Goal: Task Accomplishment & Management: Complete application form

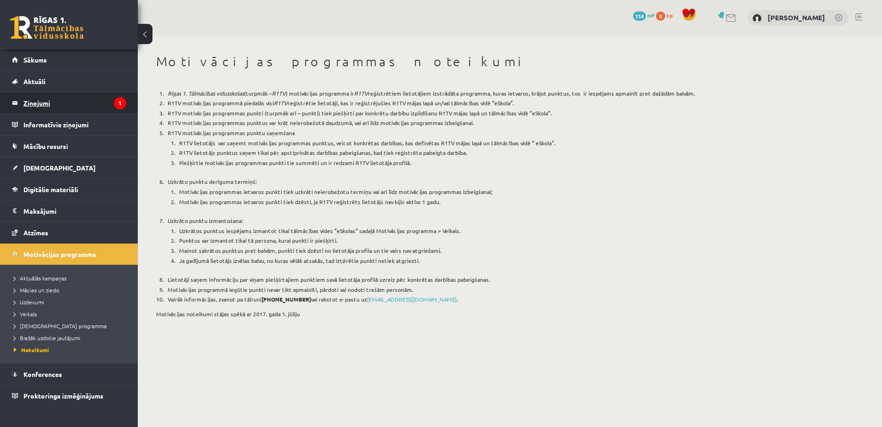
click at [81, 100] on legend "Ziņojumi 1" at bounding box center [74, 102] width 103 height 21
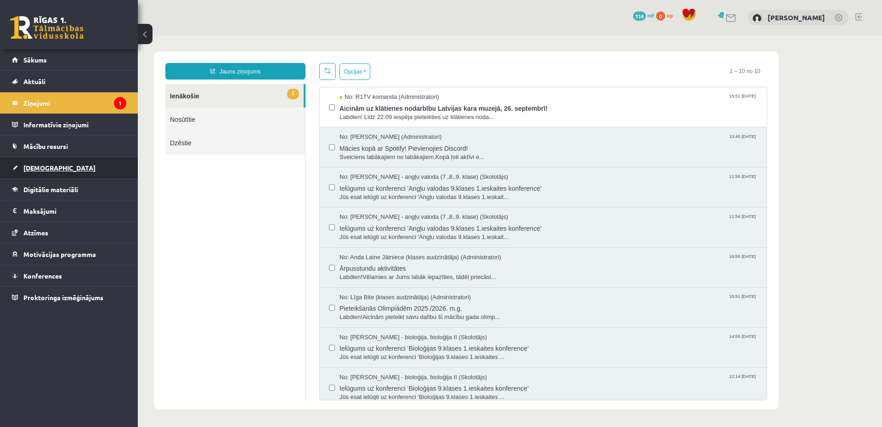
click at [78, 167] on link "[DEMOGRAPHIC_DATA]" at bounding box center [69, 167] width 114 height 21
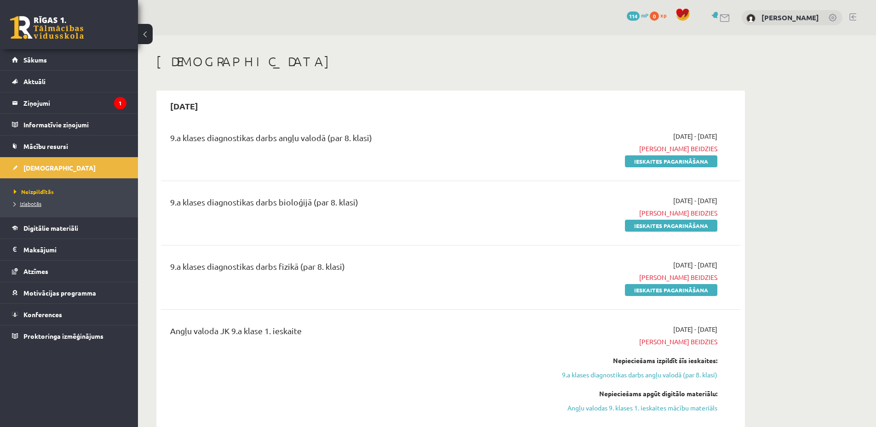
click at [37, 202] on span "Izlabotās" at bounding box center [28, 203] width 28 height 7
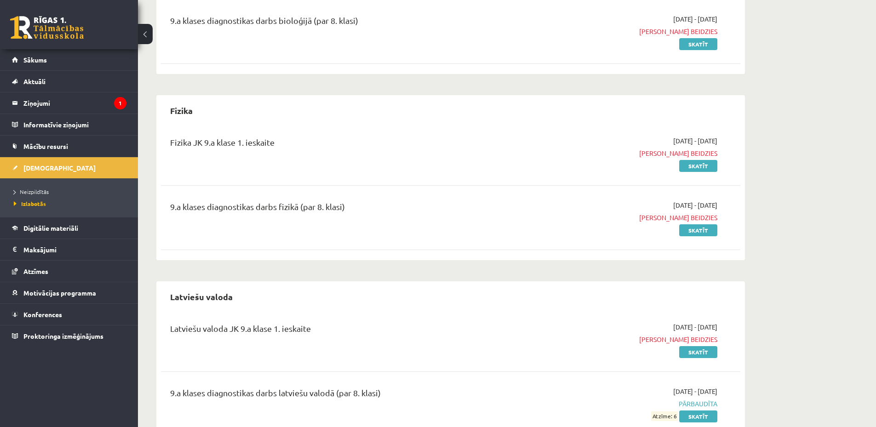
scroll to position [405, 0]
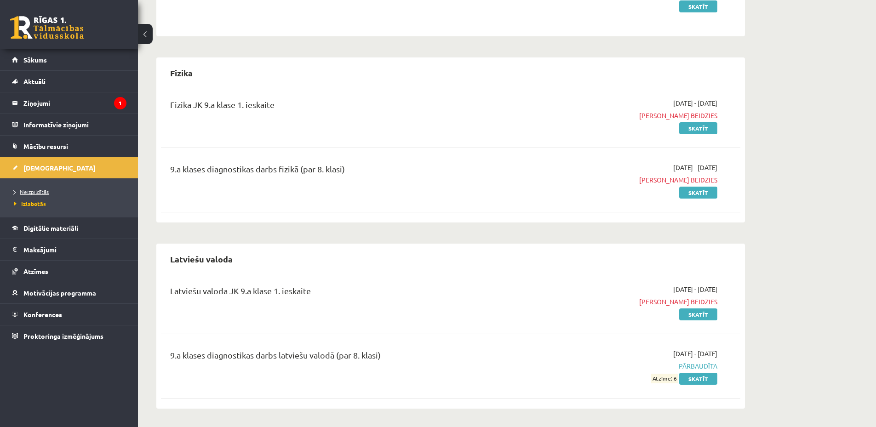
click at [43, 190] on span "Neizpildītās" at bounding box center [31, 191] width 35 height 7
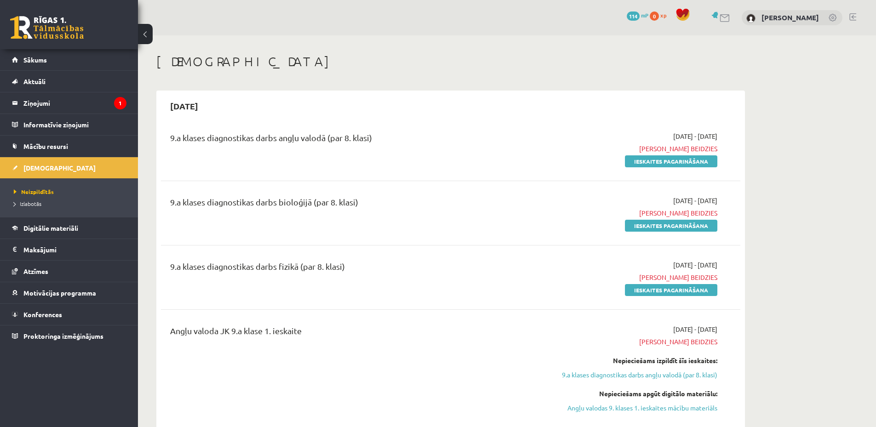
click at [421, 268] on div "9.a klases diagnostikas darbs fizikā (par 8. klasi)" at bounding box center [350, 268] width 360 height 17
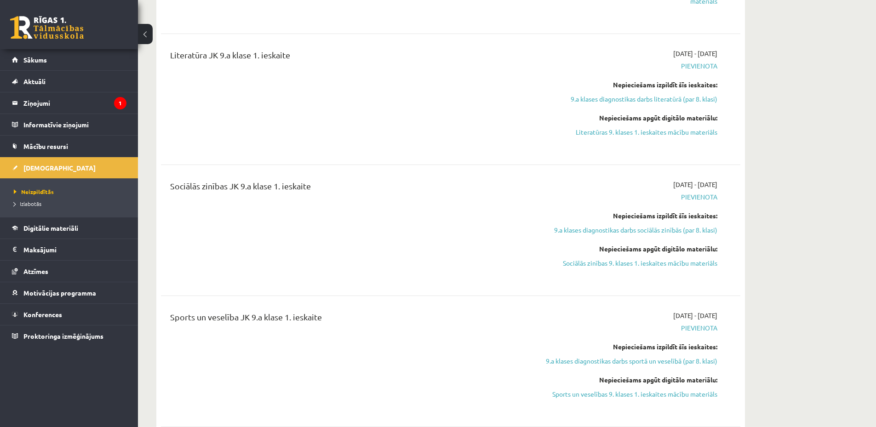
scroll to position [1379, 0]
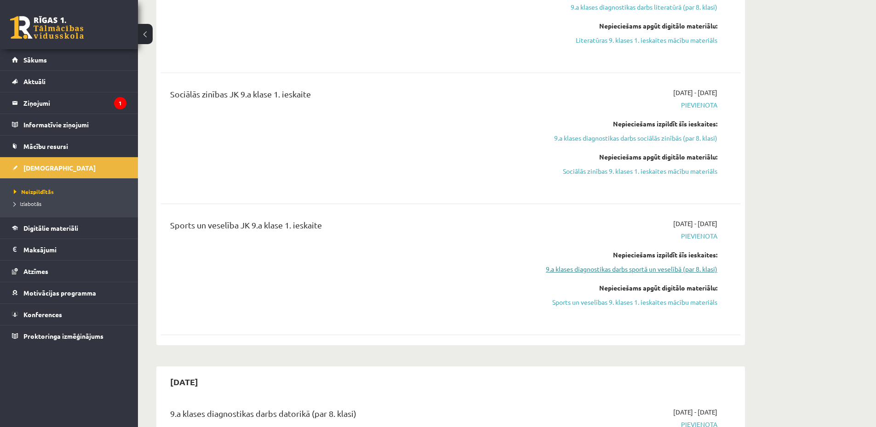
click at [627, 269] on link "9.a klases diagnostikas darbs sportā un veselībā (par 8. klasi)" at bounding box center [630, 269] width 173 height 10
click at [627, 12] on div "Nepieciešams izpildīt šīs ieskaites: 9.a klases diagnostikas darbs literatūrā (…" at bounding box center [630, 0] width 173 height 24
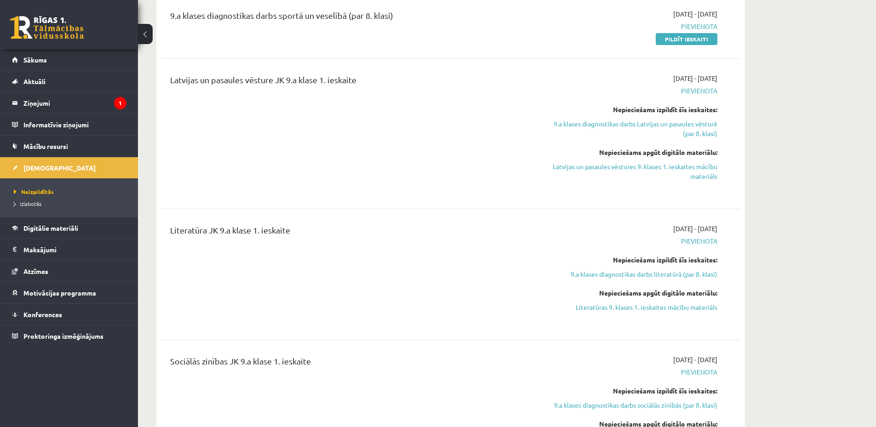
click at [506, 251] on div "Literatūra JK 9.a klase 1. ieskaite" at bounding box center [350, 274] width 374 height 101
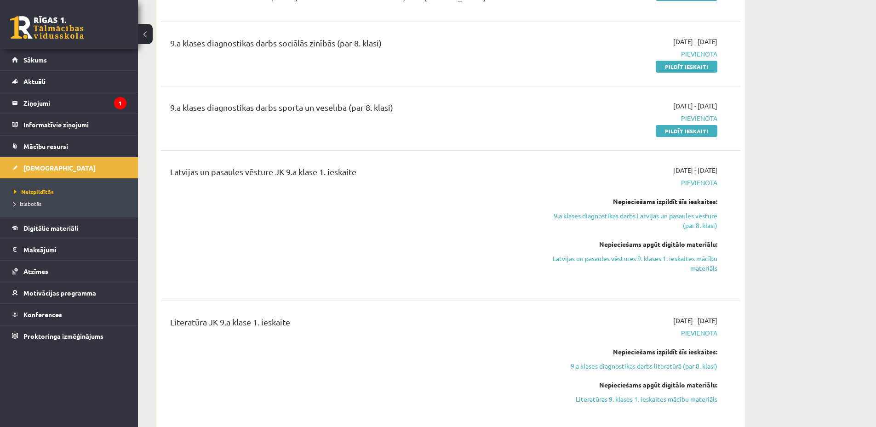
scroll to position [928, 0]
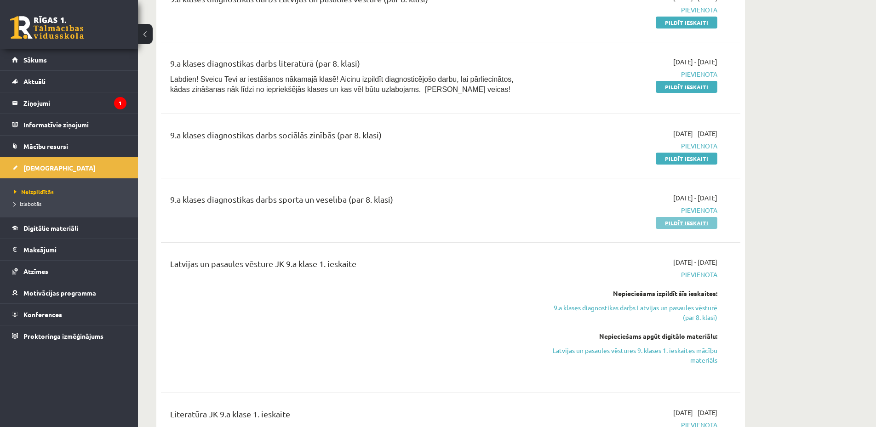
click at [688, 224] on link "Pildīt ieskaiti" at bounding box center [686, 223] width 62 height 12
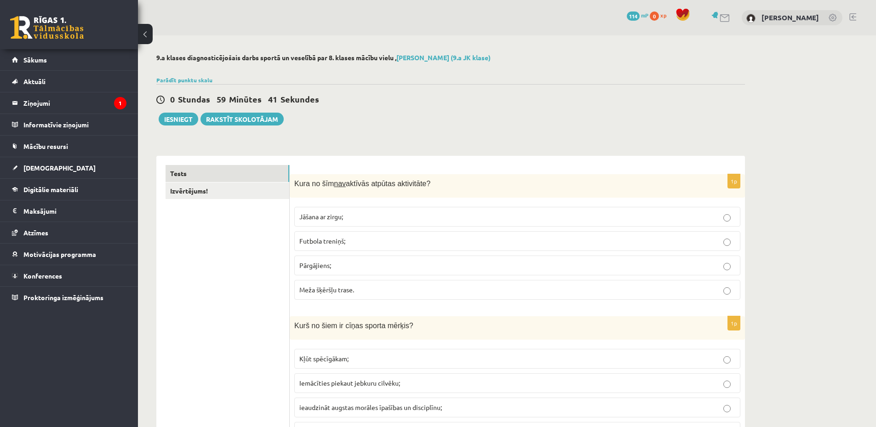
click at [362, 217] on p "Jāšana ar zirgu;" at bounding box center [517, 217] width 436 height 10
click at [357, 236] on label "Futbola treniņš;" at bounding box center [517, 241] width 446 height 20
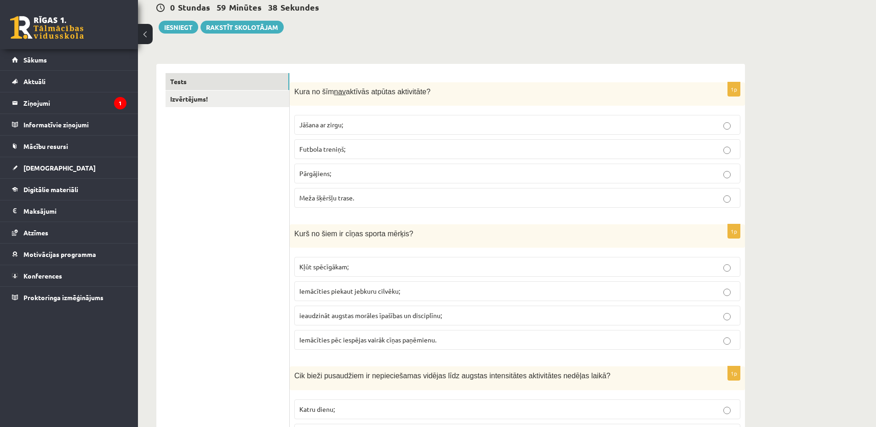
click at [359, 200] on p "Meža šķēršļu trase." at bounding box center [517, 198] width 436 height 10
click at [383, 148] on p "Futbola treniņš;" at bounding box center [517, 149] width 436 height 10
click at [370, 196] on p "Meža šķēršļu trase." at bounding box center [517, 198] width 436 height 10
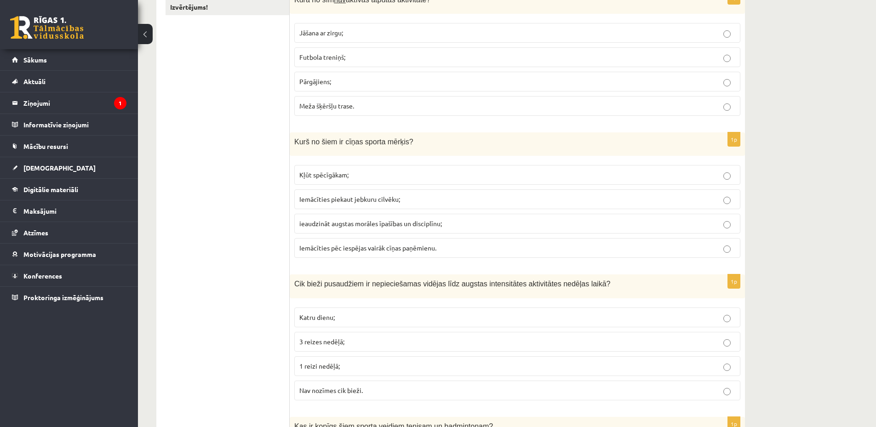
click at [457, 222] on p "ieaudzināt augstas morāles īpašības un disciplīnu;" at bounding box center [517, 224] width 436 height 10
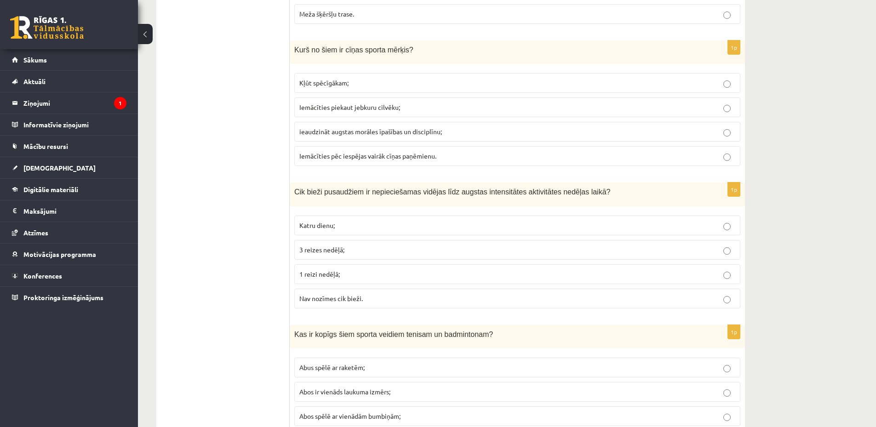
click at [380, 248] on p "3 reizes nedēļā;" at bounding box center [517, 250] width 436 height 10
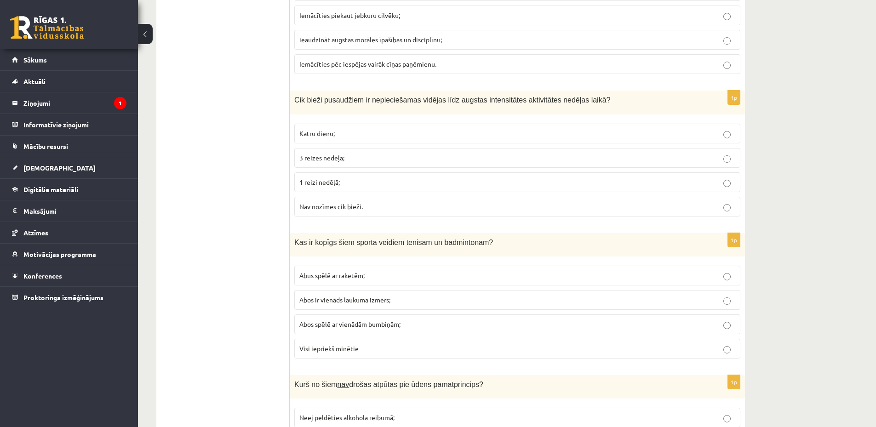
scroll to position [460, 0]
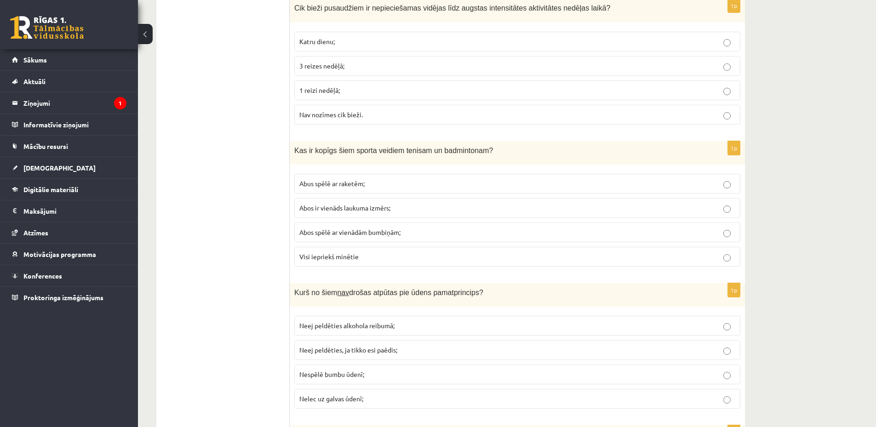
click at [409, 183] on p "Abus spēlē ar raketēm;" at bounding box center [517, 184] width 436 height 10
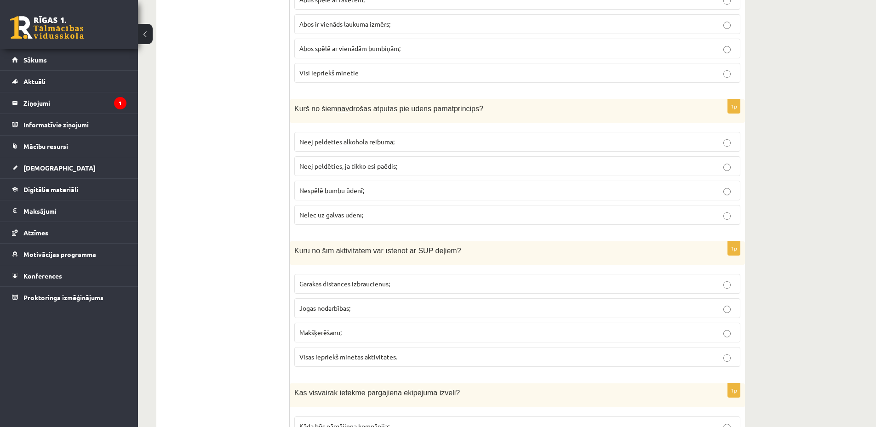
scroll to position [552, 0]
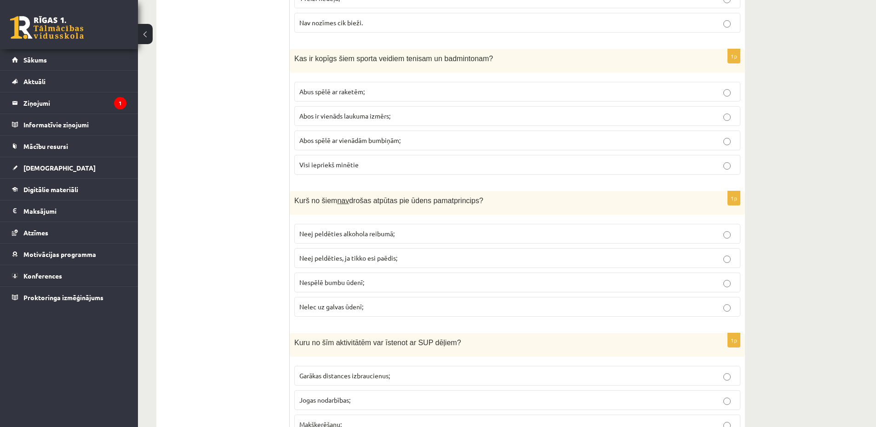
click at [419, 307] on p "Nelec uz galvas ūdenī;" at bounding box center [517, 307] width 436 height 10
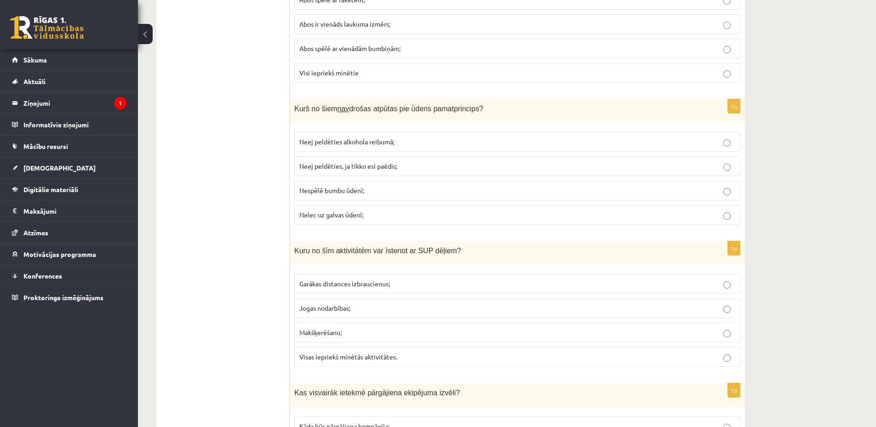
scroll to position [735, 0]
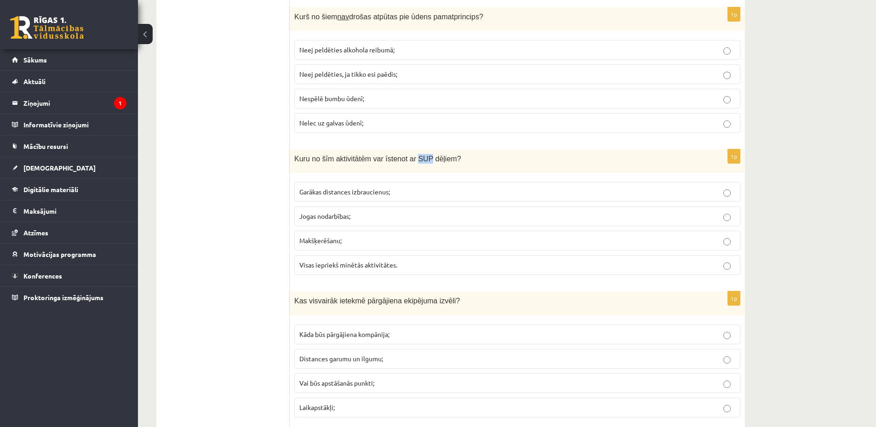
drag, startPoint x: 409, startPoint y: 160, endPoint x: 418, endPoint y: 160, distance: 9.2
click at [418, 160] on span "Kuru no šīm aktivitātēm var īstenot ar SUP dēļiem?" at bounding box center [377, 159] width 167 height 8
click at [410, 158] on span "Kuru no šīm aktivitātēm var īstenot ar SUP dēļiem?" at bounding box center [377, 159] width 167 height 8
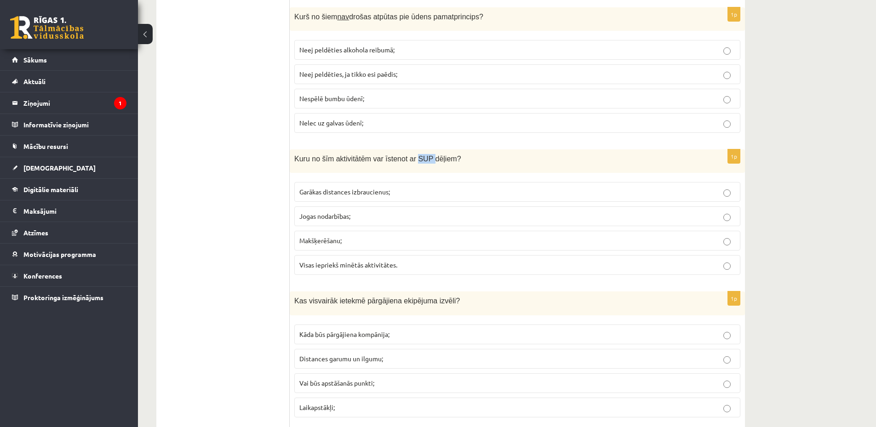
copy span "SUP"
click at [373, 216] on p "Jogas nodarbības;" at bounding box center [517, 216] width 436 height 10
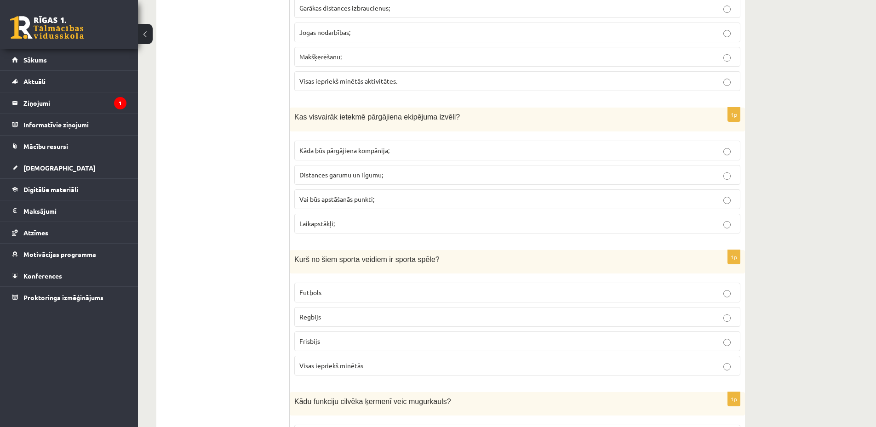
click at [381, 174] on span "Distances garumu un ilgumu;" at bounding box center [341, 175] width 84 height 8
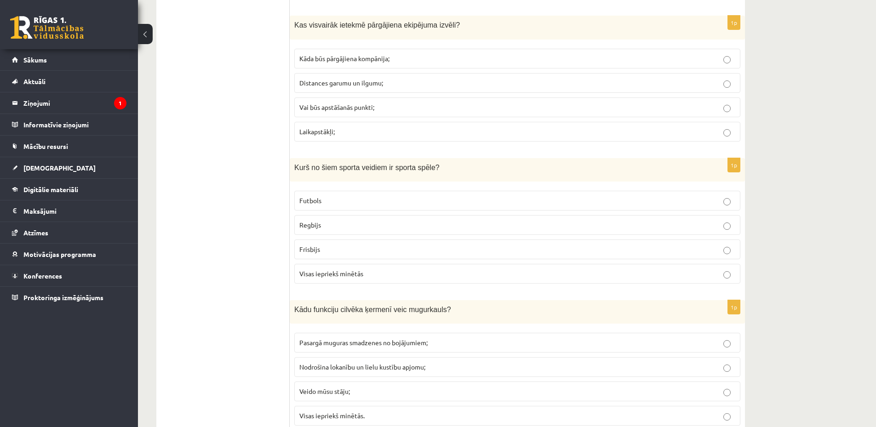
click at [389, 197] on p "Futbols" at bounding box center [517, 201] width 436 height 10
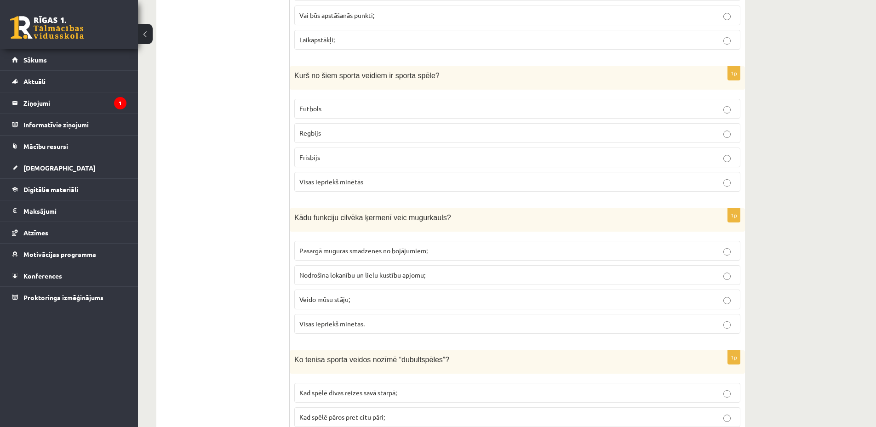
scroll to position [1195, 0]
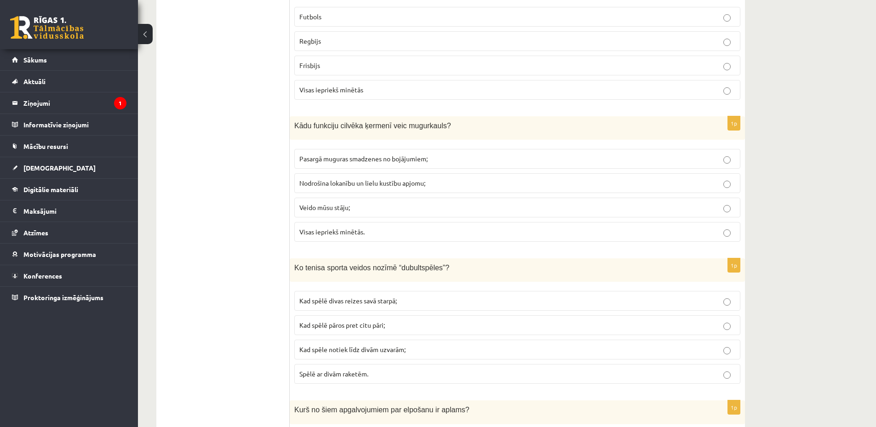
click at [444, 182] on p "Nodrošina lokanību un lielu kustību apjomu;" at bounding box center [517, 183] width 436 height 10
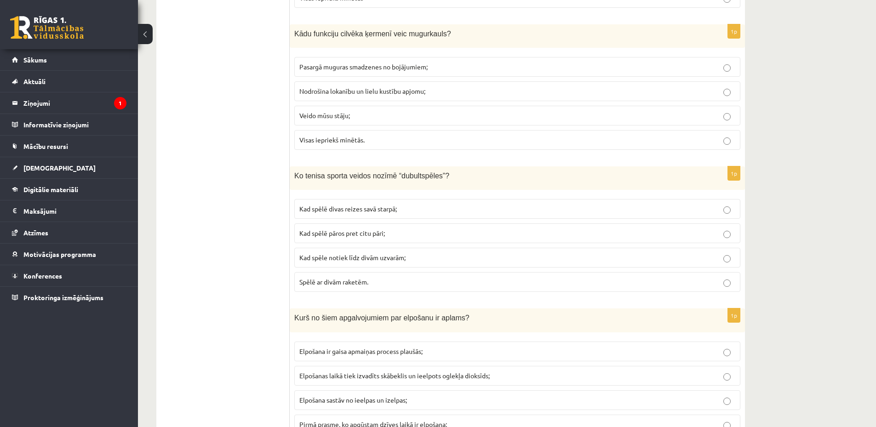
click at [418, 212] on p "Kad spēlē divas reizes savā starpā;" at bounding box center [517, 209] width 436 height 10
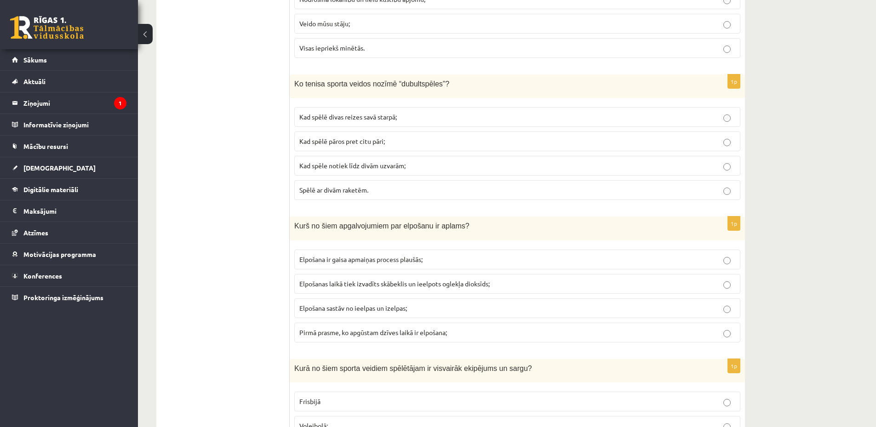
scroll to position [1471, 0]
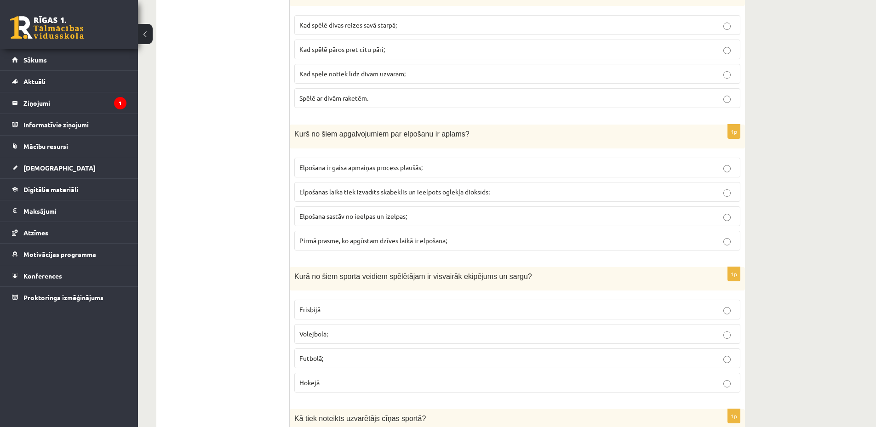
click at [375, 197] on p "Elpošanas laikā tiek izvadīts skābeklis un ieelpots oglekļa dioksīds;" at bounding box center [517, 192] width 436 height 10
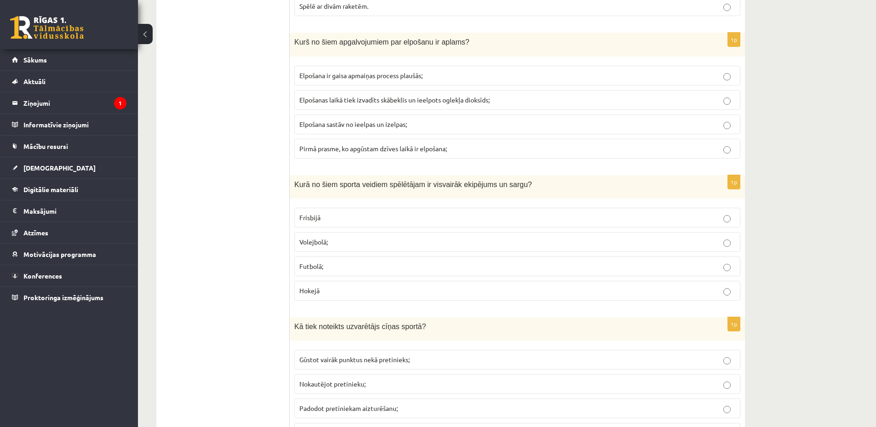
click at [368, 288] on p "Hokejā" at bounding box center [517, 291] width 436 height 10
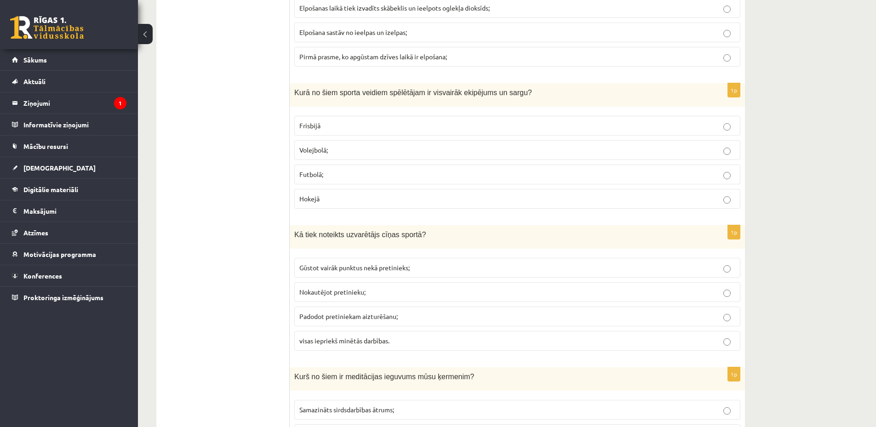
scroll to position [1747, 0]
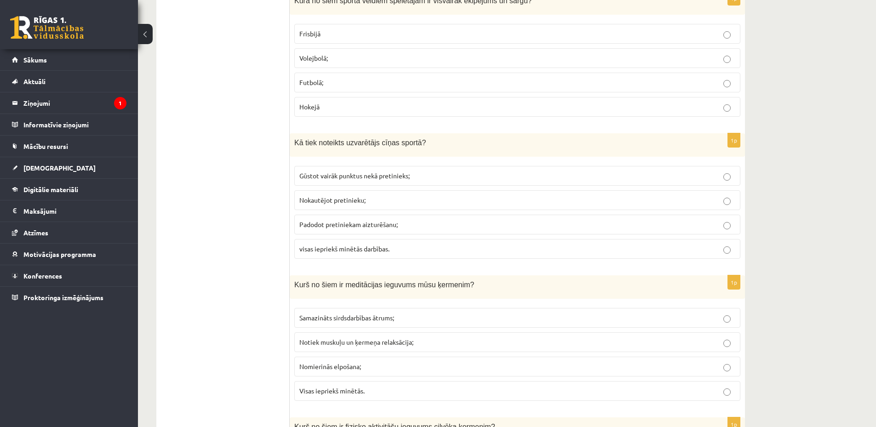
click at [325, 175] on span "Gūstot vairāk punktus nekā pretinieks;" at bounding box center [354, 175] width 110 height 8
click at [318, 255] on label "visas iepriekš minētās darbības." at bounding box center [517, 249] width 446 height 20
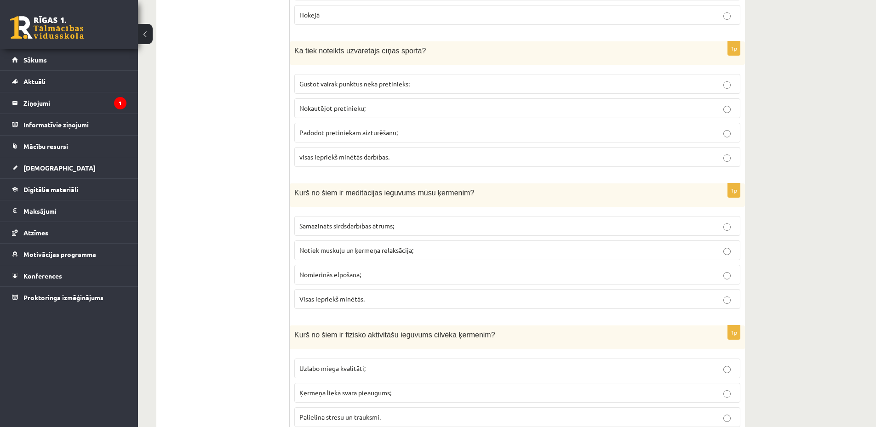
click at [387, 300] on p "Visas iepriekš minētās." at bounding box center [517, 299] width 436 height 10
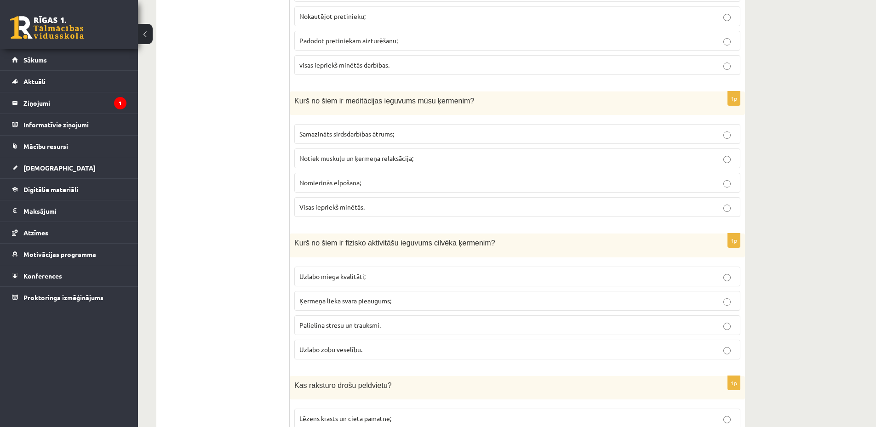
scroll to position [2022, 0]
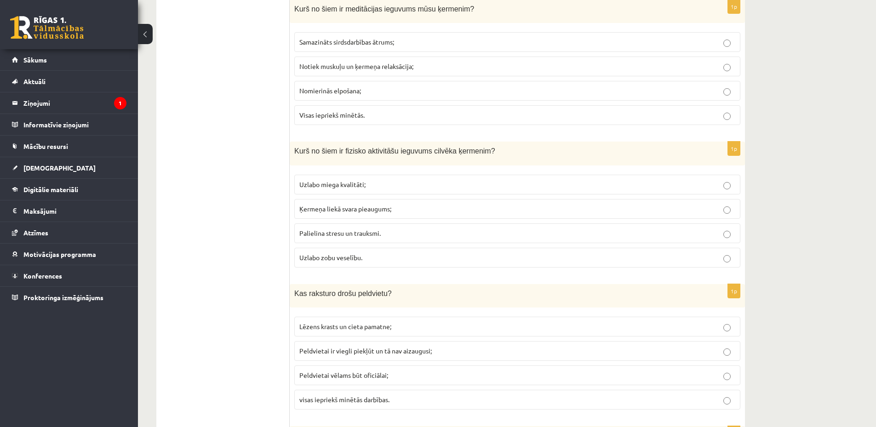
click at [405, 183] on p "Uzlabo miega kvalitāti;" at bounding box center [517, 185] width 436 height 10
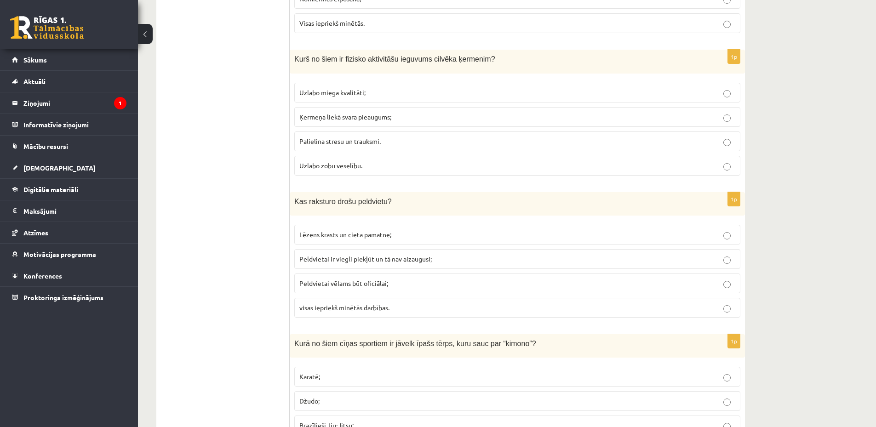
scroll to position [2206, 0]
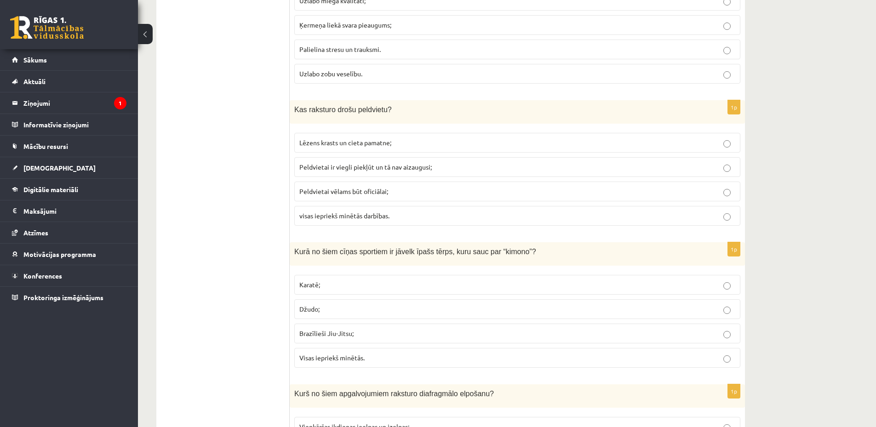
click at [405, 213] on p "visas iepriekš minētās darbības." at bounding box center [517, 216] width 436 height 10
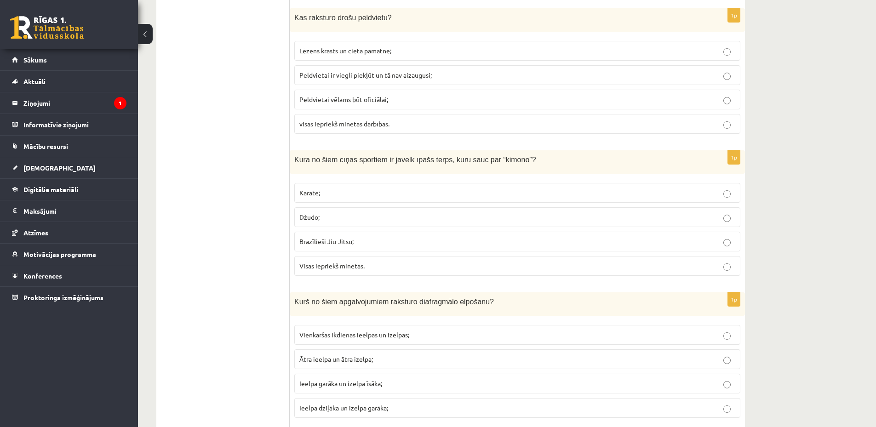
click at [354, 198] on p "Karatē;" at bounding box center [517, 193] width 436 height 10
click at [375, 268] on p "Visas iepriekš minētās." at bounding box center [517, 266] width 436 height 10
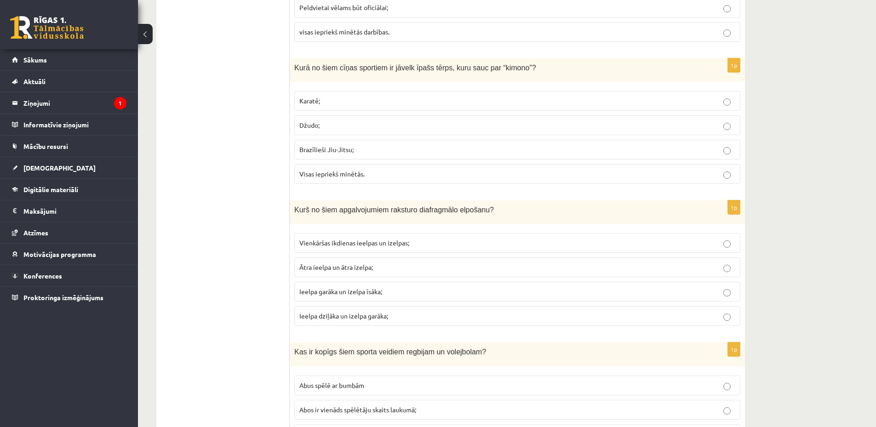
scroll to position [2482, 0]
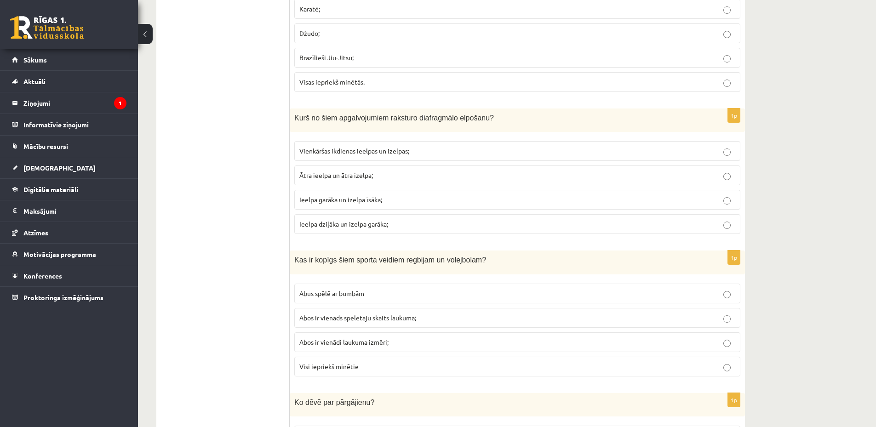
click at [330, 228] on p "Ieelpa dziļāka un izelpa garāka;" at bounding box center [517, 224] width 436 height 10
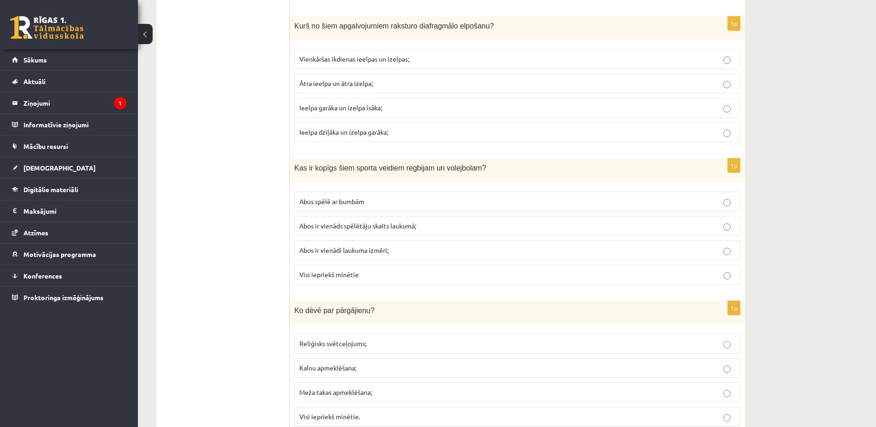
click at [336, 205] on span "Abus spēlē ar bumbām" at bounding box center [331, 201] width 65 height 8
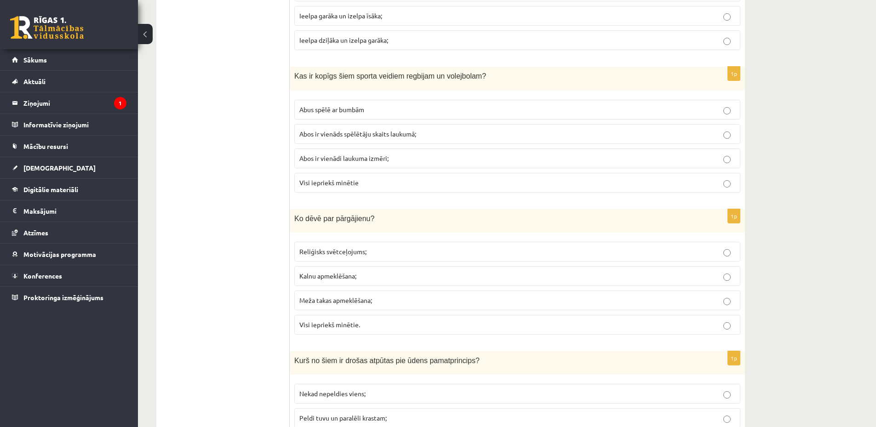
scroll to position [2758, 0]
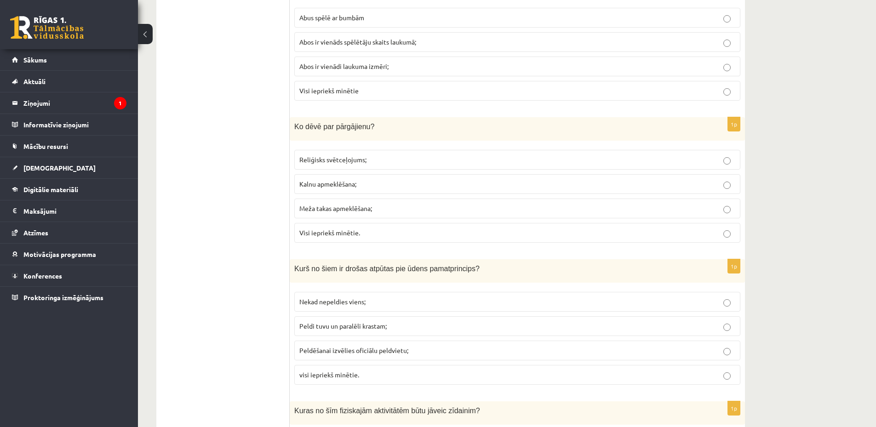
click at [325, 234] on span "Visi iepriekš minētie." at bounding box center [329, 232] width 61 height 8
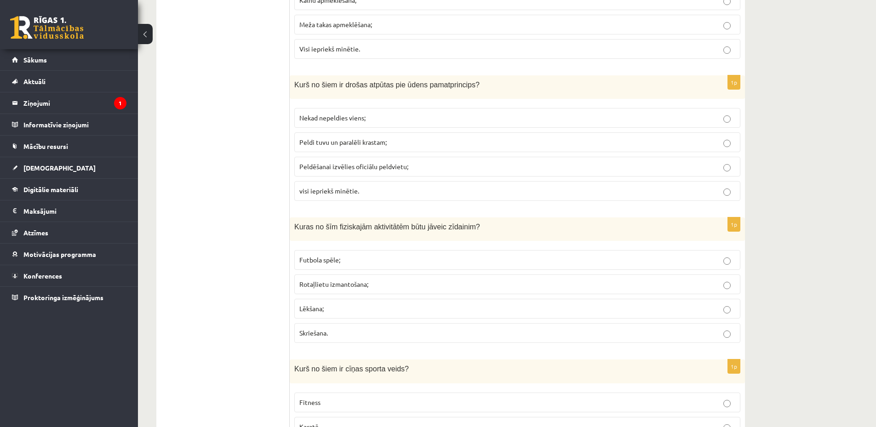
click at [320, 193] on span "visi iepriekš minētie." at bounding box center [329, 191] width 60 height 8
click at [330, 169] on span "Peldēšanai izvēlies oficiālu peldvietu;" at bounding box center [353, 166] width 109 height 8
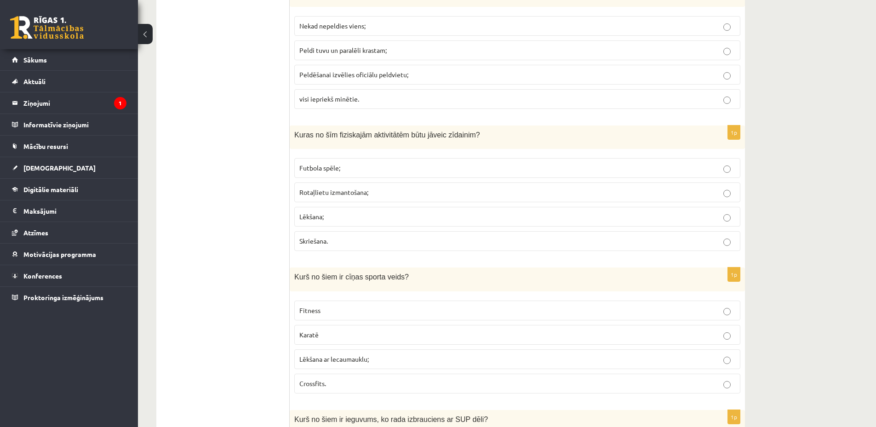
click at [403, 191] on p "Rotaļlietu izmantošana;" at bounding box center [517, 193] width 436 height 10
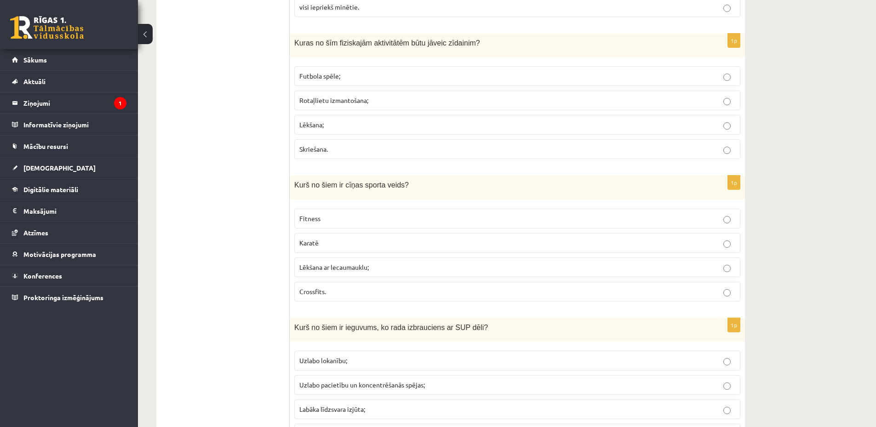
click at [370, 243] on p "Karatē" at bounding box center [517, 243] width 436 height 10
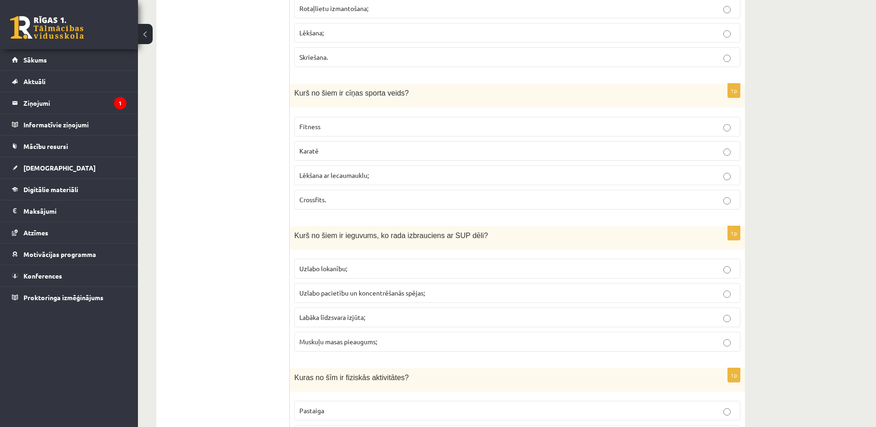
scroll to position [3309, 0]
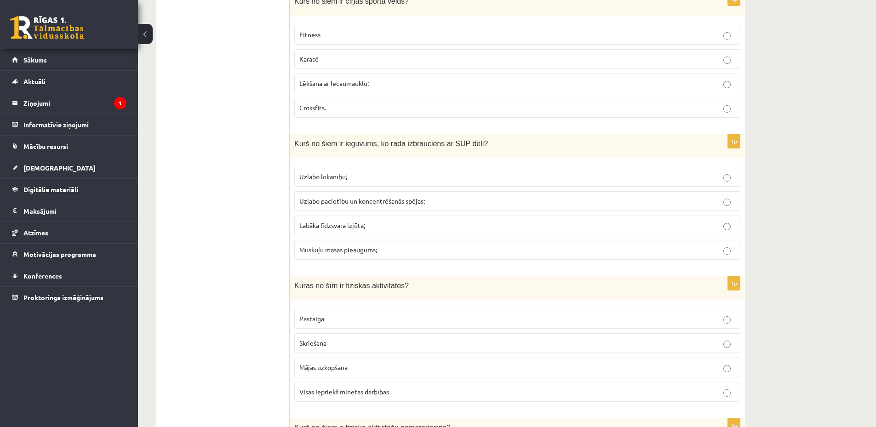
click at [387, 224] on p "Labāka līdzsvara izjūta;" at bounding box center [517, 226] width 436 height 10
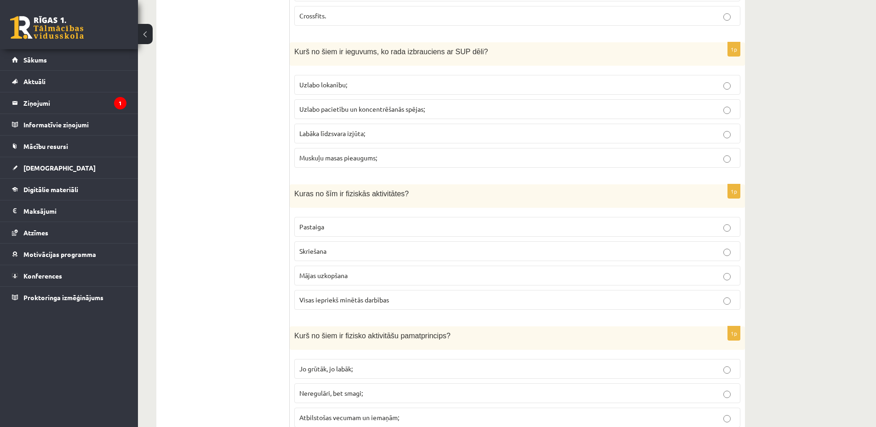
click at [384, 251] on p "Skriešana" at bounding box center [517, 251] width 436 height 10
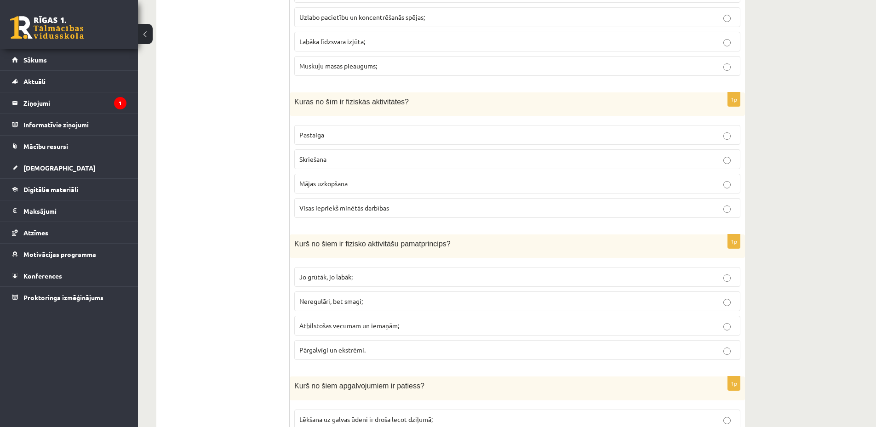
scroll to position [3585, 0]
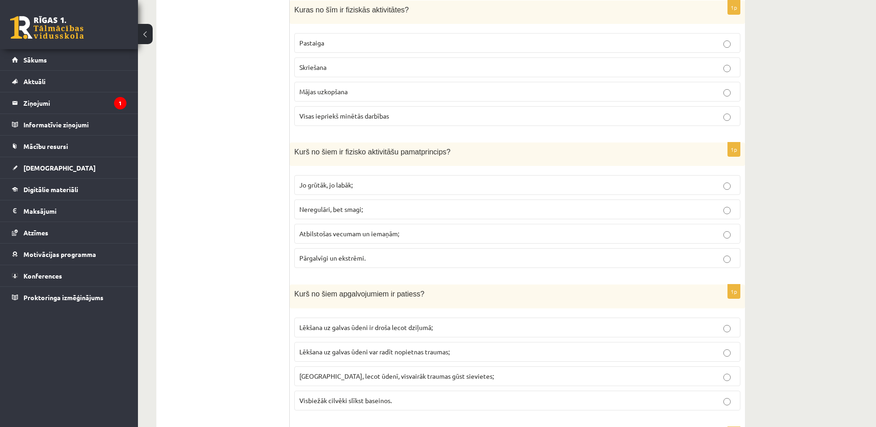
click at [375, 182] on p "Jo grūtāk, jo labāk;" at bounding box center [517, 185] width 436 height 10
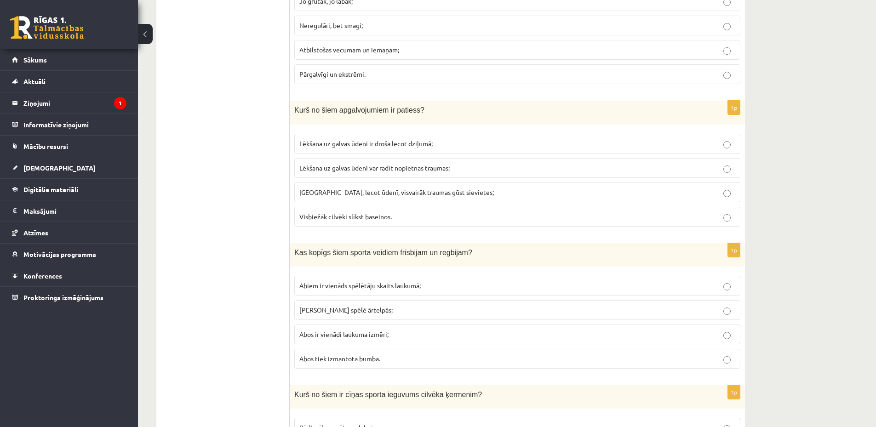
click at [413, 165] on span "Lēkšana uz galvas ūdeni var radīt nopietnas traumas;" at bounding box center [374, 168] width 150 height 8
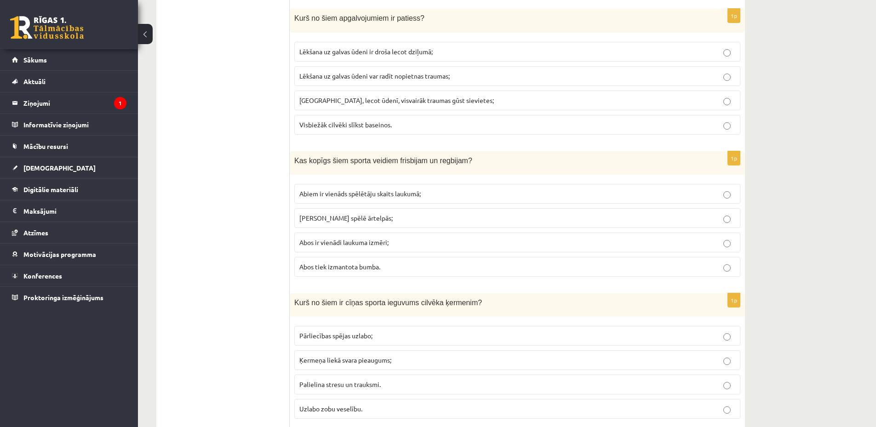
click at [310, 216] on span "Abus spēlē ārtelpās;" at bounding box center [345, 218] width 93 height 8
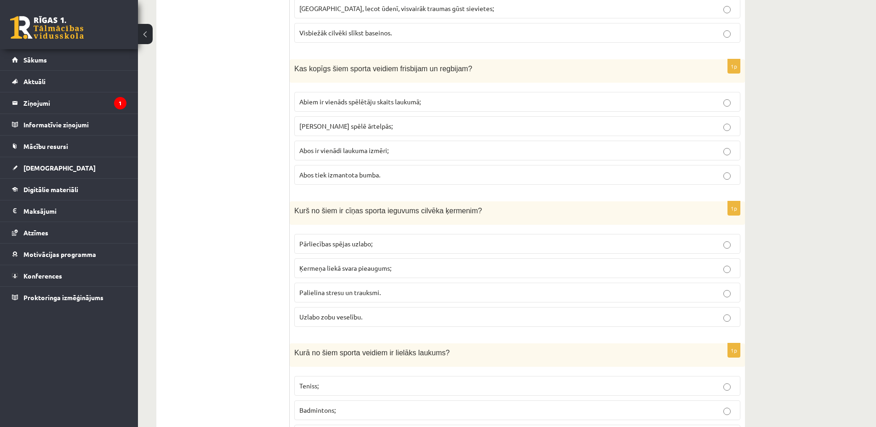
scroll to position [4030, 0]
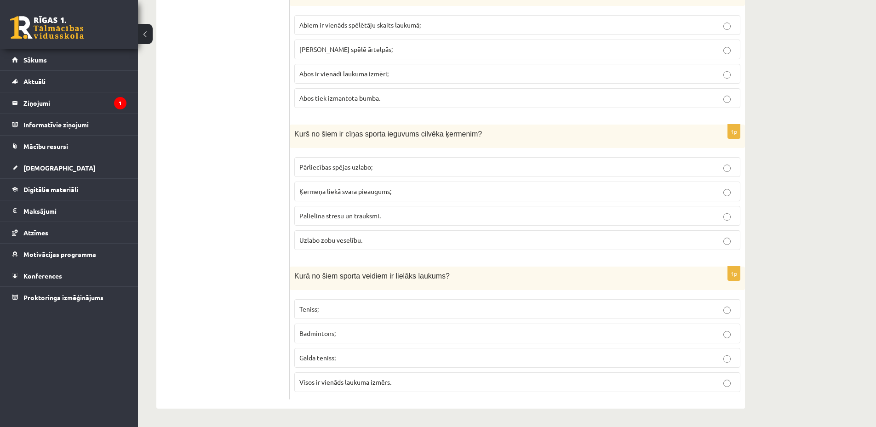
click at [411, 211] on p "Palielina stresu un trauksmi." at bounding box center [517, 216] width 436 height 10
click at [400, 161] on label "Pārliecības spējas uzlabo;" at bounding box center [517, 167] width 446 height 20
click at [398, 301] on label "Teniss;" at bounding box center [517, 309] width 446 height 20
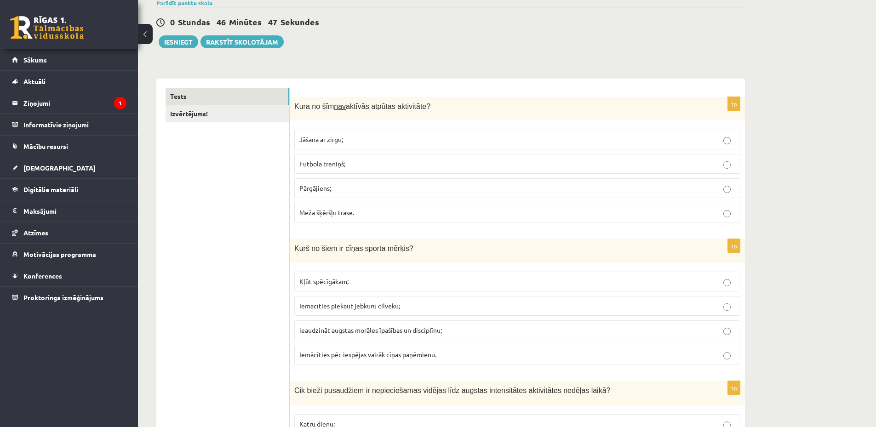
scroll to position [0, 0]
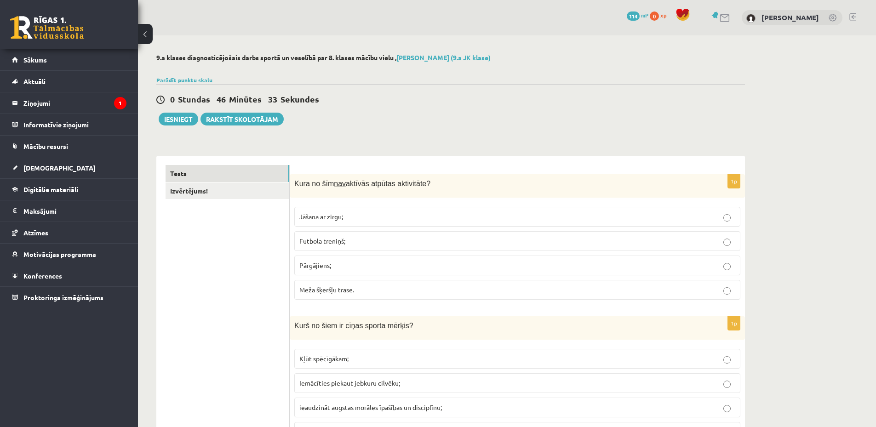
click at [342, 241] on span "Futbola treniņš;" at bounding box center [322, 241] width 46 height 8
click at [182, 120] on button "Iesniegt" at bounding box center [179, 119] width 40 height 13
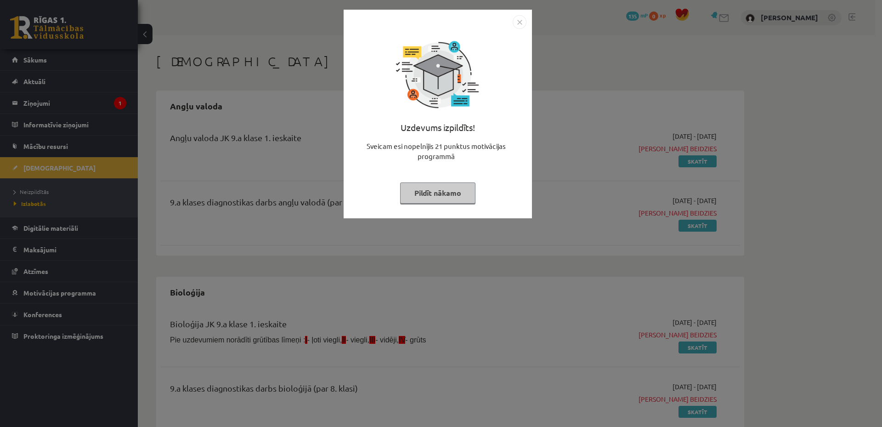
click at [517, 28] on img "Close" at bounding box center [520, 22] width 14 height 14
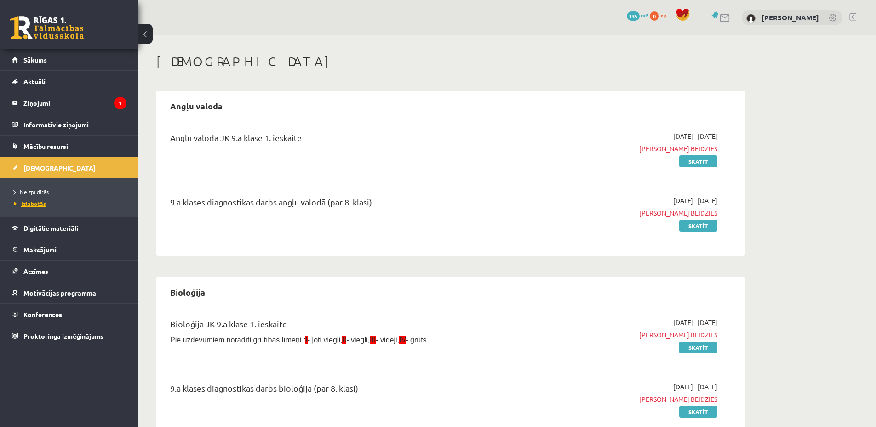
click at [36, 203] on span "Izlabotās" at bounding box center [30, 203] width 32 height 7
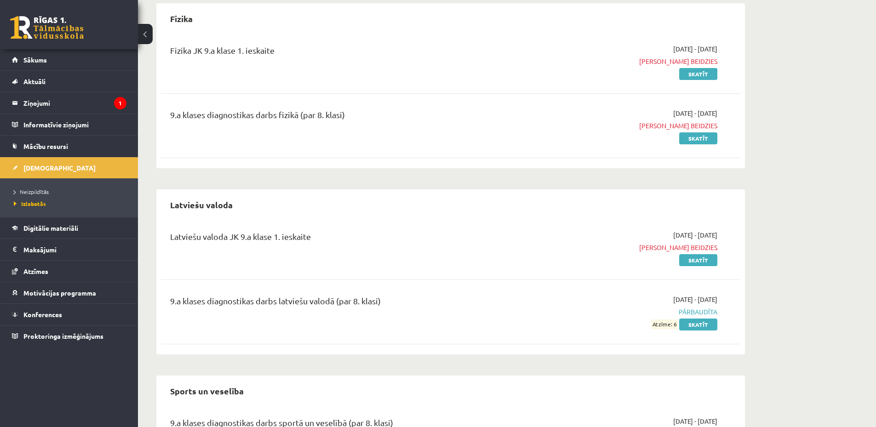
scroll to position [527, 0]
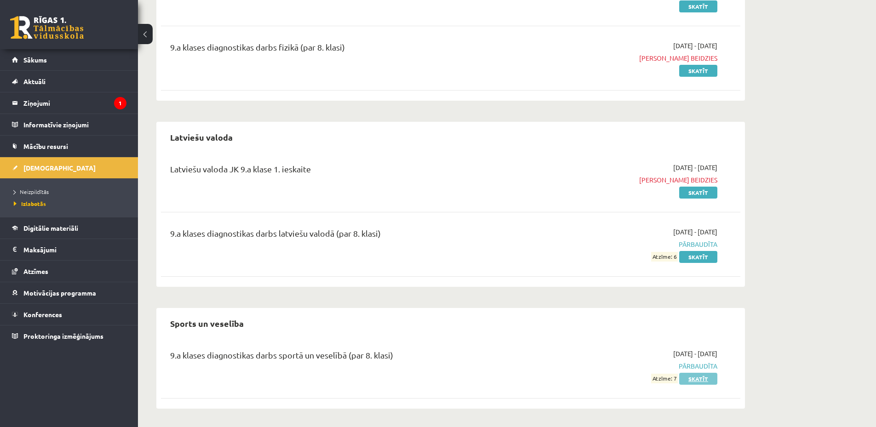
click at [697, 381] on link "Skatīt" at bounding box center [698, 379] width 38 height 12
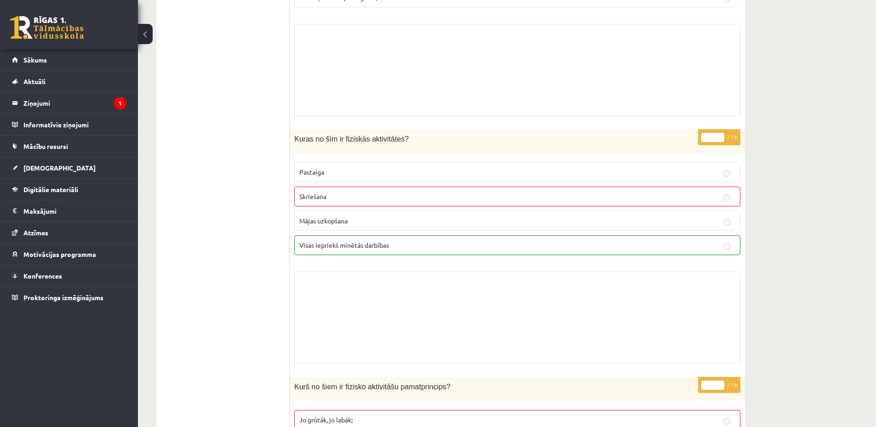
scroll to position [6527, 0]
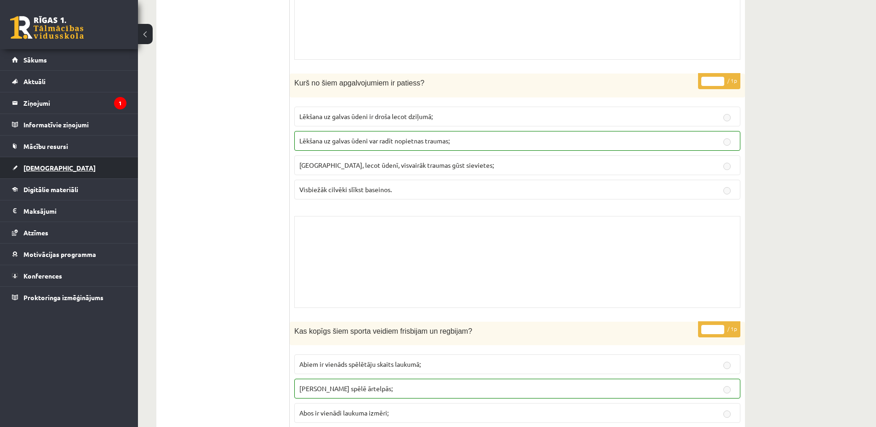
click at [63, 168] on link "[DEMOGRAPHIC_DATA]" at bounding box center [69, 167] width 114 height 21
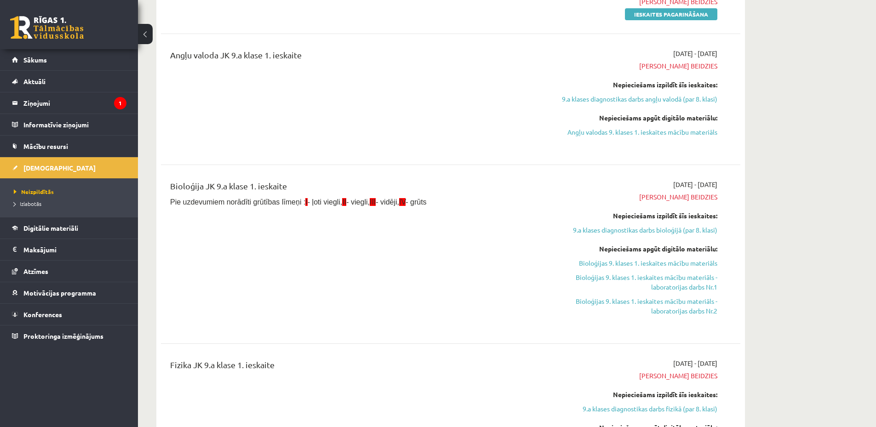
scroll to position [827, 0]
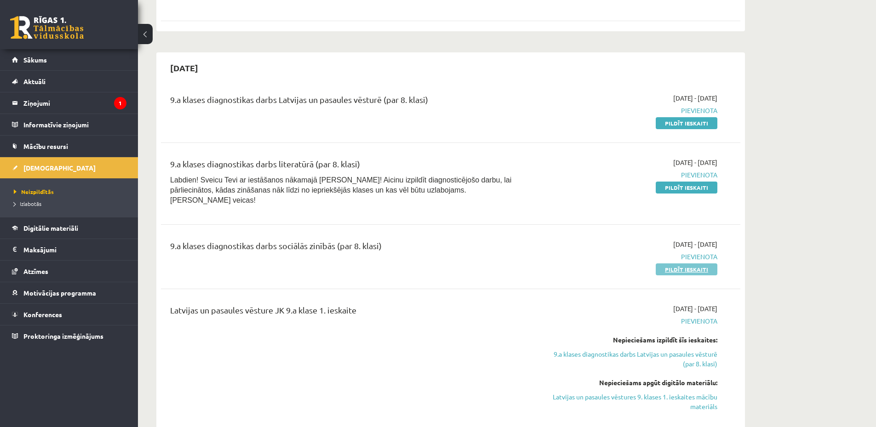
click at [681, 263] on link "Pildīt ieskaiti" at bounding box center [686, 269] width 62 height 12
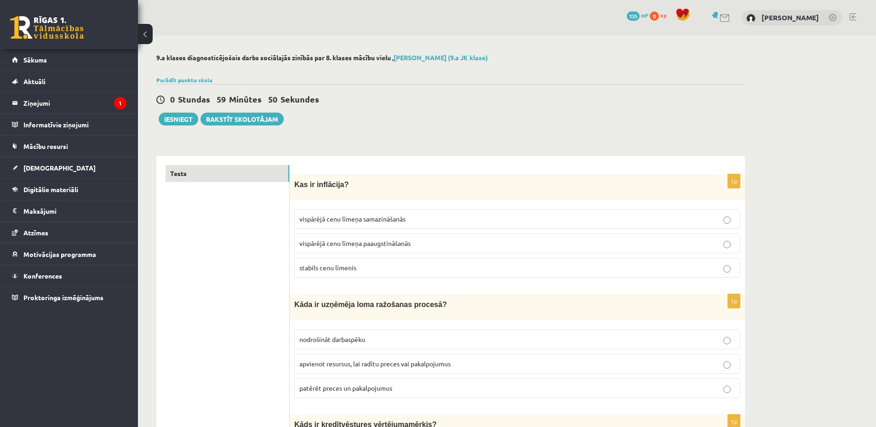
click at [426, 241] on p "vispārējā cenu līmeņa paaugstināšanās" at bounding box center [517, 244] width 436 height 10
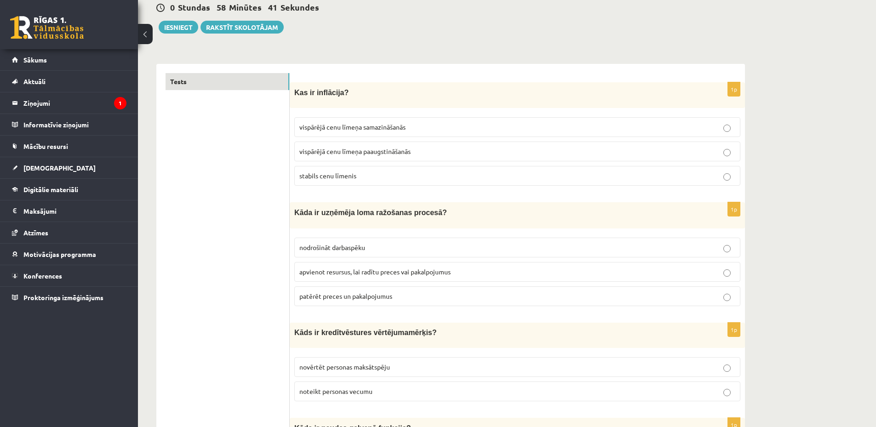
click at [455, 271] on p "apvienot resursus, lai radītu preces vai pakalpojumus" at bounding box center [517, 272] width 436 height 10
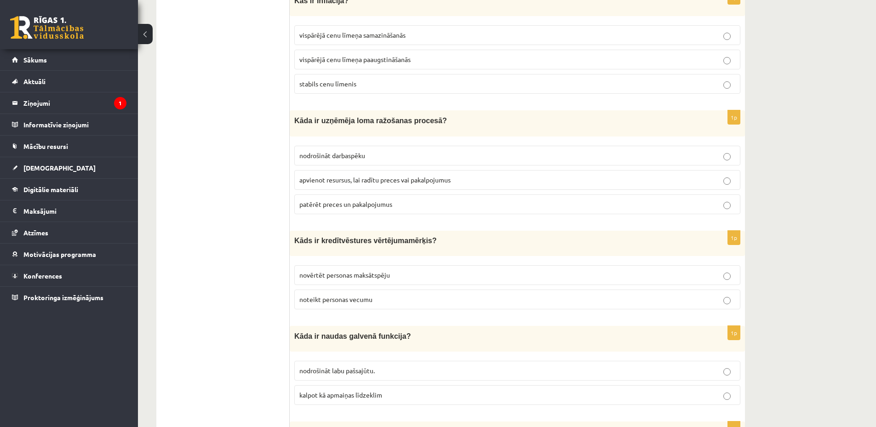
scroll to position [276, 0]
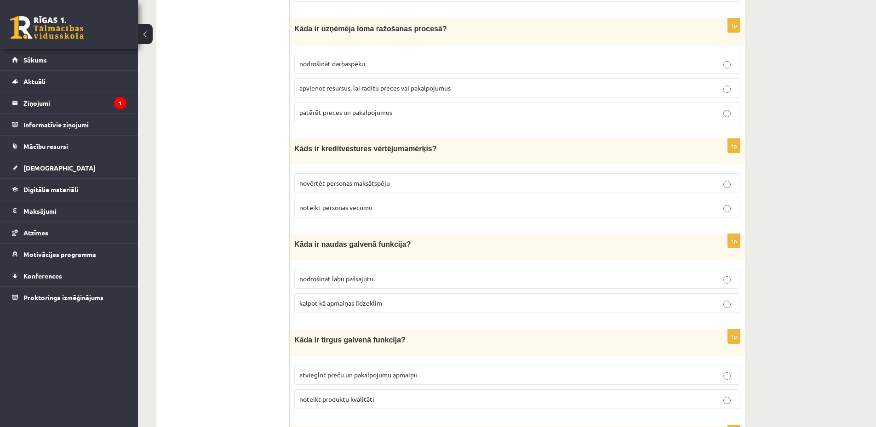
click at [422, 183] on p "novērtēt personas maksātspēju" at bounding box center [517, 183] width 436 height 10
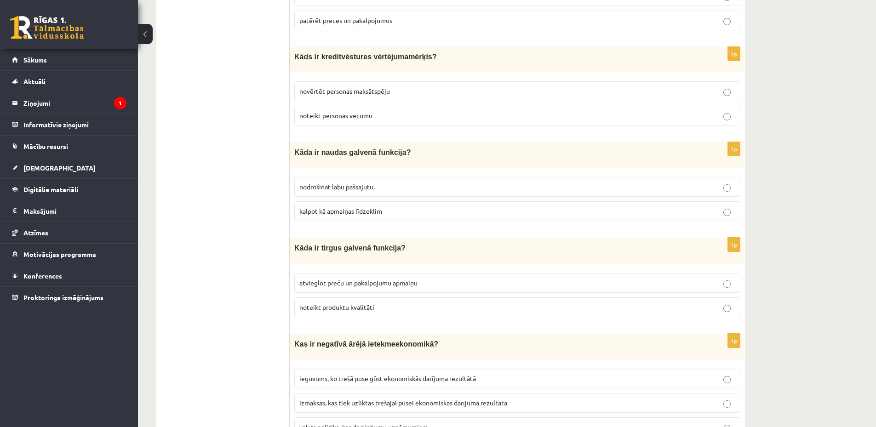
click at [401, 210] on p "kalpot kā apmaiņas līdzeklim" at bounding box center [517, 211] width 436 height 10
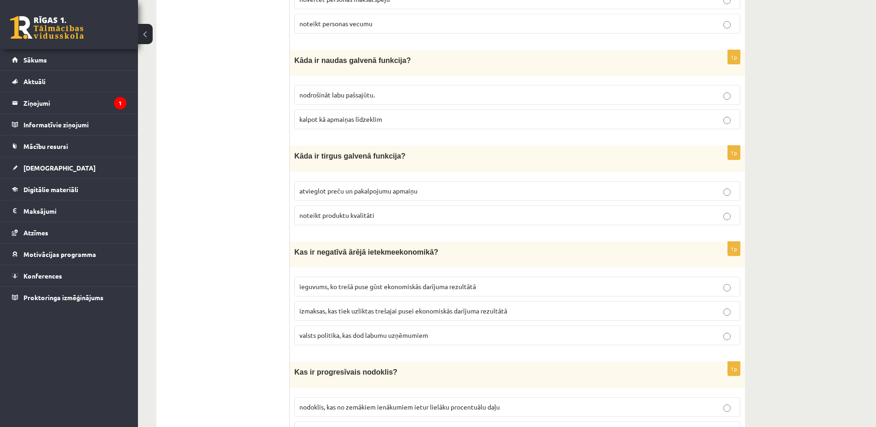
click at [429, 191] on p "atvieglot preču un pakalpojumu apmaiņu" at bounding box center [517, 191] width 436 height 10
click at [429, 211] on p "noteikt produktu kvalitāti" at bounding box center [517, 216] width 436 height 10
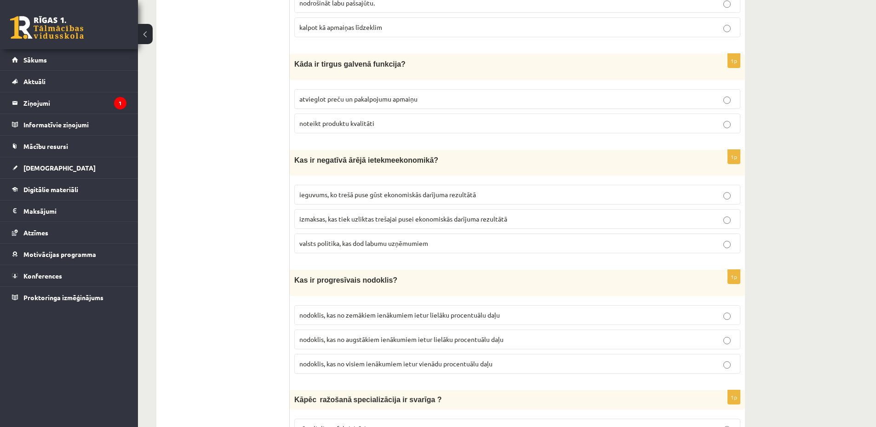
click at [406, 198] on p "ieguvums, ko trešā puse gūst ekonomiskās darījuma rezultātā" at bounding box center [517, 195] width 436 height 10
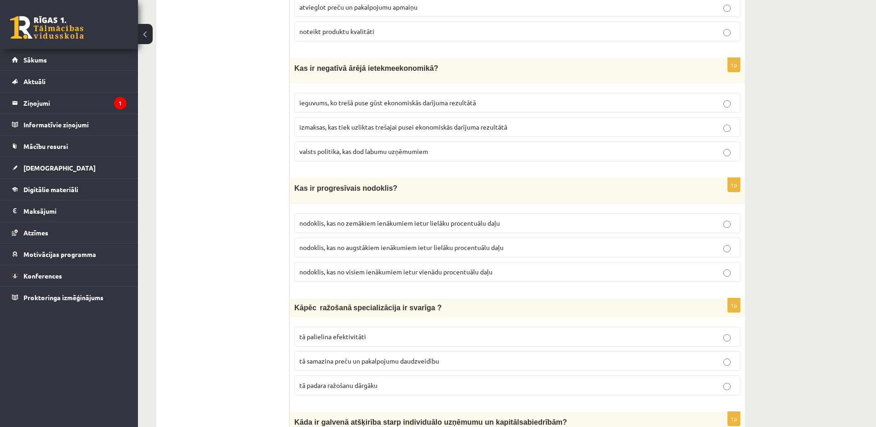
click at [363, 249] on p "nodoklis, kas no augstākiem ienākumiem ietur lielāku procentuālu daļu" at bounding box center [517, 248] width 436 height 10
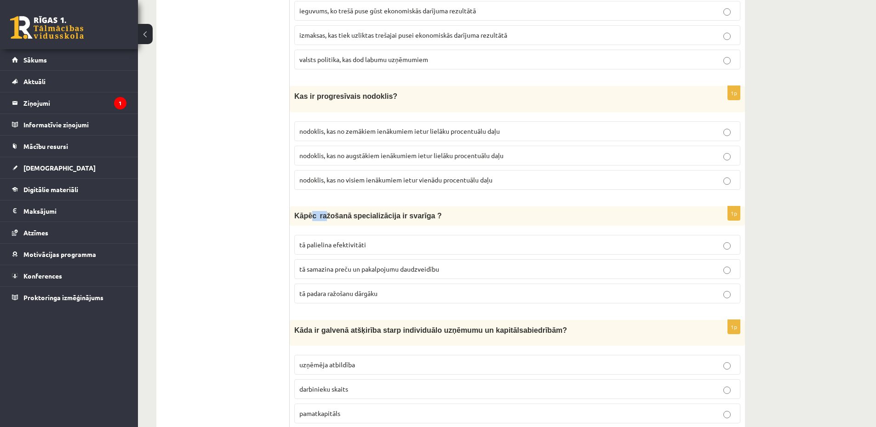
drag, startPoint x: 310, startPoint y: 215, endPoint x: 324, endPoint y: 215, distance: 13.3
click at [324, 215] on span "Kāpēc ražošanā specializācija ir svarīga ?" at bounding box center [368, 216] width 148 height 7
click at [313, 225] on div "1p Kāpēc ražošanā specializācija ir svarīga ? tā palielina efektivitāti tā sama…" at bounding box center [517, 258] width 455 height 104
click at [386, 241] on p "tā palielina efektivitāti" at bounding box center [517, 245] width 436 height 10
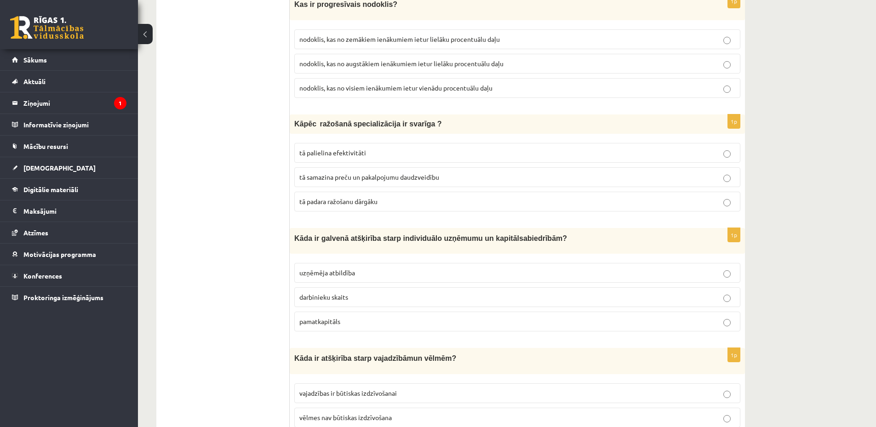
click at [450, 174] on p "tā samazina preču un pakalpojumu daudzveidību" at bounding box center [517, 177] width 436 height 10
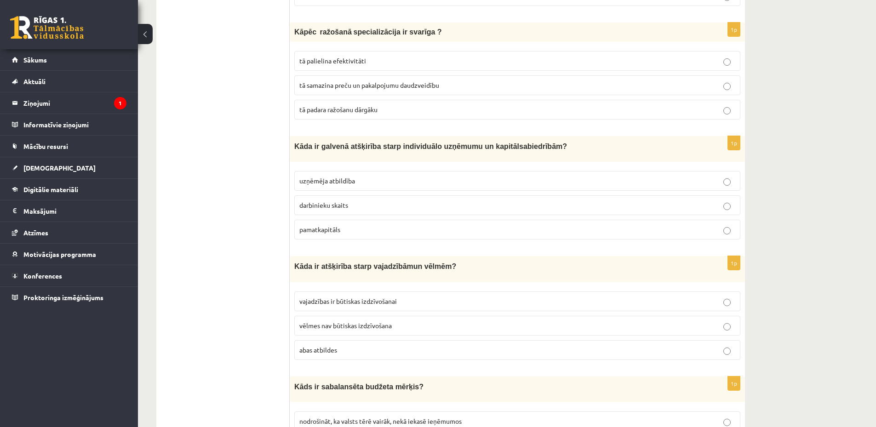
click at [386, 227] on p "pamatkapitāls" at bounding box center [517, 230] width 436 height 10
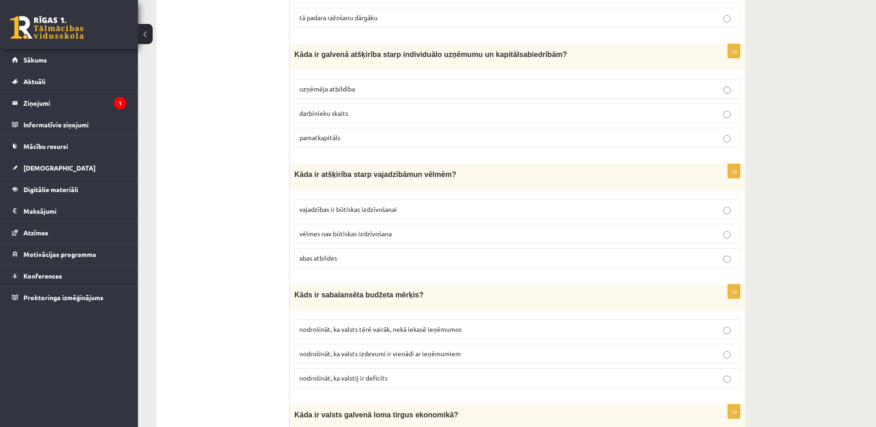
click at [356, 207] on span "vajadzības ir būtiskas izdzīvošanai" at bounding box center [347, 209] width 97 height 8
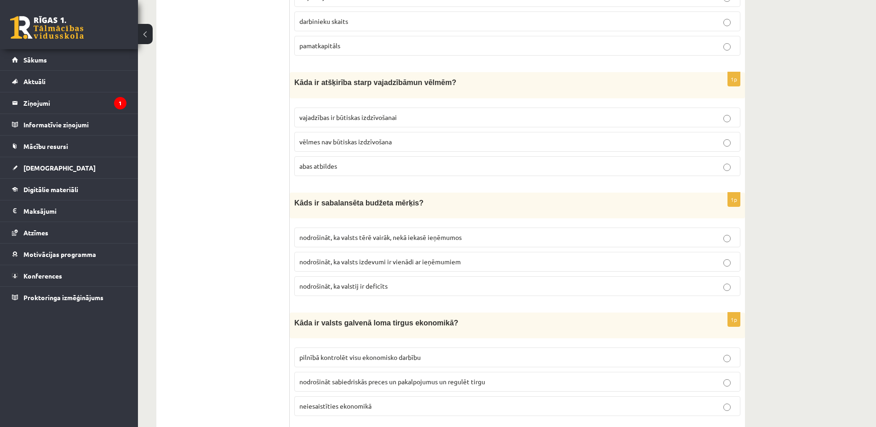
click at [360, 260] on span "nodrošināt, ka valsts izdevumi ir vienādi ar ieņēmumiem" at bounding box center [379, 261] width 161 height 8
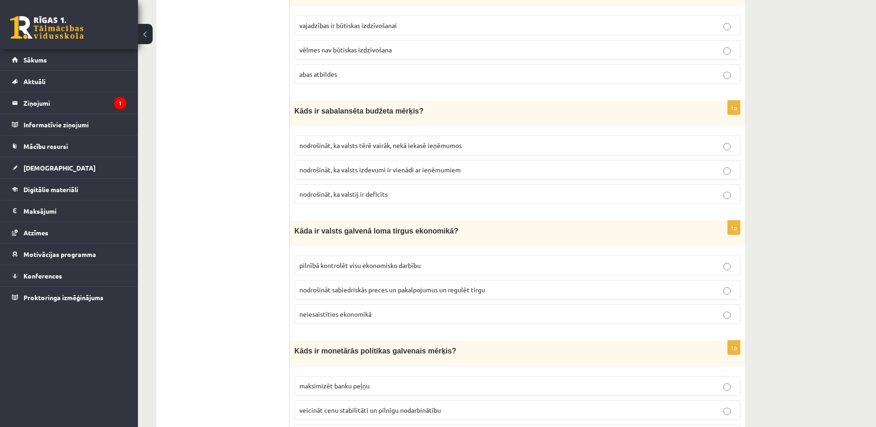
scroll to position [1287, 0]
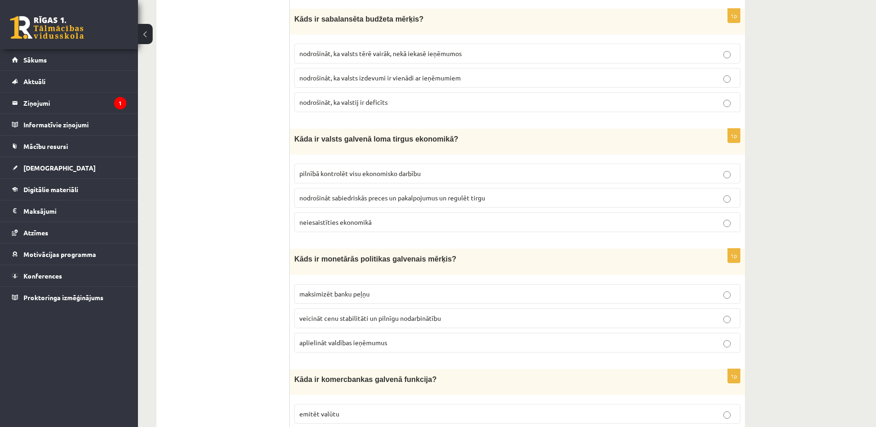
click at [356, 174] on p "pilnībā kontrolēt visu ekonomisko darbību" at bounding box center [517, 174] width 436 height 10
click at [342, 198] on p "nodrošināt sabiedriskās preces un pakalpojumus un regulēt tirgu" at bounding box center [517, 198] width 436 height 10
click at [381, 169] on span "pilnībā kontrolēt visu ekonomisko darbību" at bounding box center [359, 173] width 121 height 8
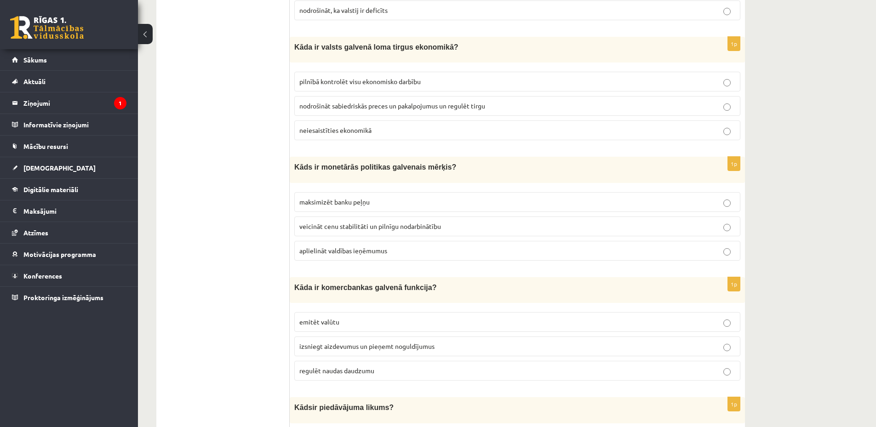
click at [409, 226] on p "veicināt cenu stabilitāti un pilnīgu nodarbinātību" at bounding box center [517, 227] width 436 height 10
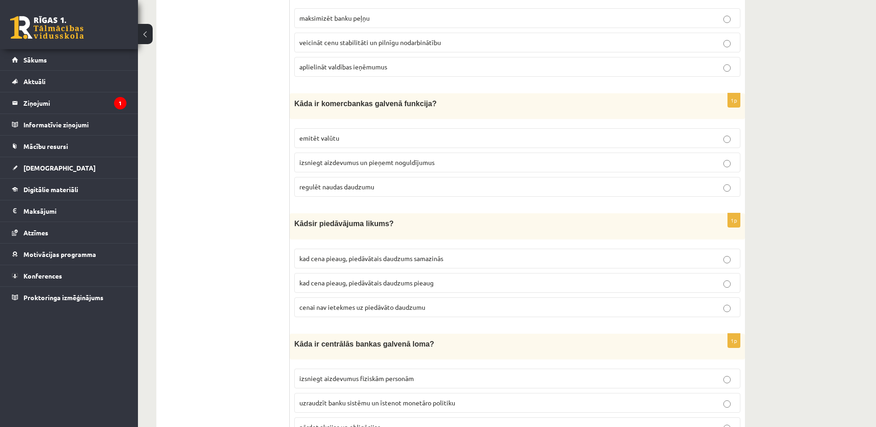
click at [443, 158] on p "izsniegt aizdevumus un pieņemt noguldījumus" at bounding box center [517, 163] width 436 height 10
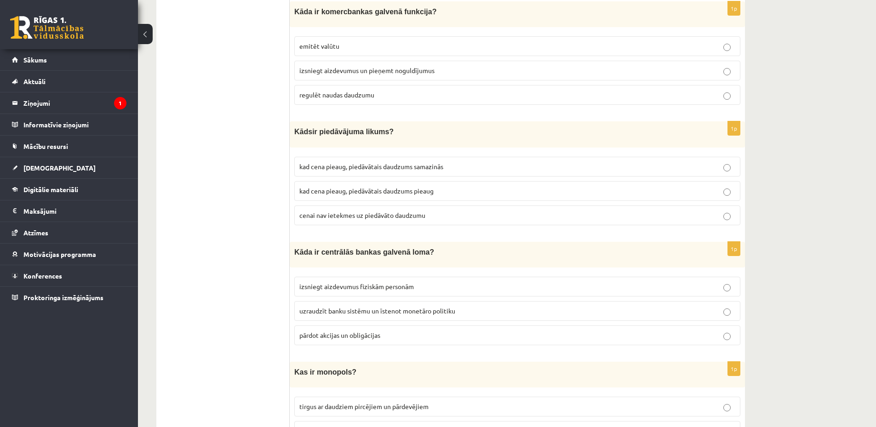
click at [370, 162] on span "kad cena pieaug, piedāvātais daudzums samazinās" at bounding box center [371, 166] width 144 height 8
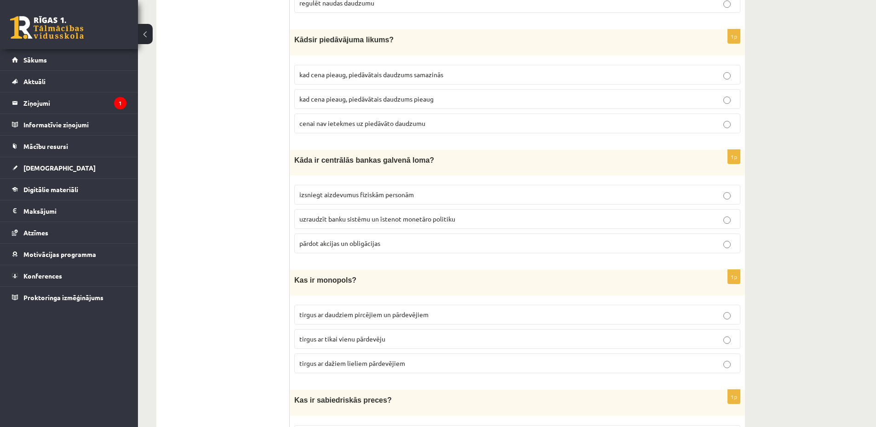
click at [384, 215] on span "uzraudzīt banku sistēmu un īstenot monetāro politiku" at bounding box center [377, 219] width 156 height 8
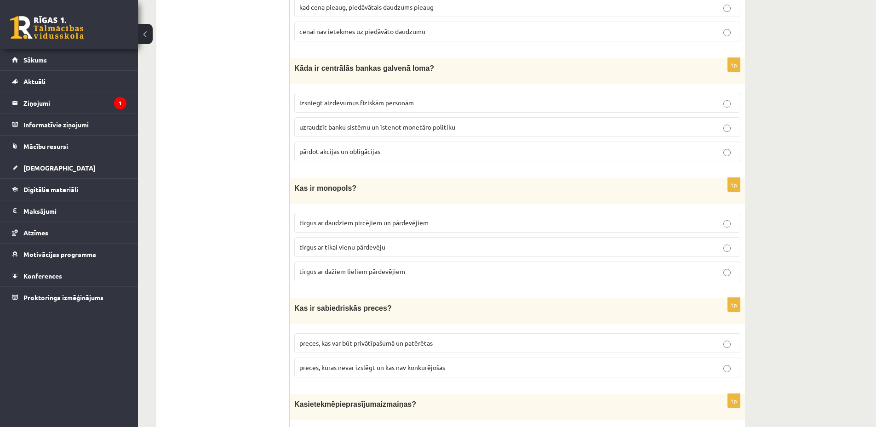
click at [354, 222] on label "tirgus ar daudziem pircējiem un pārdevējiem" at bounding box center [517, 223] width 446 height 20
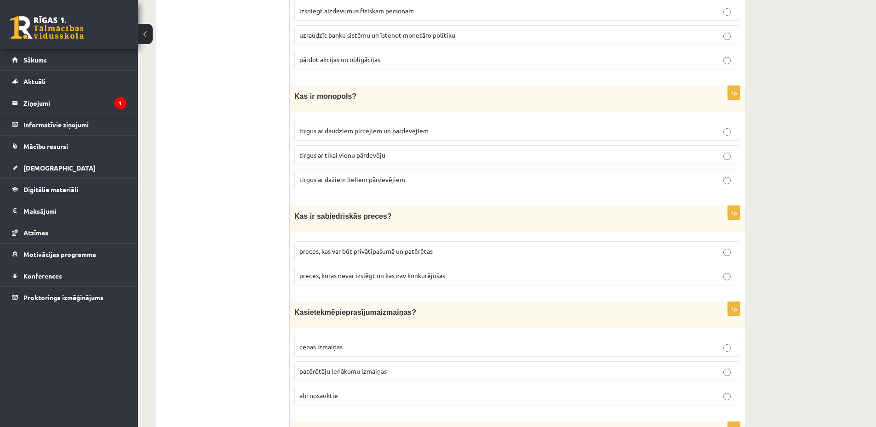
click at [373, 273] on label "preces, kuras nevar izslēgt un kas nav konkurējošas" at bounding box center [517, 276] width 446 height 20
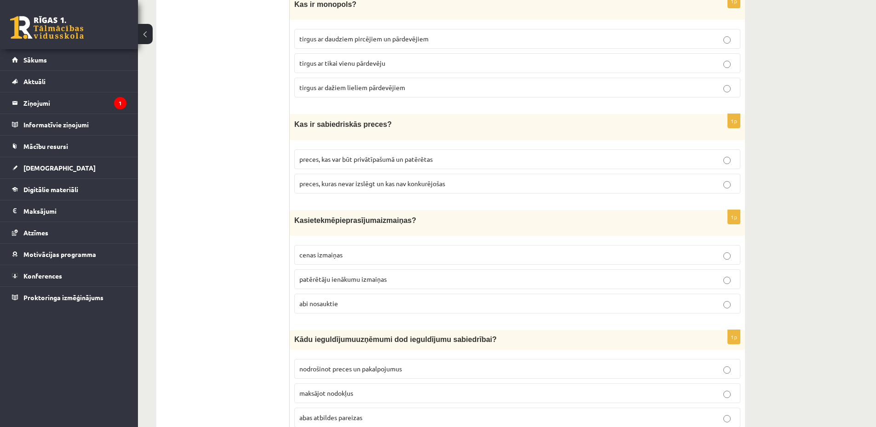
click at [420, 299] on p "abi nosauktie" at bounding box center [517, 304] width 436 height 10
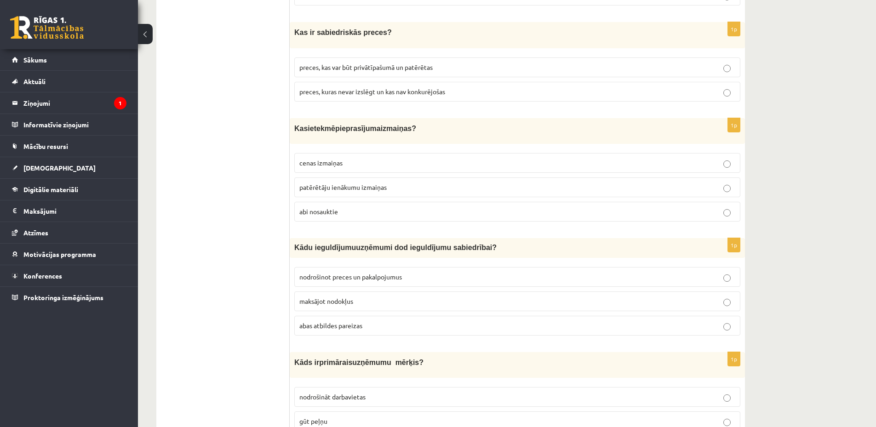
drag, startPoint x: 295, startPoint y: 240, endPoint x: 473, endPoint y: 238, distance: 177.9
click at [473, 243] on p "K ādu ieguldījumu uzņēmumi dod ieguldījumu sabiedrībai?" at bounding box center [494, 248] width 400 height 10
drag, startPoint x: 448, startPoint y: 240, endPoint x: 410, endPoint y: 243, distance: 38.7
click at [410, 244] on span "uzņēmumi dod ieguldījumu sabiedrībai?" at bounding box center [426, 248] width 141 height 8
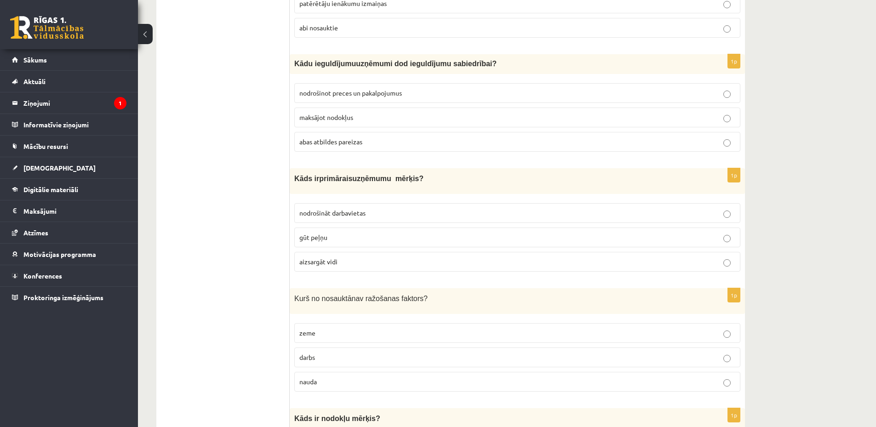
scroll to position [2206, 0]
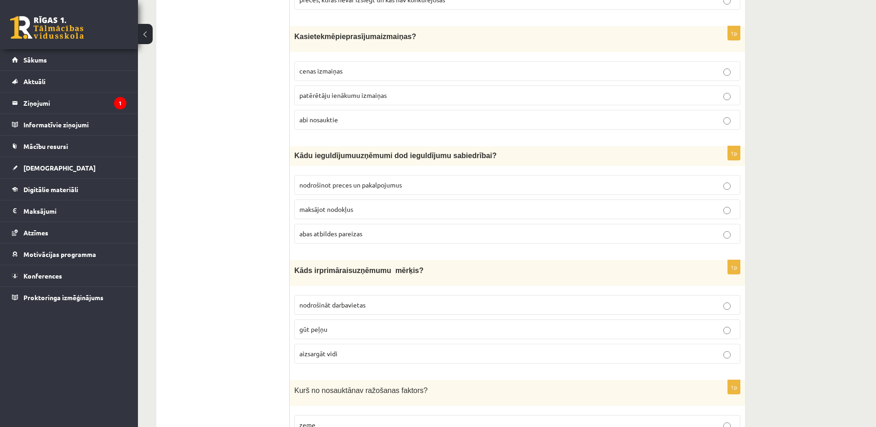
click at [358, 324] on p "gūt peļņu" at bounding box center [517, 329] width 436 height 10
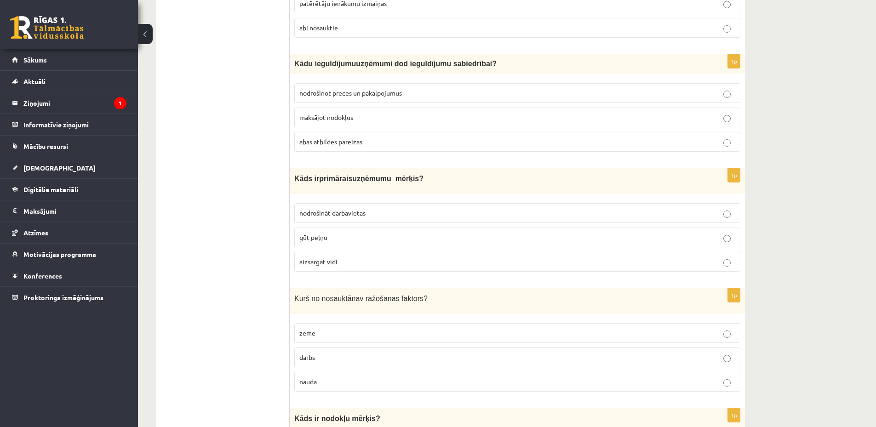
click at [357, 377] on p "nauda" at bounding box center [517, 382] width 436 height 10
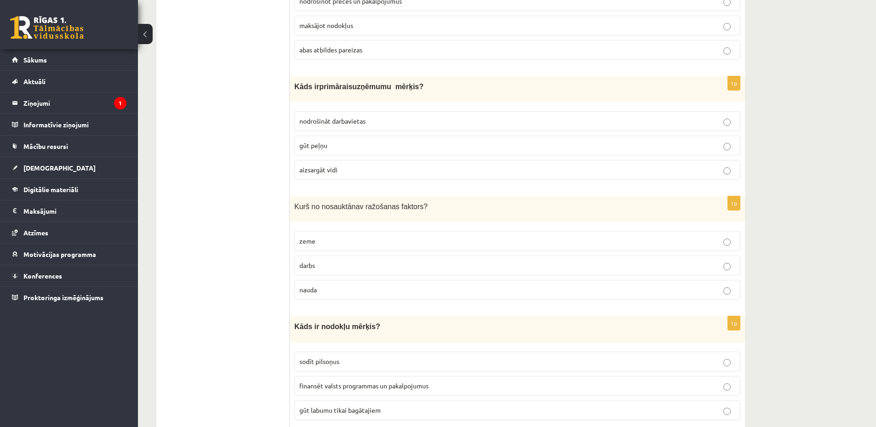
scroll to position [2482, 0]
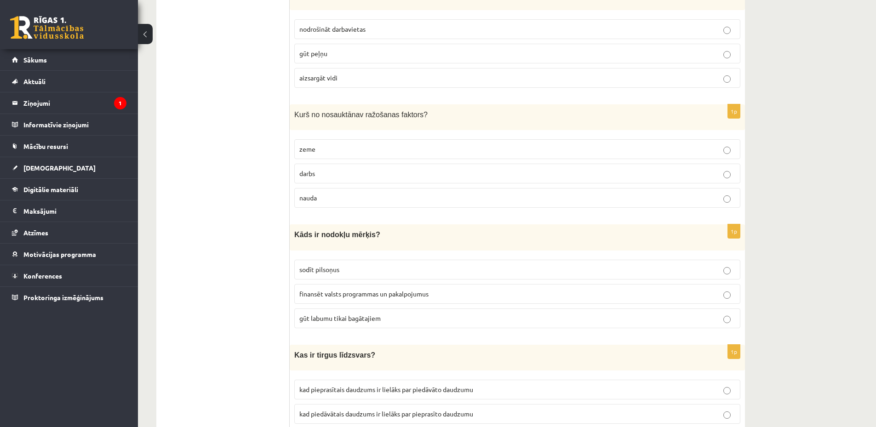
click at [450, 289] on p "finansēt valsts programmas un pakalpojumus" at bounding box center [517, 294] width 436 height 10
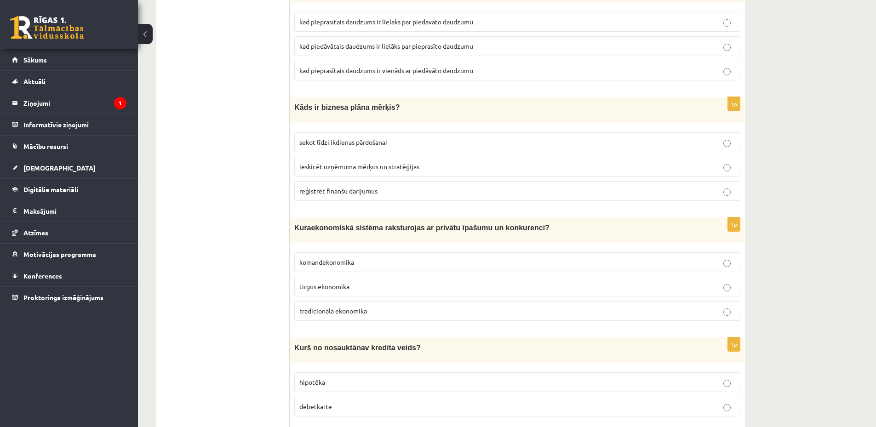
scroll to position [2942, 0]
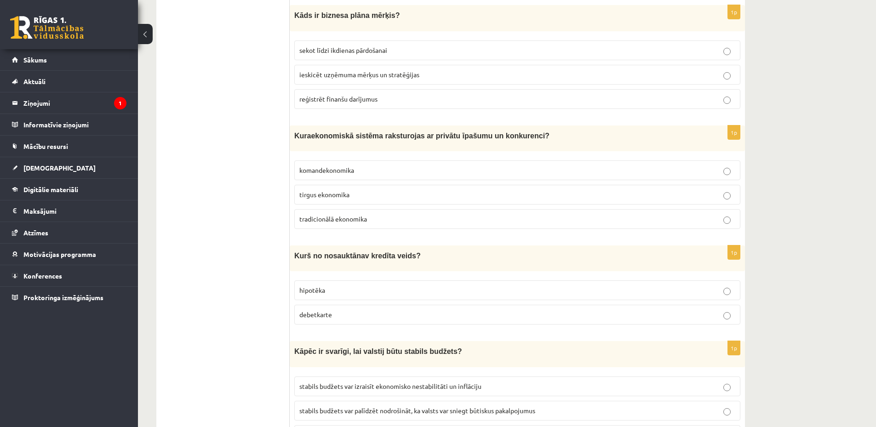
click at [390, 214] on p "tradicionālā ekonomika" at bounding box center [517, 219] width 436 height 10
click at [384, 190] on p "tirgus ekonomika" at bounding box center [517, 195] width 436 height 10
click at [343, 285] on p "hipotēka" at bounding box center [517, 290] width 436 height 10
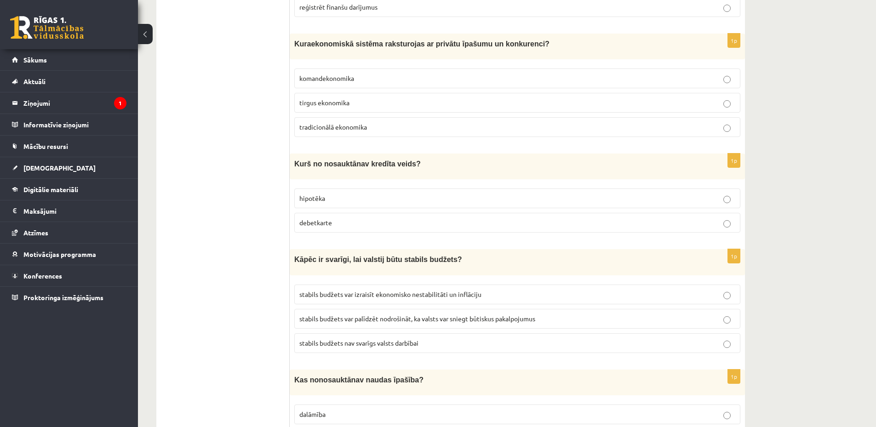
scroll to position [3125, 0]
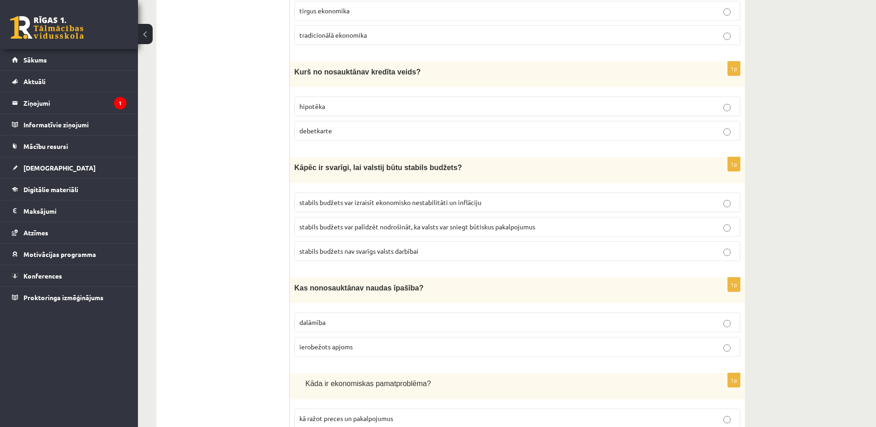
click at [453, 222] on span "stabils budžets var palīdzēt nodrošināt, ka valsts var sniegt būtiskus pakalpoj…" at bounding box center [417, 226] width 236 height 8
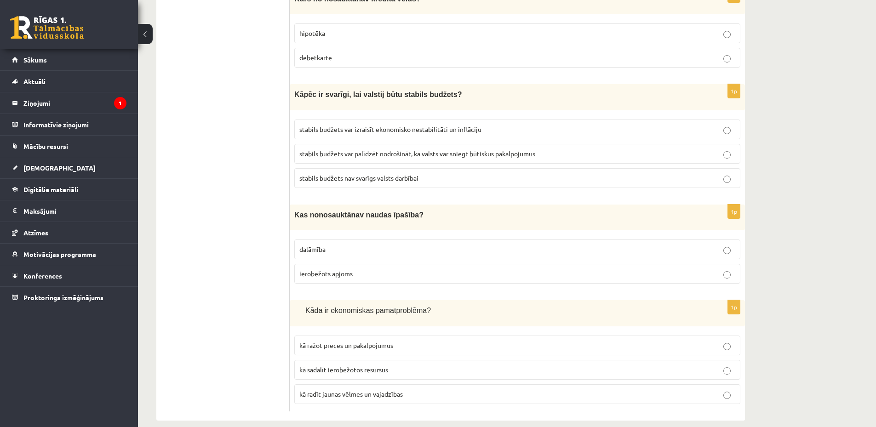
click at [366, 245] on p "dalāmība" at bounding box center [517, 250] width 436 height 10
click at [341, 269] on p "ierobežots apjoms" at bounding box center [517, 274] width 436 height 10
click at [415, 341] on p "kā ražot preces un pakalpojumus" at bounding box center [517, 346] width 436 height 10
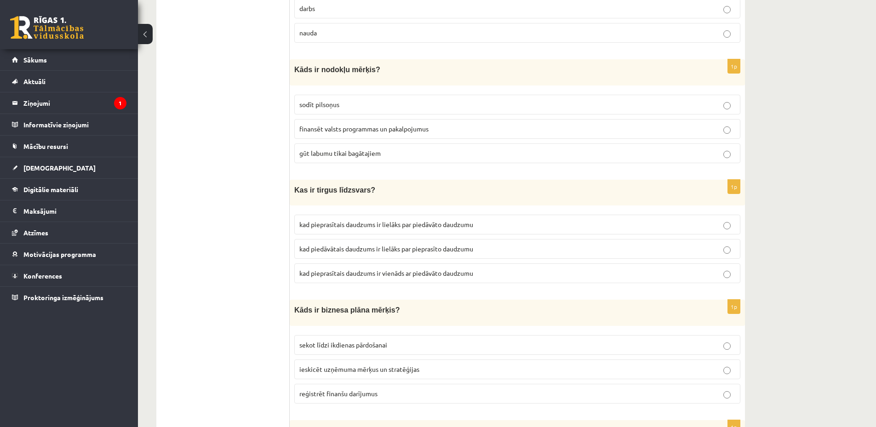
scroll to position [2739, 0]
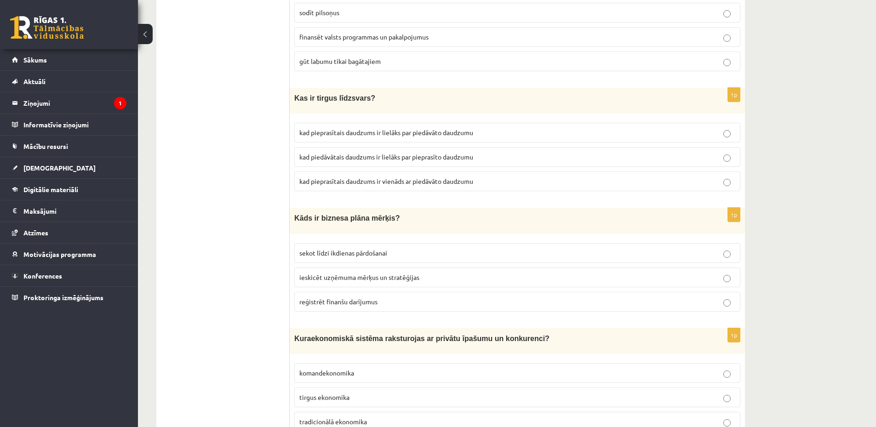
click at [421, 297] on p "reģistrēt finanšu darījumus" at bounding box center [517, 302] width 436 height 10
click at [442, 273] on p "ieskicēt uzņēmuma mērķus un stratēģijas" at bounding box center [517, 278] width 436 height 10
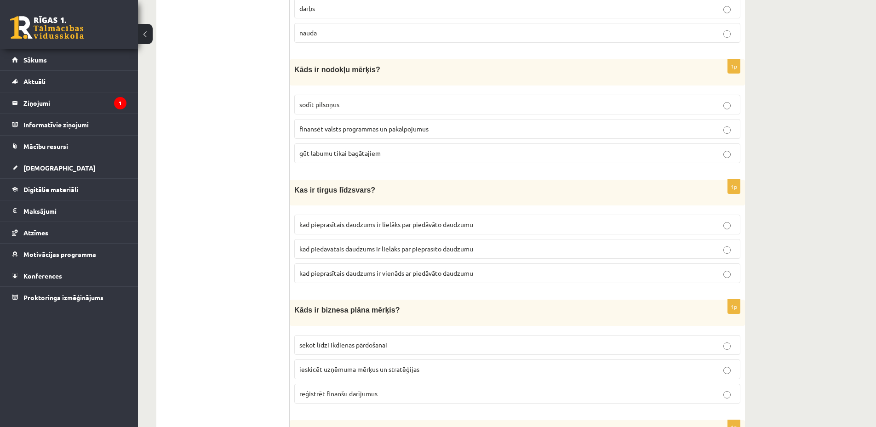
click at [418, 269] on span "kad pieprasītais daudzums ir vienāds ar piedāvāto daudzumu" at bounding box center [386, 273] width 174 height 8
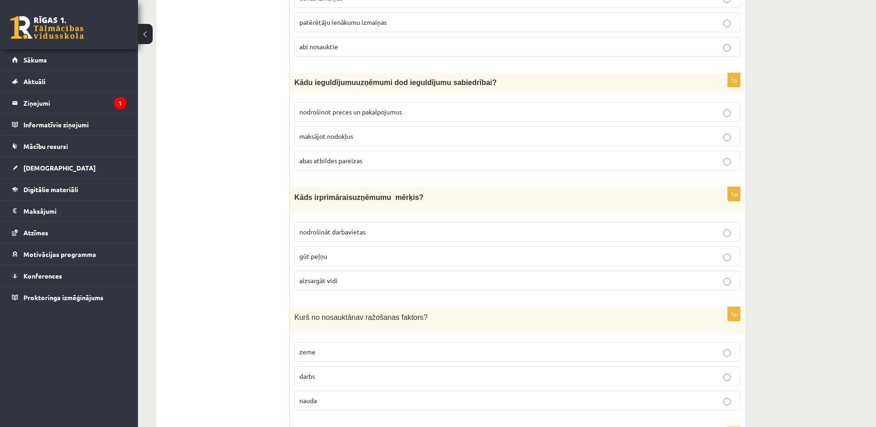
scroll to position [2187, 0]
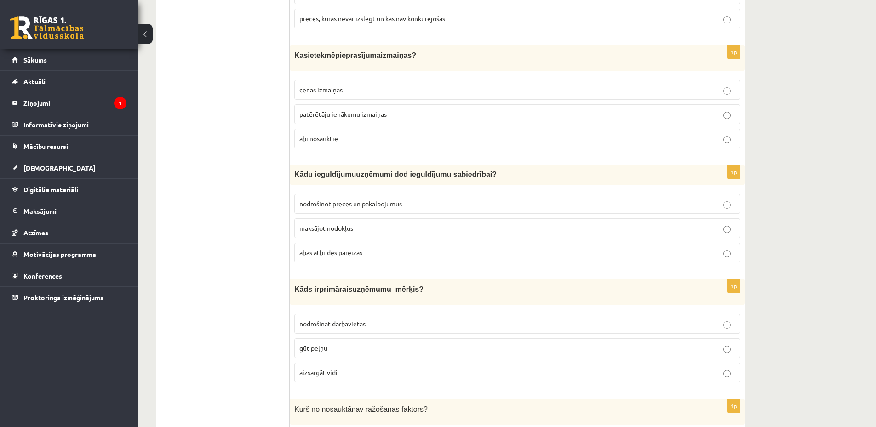
click at [399, 248] on p "abas atbildes pareizas" at bounding box center [517, 253] width 436 height 10
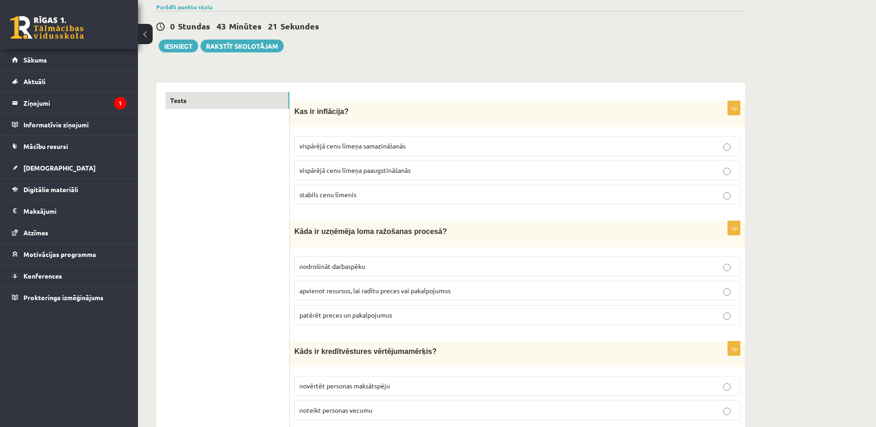
scroll to position [0, 0]
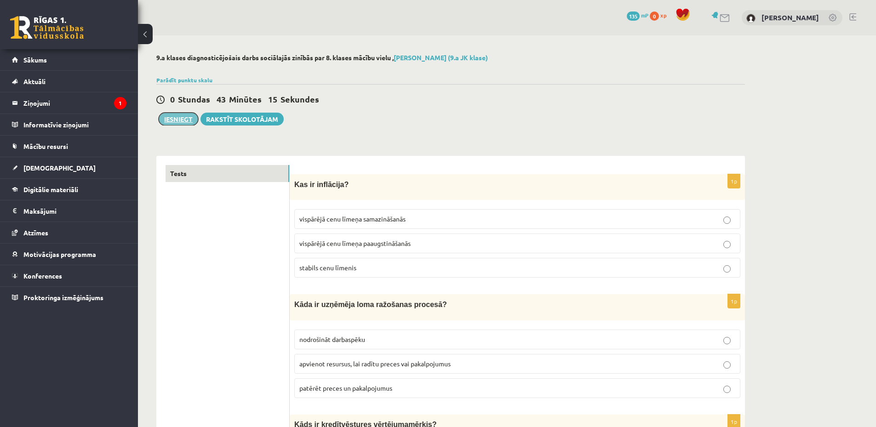
click at [181, 118] on button "Iesniegt" at bounding box center [179, 119] width 40 height 13
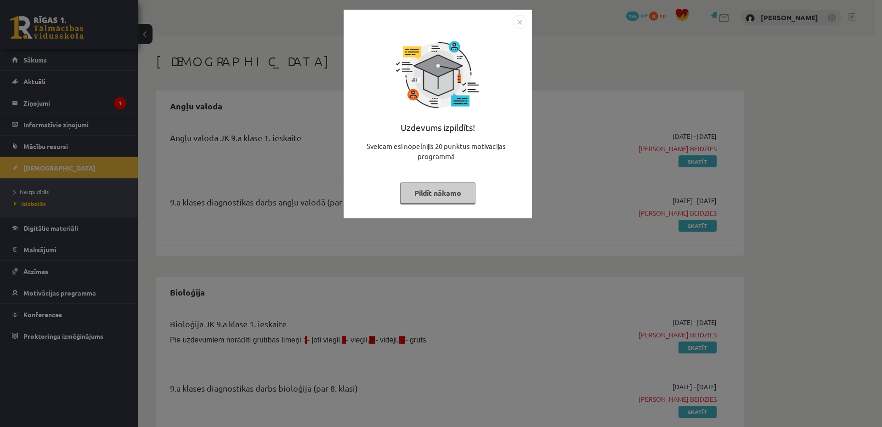
click at [520, 24] on img "Close" at bounding box center [520, 22] width 14 height 14
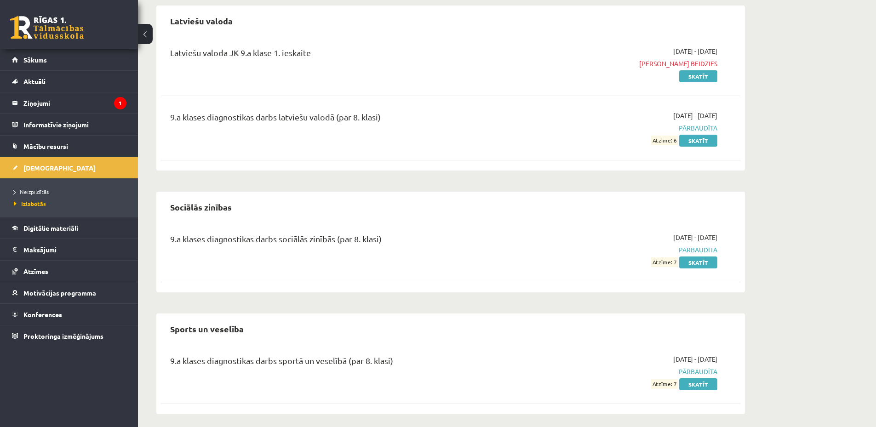
scroll to position [649, 0]
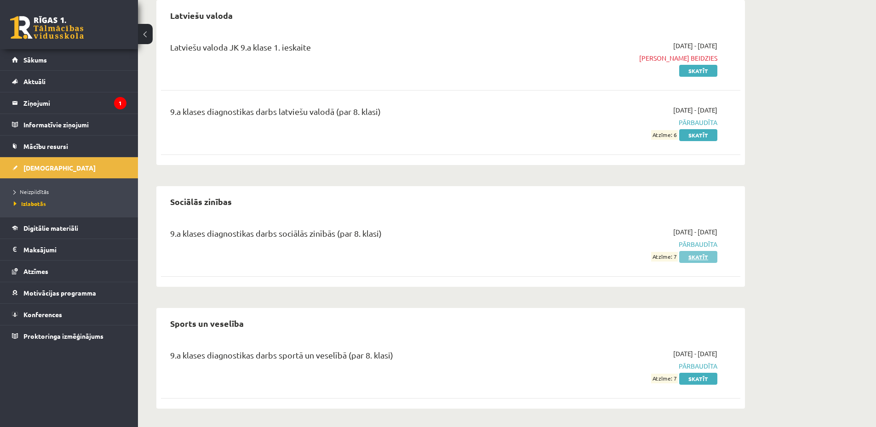
click at [704, 256] on link "Skatīt" at bounding box center [698, 257] width 38 height 12
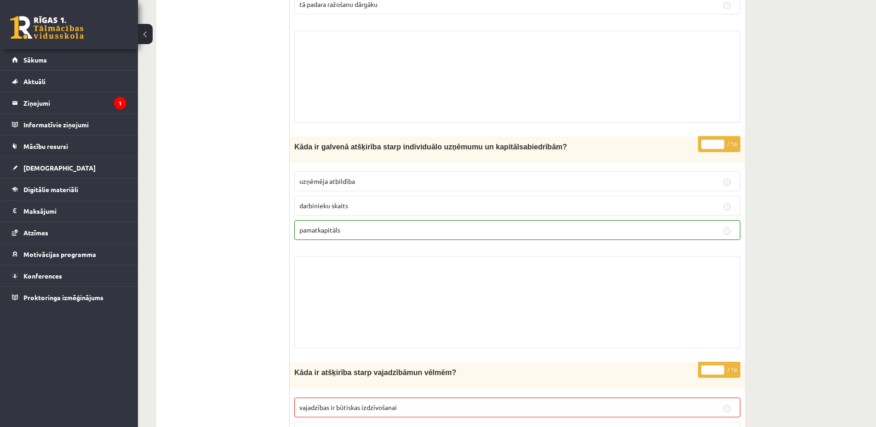
scroll to position [1930, 0]
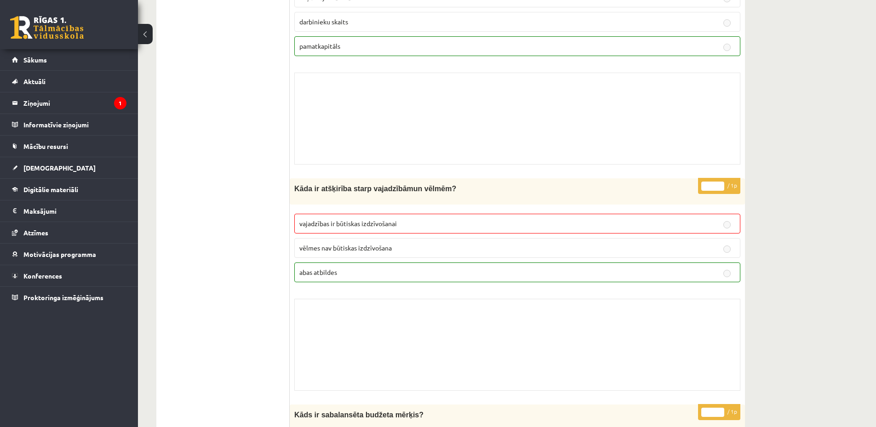
click at [322, 220] on span "vajadzības ir būtiskas izdzīvošanai" at bounding box center [347, 223] width 97 height 8
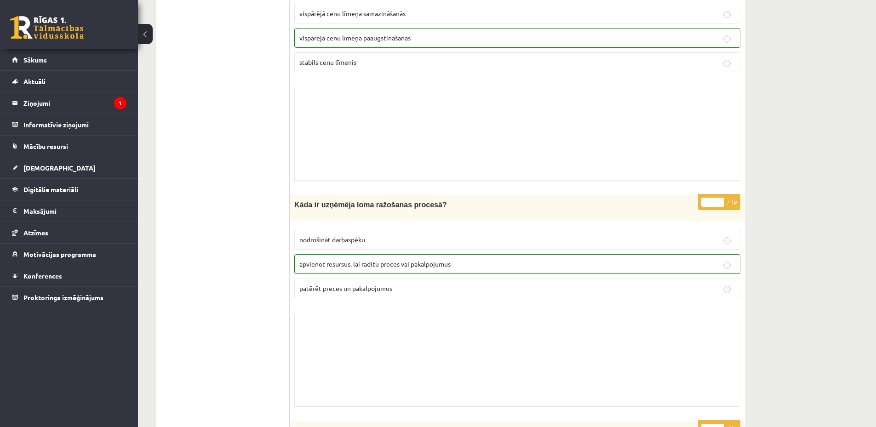
scroll to position [0, 0]
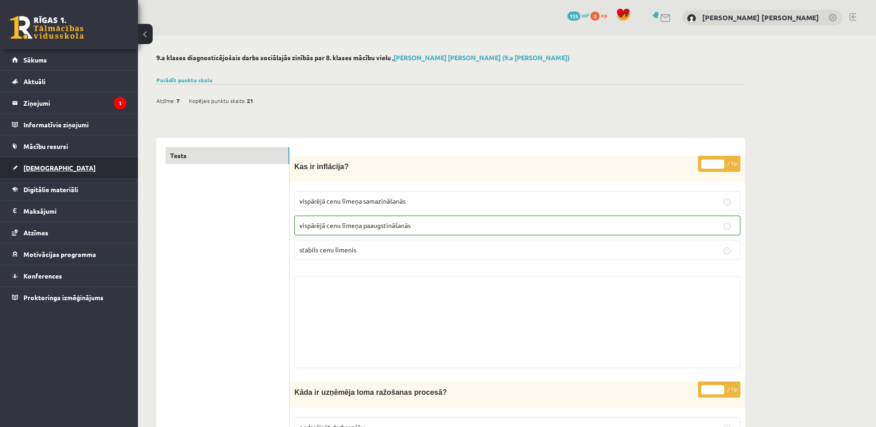
click at [73, 171] on link "[DEMOGRAPHIC_DATA]" at bounding box center [69, 167] width 114 height 21
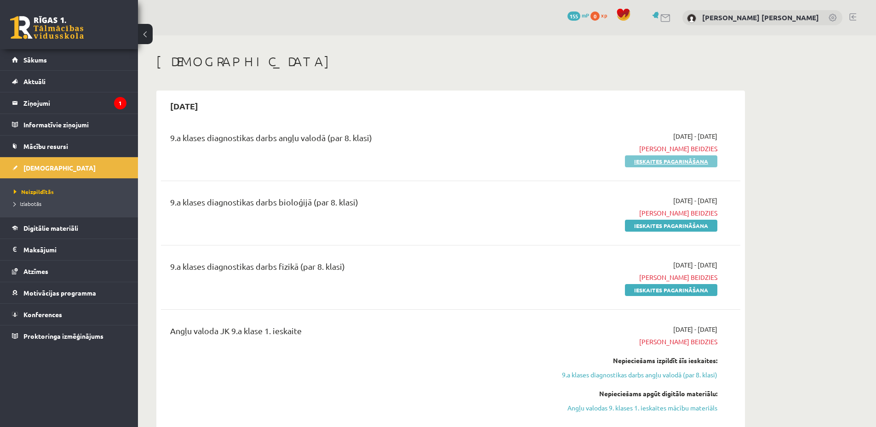
click at [675, 164] on link "Ieskaites pagarināšana" at bounding box center [671, 161] width 92 height 12
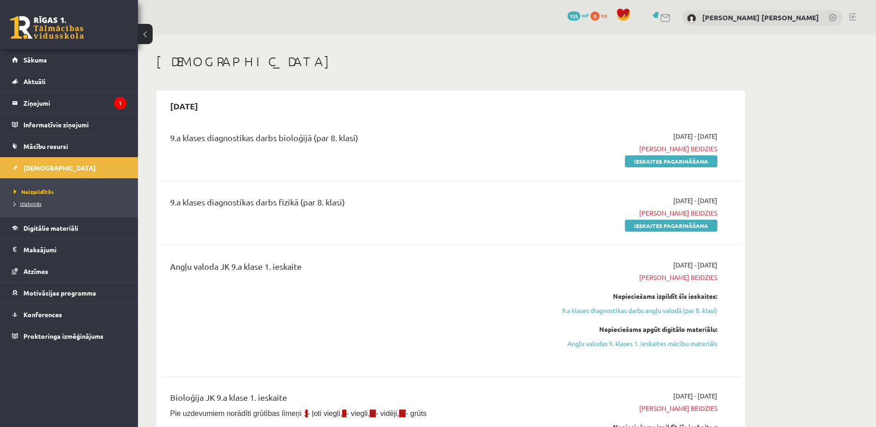
click at [32, 199] on link "Izlabotās" at bounding box center [71, 203] width 115 height 8
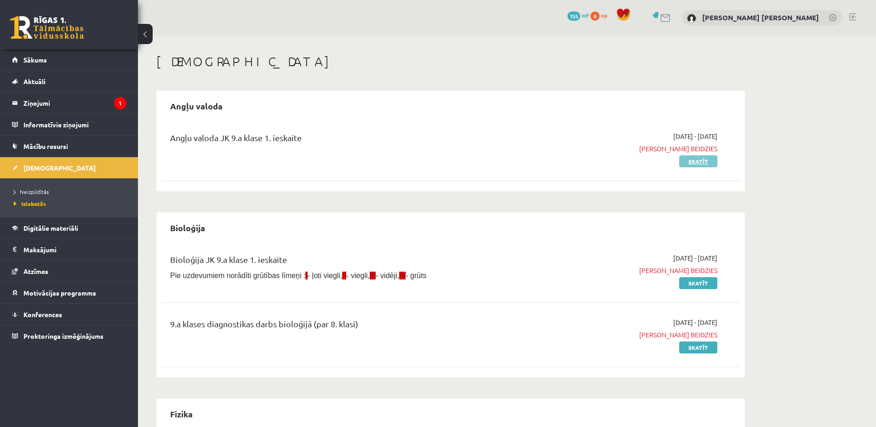
click at [704, 160] on link "Skatīt" at bounding box center [698, 161] width 38 height 12
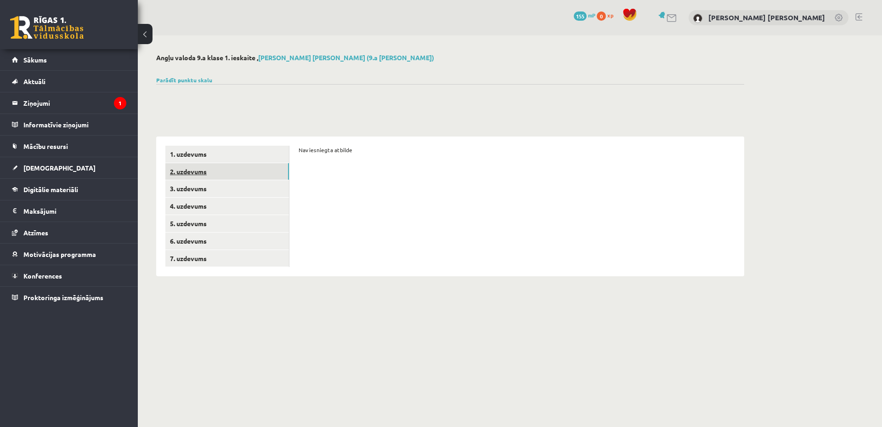
click at [251, 168] on link "2. uzdevums" at bounding box center [227, 171] width 124 height 17
click at [256, 188] on link "3. uzdevums" at bounding box center [227, 188] width 124 height 17
click at [252, 211] on link "4. uzdevums" at bounding box center [227, 206] width 124 height 17
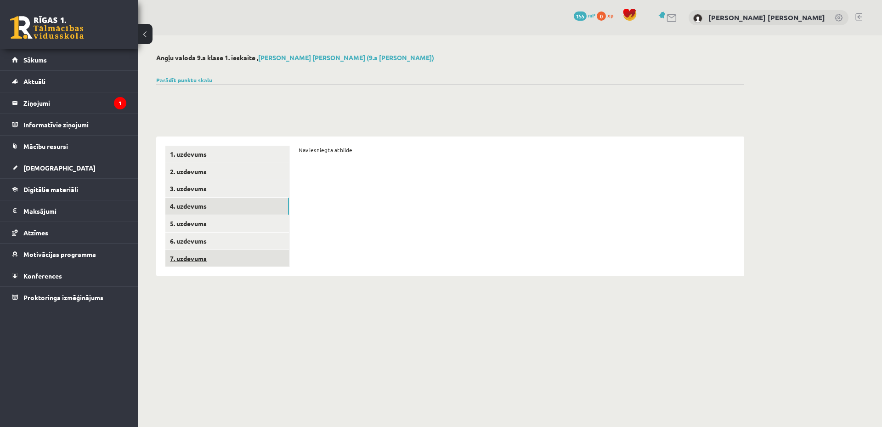
click at [245, 259] on link "7. uzdevums" at bounding box center [227, 258] width 124 height 17
click at [222, 158] on link "1. uzdevums" at bounding box center [227, 154] width 124 height 17
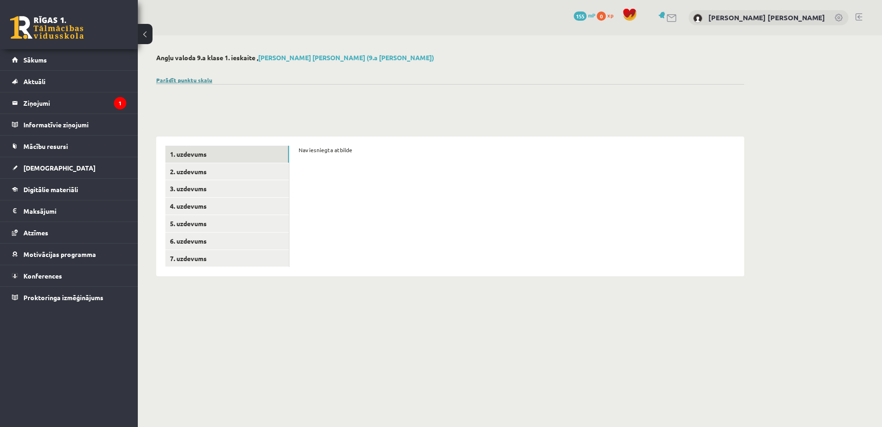
click at [190, 79] on link "Parādīt punktu skalu" at bounding box center [184, 79] width 56 height 7
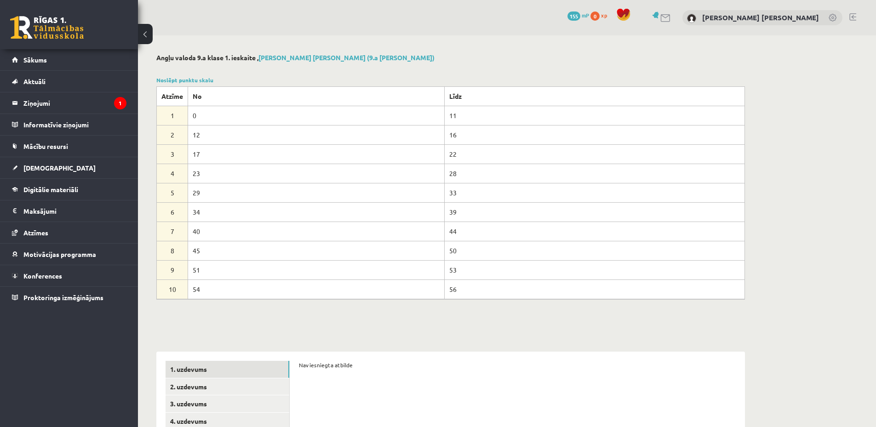
drag, startPoint x: 193, startPoint y: 289, endPoint x: 204, endPoint y: 290, distance: 11.1
click at [204, 290] on td "54" at bounding box center [316, 288] width 256 height 19
click at [200, 290] on td "54" at bounding box center [316, 288] width 256 height 19
click at [188, 76] on link "Noslēpt punktu skalu" at bounding box center [184, 79] width 57 height 7
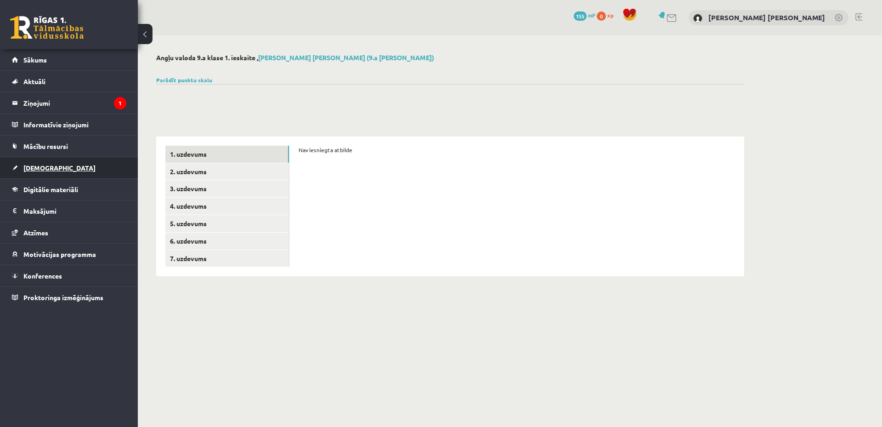
click at [64, 167] on link "[DEMOGRAPHIC_DATA]" at bounding box center [69, 167] width 114 height 21
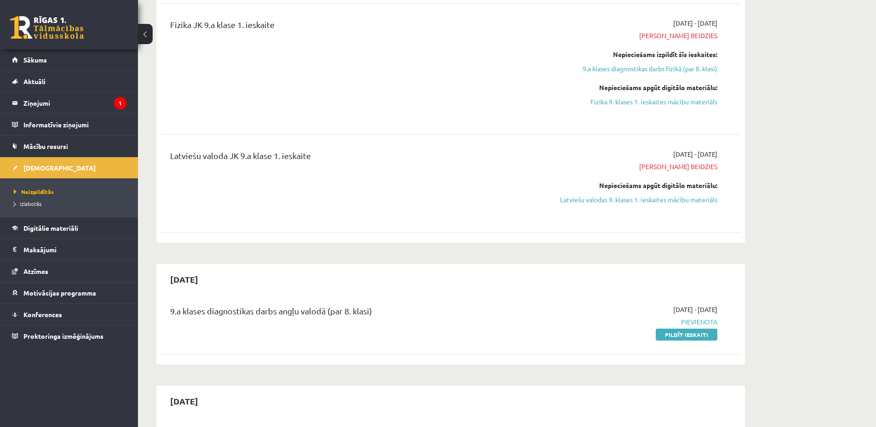
scroll to position [643, 0]
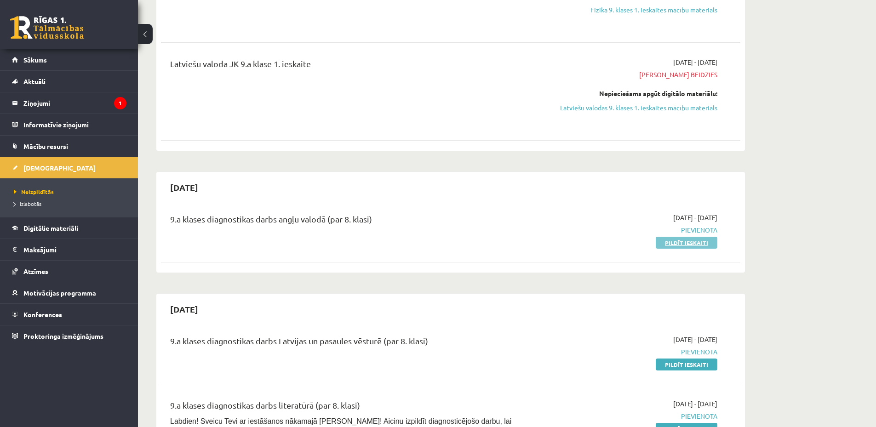
click at [689, 243] on link "Pildīt ieskaiti" at bounding box center [686, 243] width 62 height 12
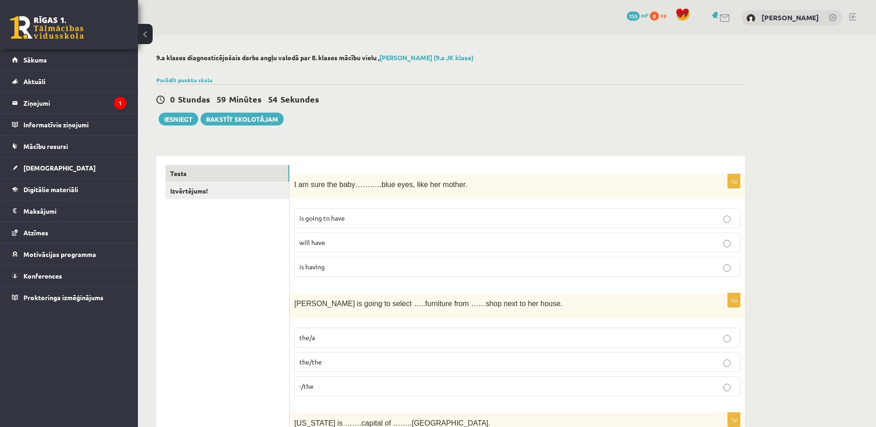
click at [364, 241] on p "will have" at bounding box center [517, 243] width 436 height 10
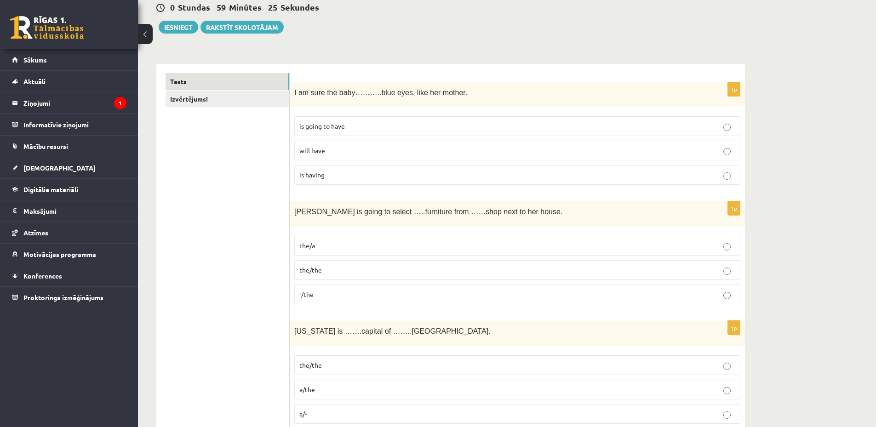
click at [376, 296] on p "-/the" at bounding box center [517, 295] width 436 height 10
drag, startPoint x: 374, startPoint y: 211, endPoint x: 400, endPoint y: 213, distance: 26.3
click at [400, 213] on span "[PERSON_NAME] is going to select …..furniture from ……shop next to her house." at bounding box center [428, 212] width 268 height 8
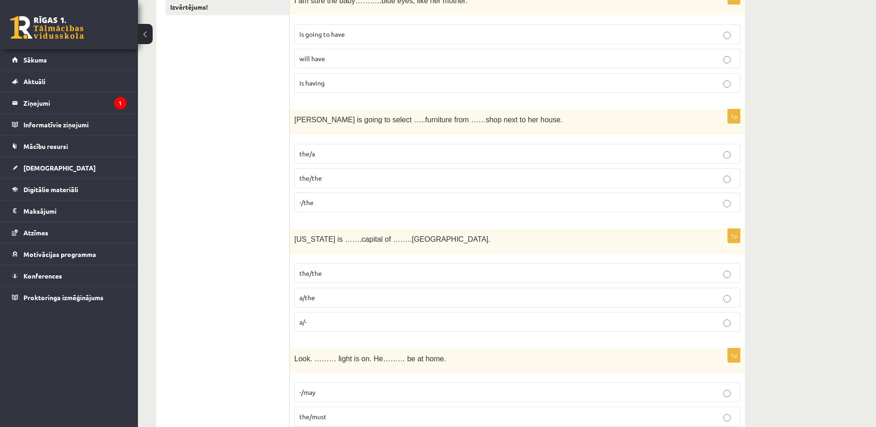
click at [329, 322] on p "a/-" at bounding box center [517, 322] width 436 height 10
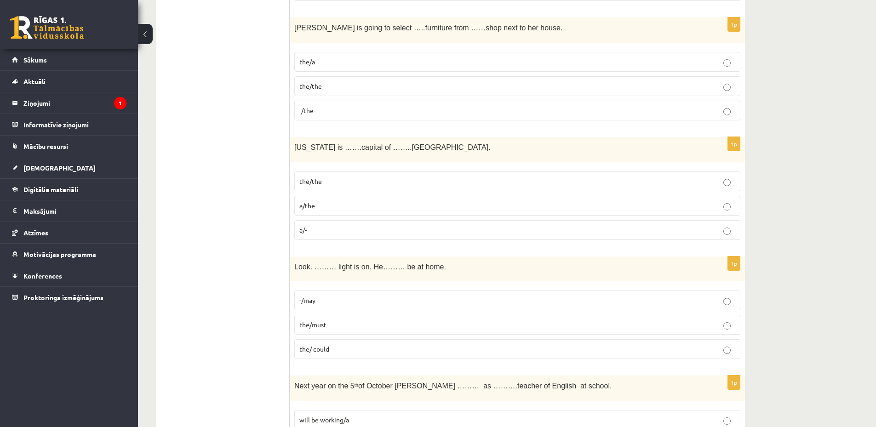
scroll to position [368, 0]
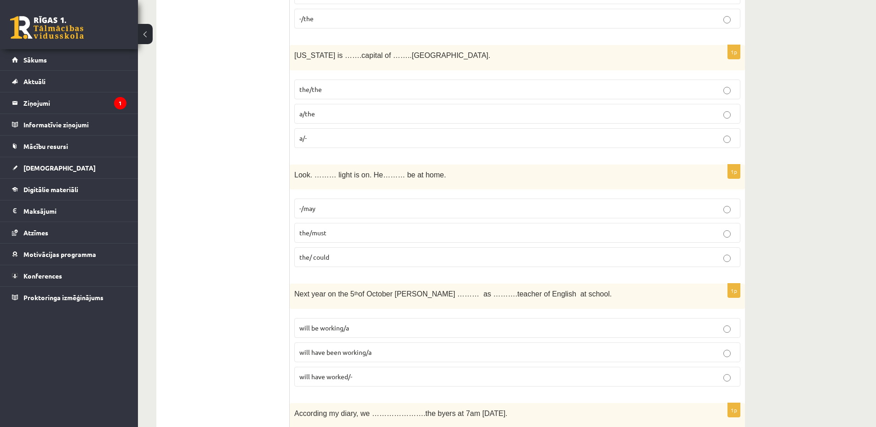
click at [353, 210] on p "-/may" at bounding box center [517, 209] width 436 height 10
click at [342, 233] on p "the/must" at bounding box center [517, 233] width 436 height 10
click at [328, 260] on span "the/ could" at bounding box center [314, 257] width 30 height 8
click at [353, 231] on p "the/must" at bounding box center [517, 233] width 436 height 10
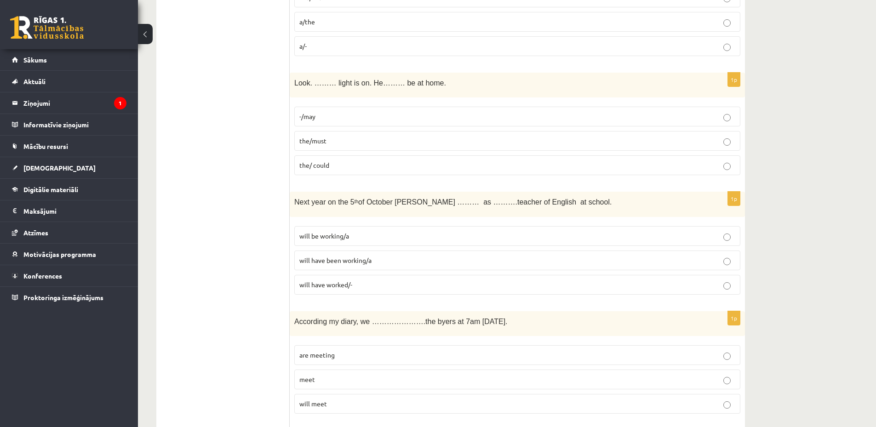
click at [383, 261] on p "will have been working/a" at bounding box center [517, 261] width 436 height 10
click at [380, 239] on p "will be working/a" at bounding box center [517, 236] width 436 height 10
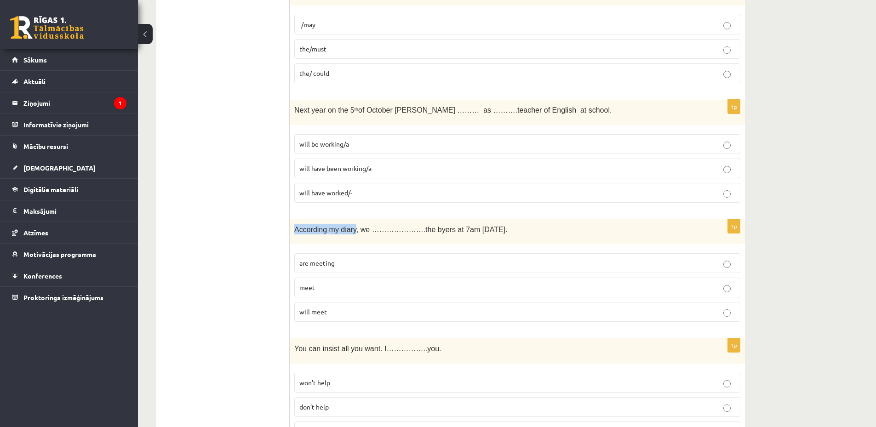
drag, startPoint x: 295, startPoint y: 229, endPoint x: 350, endPoint y: 233, distance: 55.7
click at [350, 233] on span "According my diary, we ………………….the byers at 7am tomorrow." at bounding box center [400, 230] width 213 height 8
click at [339, 313] on p "will meet" at bounding box center [517, 312] width 436 height 10
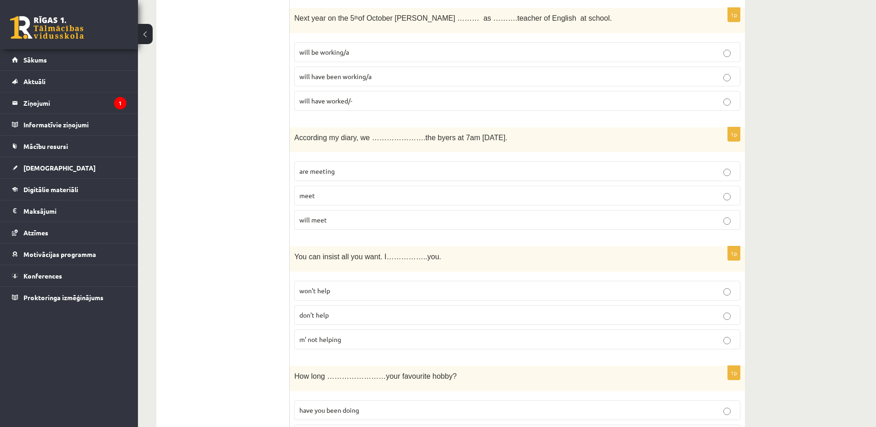
scroll to position [735, 0]
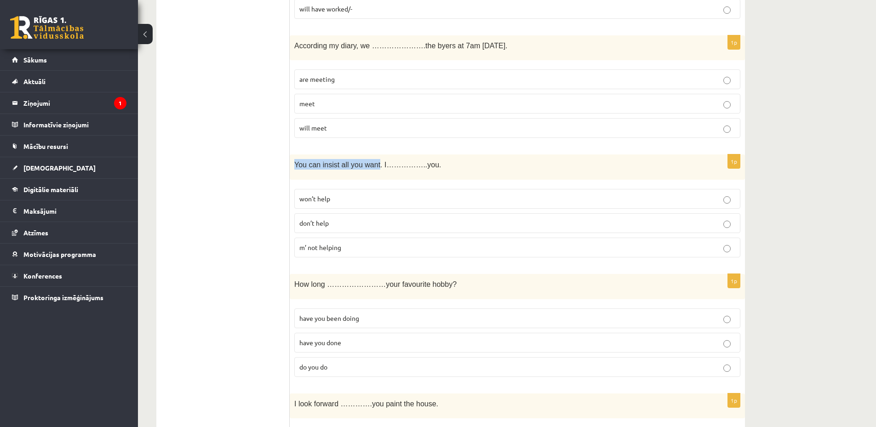
drag, startPoint x: 295, startPoint y: 165, endPoint x: 372, endPoint y: 168, distance: 77.3
click at [372, 168] on span "You can insist all you want. I……………..you." at bounding box center [367, 165] width 147 height 8
click at [342, 199] on p "won’t help" at bounding box center [517, 199] width 436 height 10
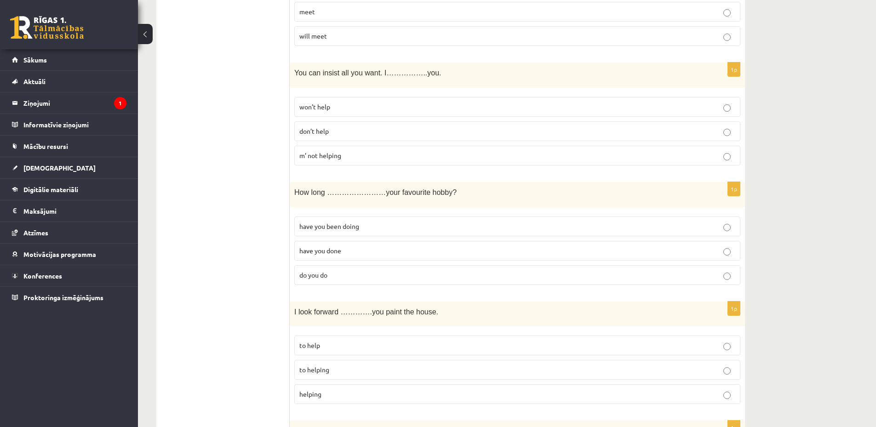
click at [374, 229] on p "have you been doing" at bounding box center [517, 227] width 436 height 10
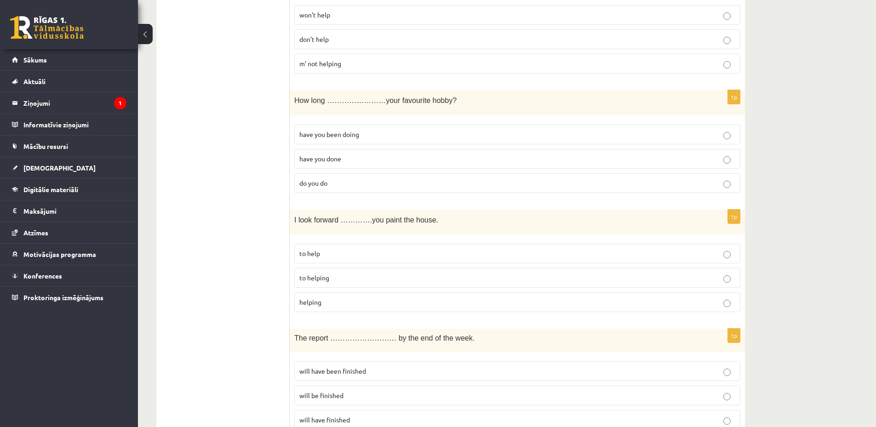
click at [343, 256] on p "to help" at bounding box center [517, 254] width 436 height 10
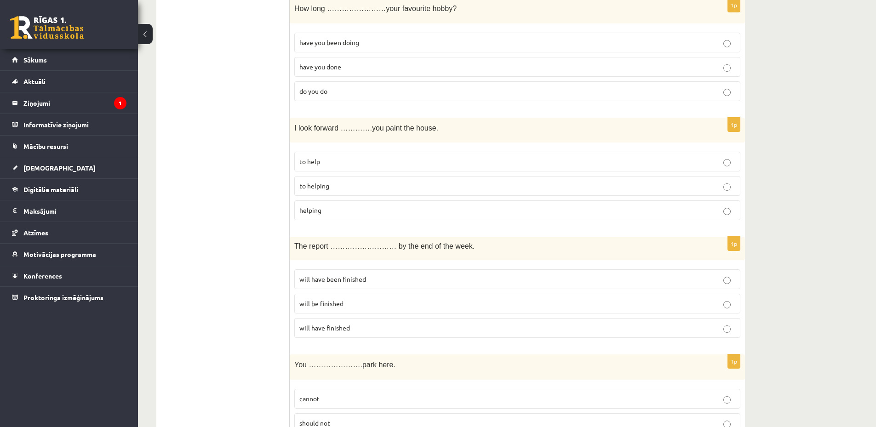
scroll to position [1103, 0]
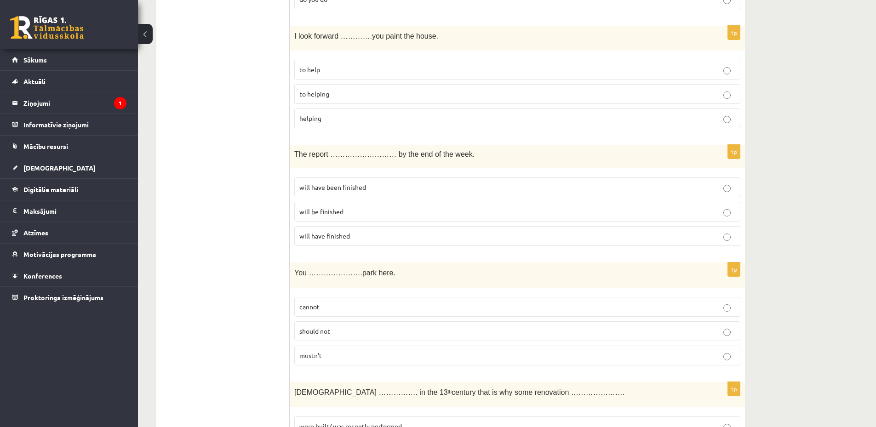
click at [352, 214] on p "will be finished" at bounding box center [517, 212] width 436 height 10
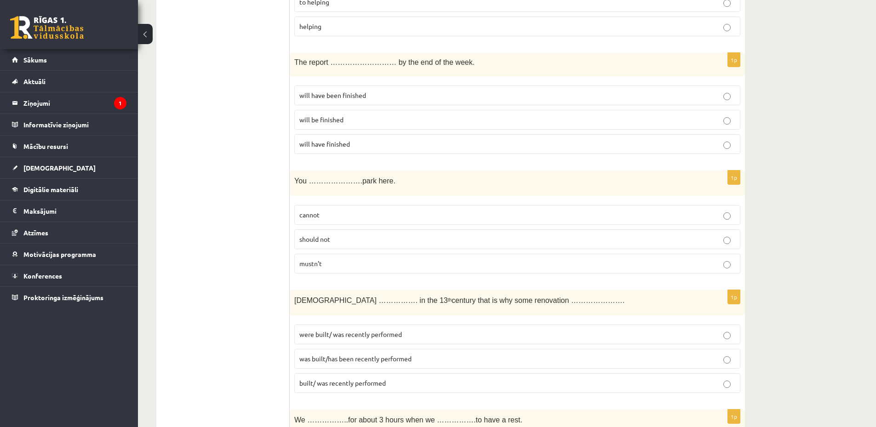
click at [336, 216] on p "cannot" at bounding box center [517, 215] width 436 height 10
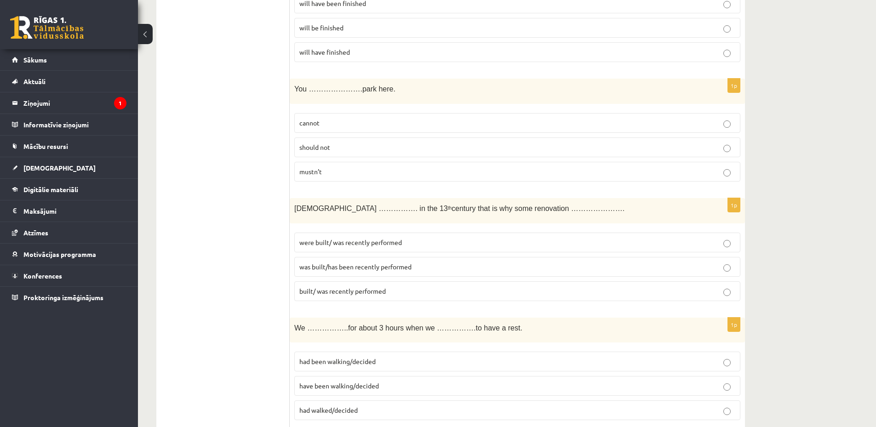
click at [418, 266] on p "was built/has been recently performed" at bounding box center [517, 267] width 436 height 10
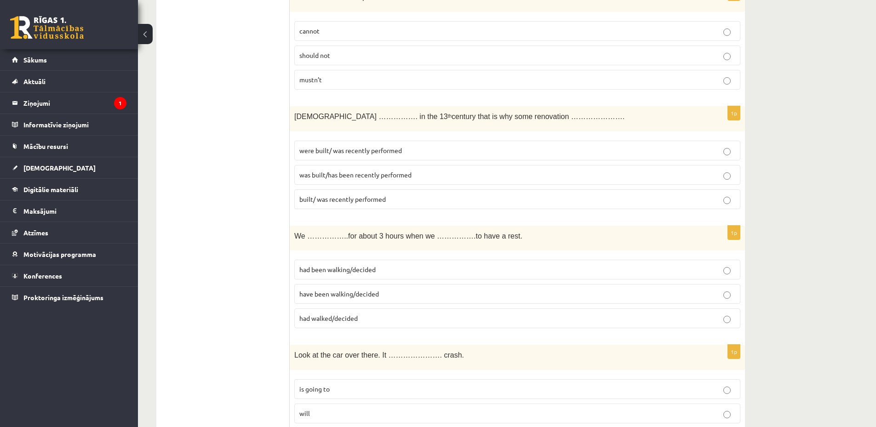
click at [383, 291] on p "have been walking/decided" at bounding box center [517, 294] width 436 height 10
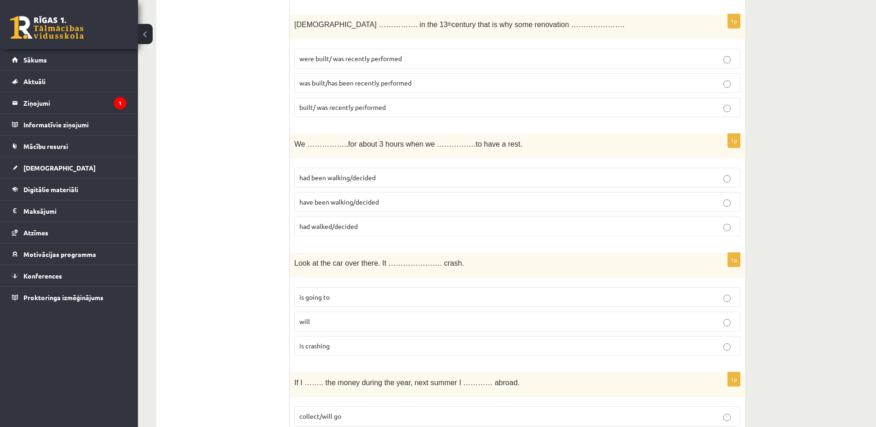
scroll to position [1563, 0]
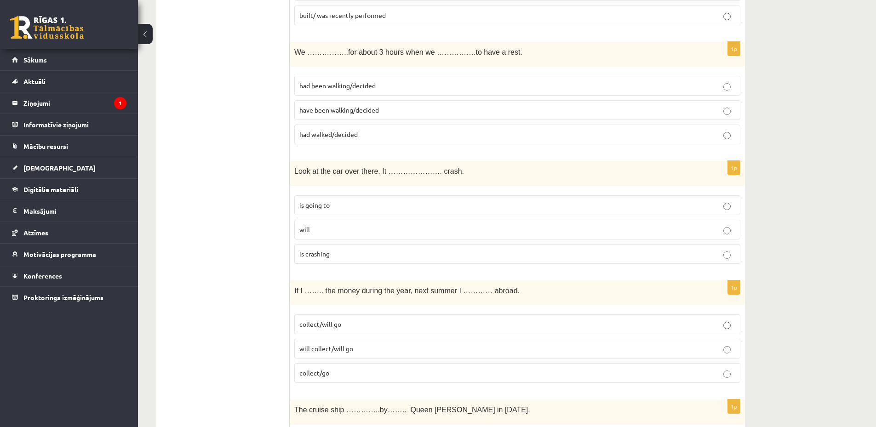
click at [364, 203] on p "is going to" at bounding box center [517, 205] width 436 height 10
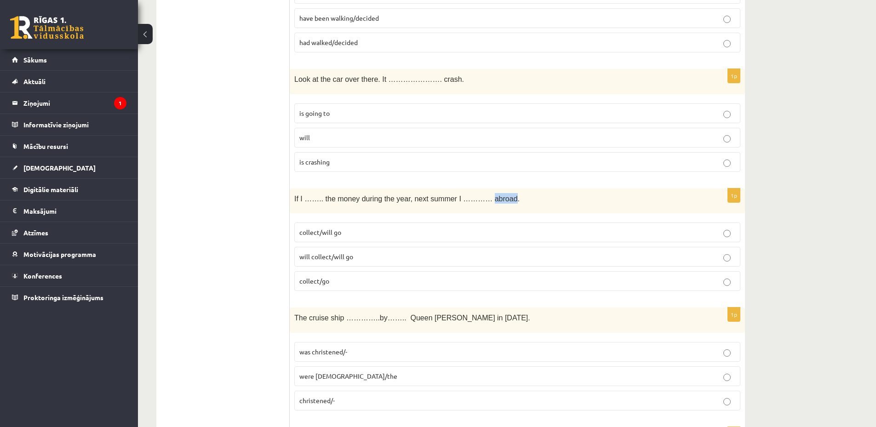
drag, startPoint x: 468, startPoint y: 198, endPoint x: 489, endPoint y: 199, distance: 20.7
click at [489, 199] on span "If I …….. the money during the year, next summer I ………… abroad." at bounding box center [406, 199] width 225 height 8
drag, startPoint x: 468, startPoint y: 199, endPoint x: 484, endPoint y: 202, distance: 15.9
click at [484, 202] on span "If I …….. the money during the year, next summer I ………… abroad." at bounding box center [406, 199] width 225 height 8
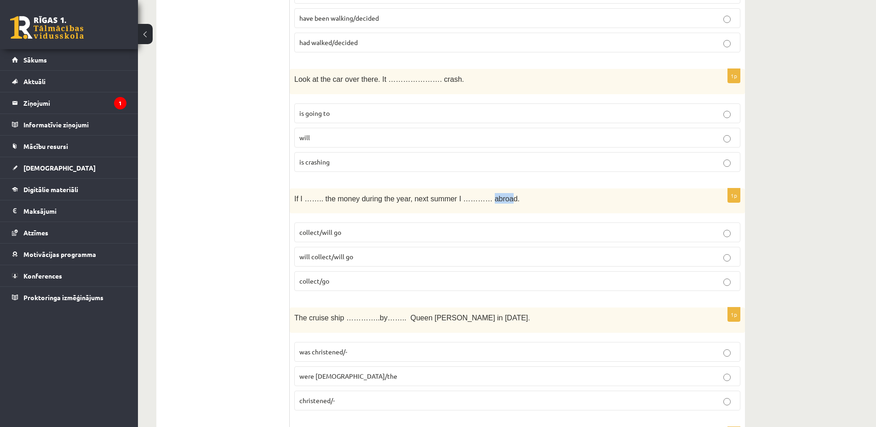
click at [467, 198] on span "If I …….. the money during the year, next summer I ………… abroad." at bounding box center [406, 199] width 225 height 8
click at [472, 198] on span "If I …….. the money during the year, next summer I ………… abroad." at bounding box center [406, 199] width 225 height 8
click at [517, 203] on p "If I …….. the money during the year, next summer I ………… abroad." at bounding box center [494, 198] width 400 height 11
click at [362, 232] on p "collect/will go" at bounding box center [517, 233] width 436 height 10
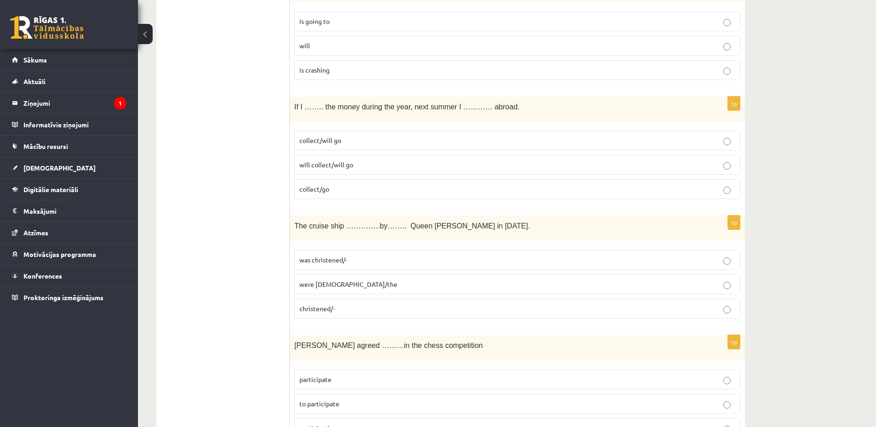
scroll to position [1839, 0]
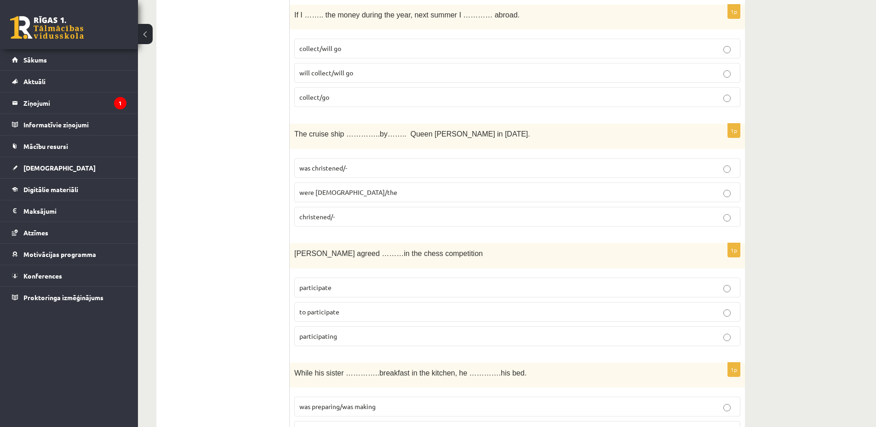
click at [364, 166] on p "was christened/-" at bounding box center [517, 168] width 436 height 10
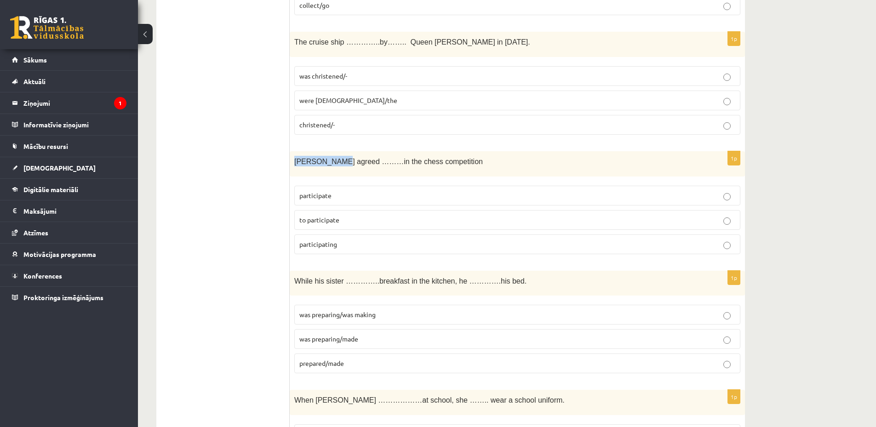
drag, startPoint x: 294, startPoint y: 161, endPoint x: 328, endPoint y: 162, distance: 34.0
click at [328, 162] on span "[PERSON_NAME] agreed ………in the chess competition" at bounding box center [388, 162] width 188 height 8
click at [347, 220] on p "to participate" at bounding box center [517, 220] width 436 height 10
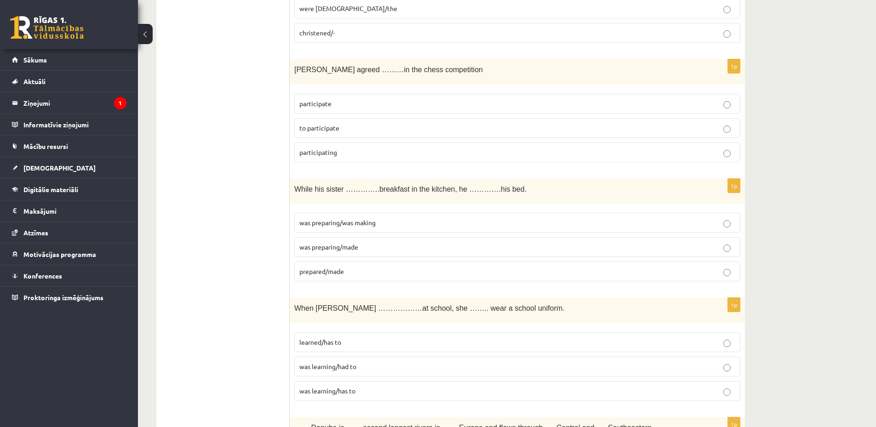
click at [341, 224] on span "was preparing/was making" at bounding box center [337, 222] width 76 height 8
click at [331, 222] on span "was preparing/was making" at bounding box center [337, 222] width 76 height 8
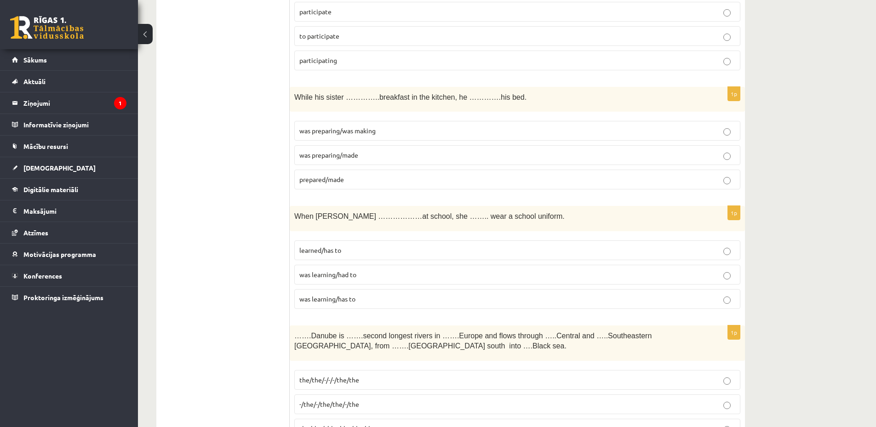
click at [363, 275] on p "was learning/had to" at bounding box center [517, 275] width 436 height 10
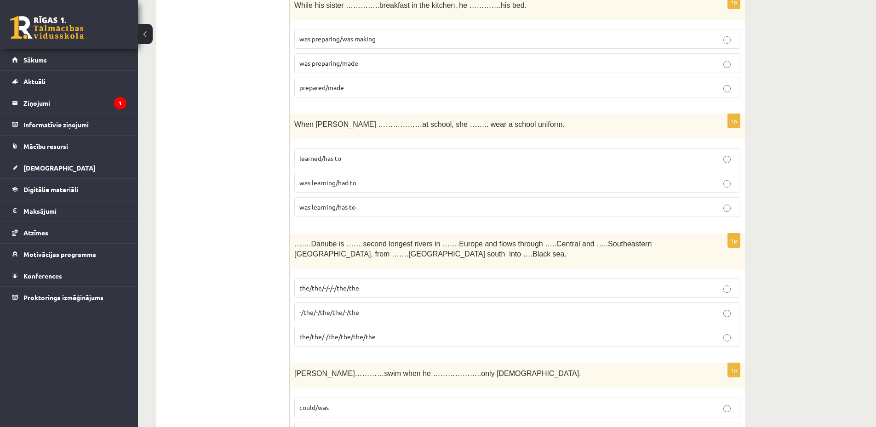
click at [321, 312] on span "-/the/-/the/the/-/the" at bounding box center [329, 312] width 60 height 8
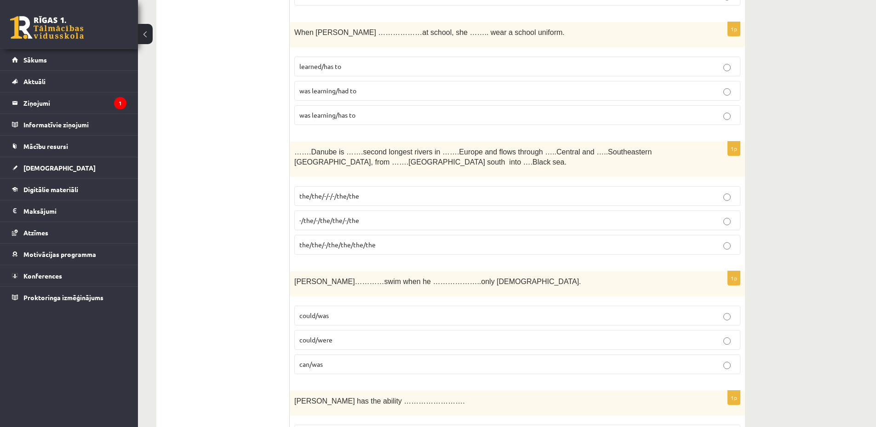
scroll to position [2390, 0]
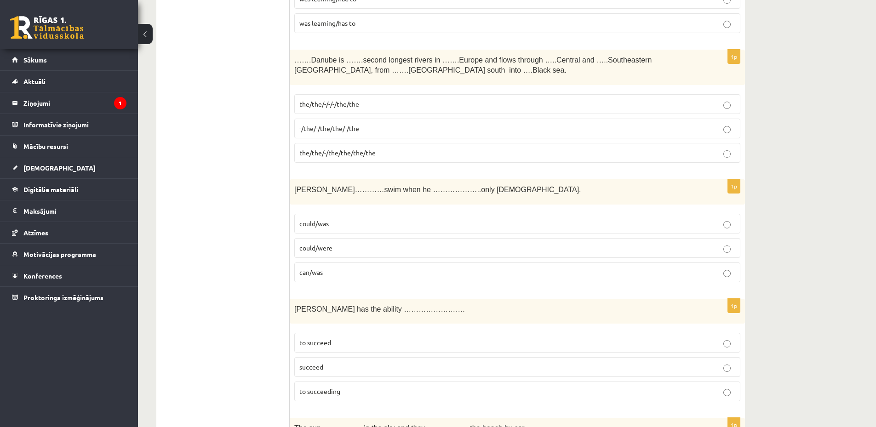
click at [352, 221] on p "could/was" at bounding box center [517, 224] width 436 height 10
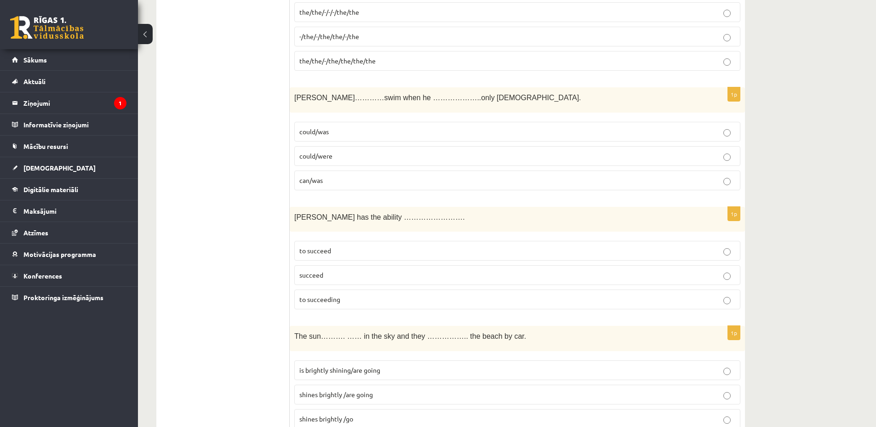
click at [346, 298] on p "to succeeding" at bounding box center [517, 300] width 436 height 10
drag, startPoint x: 295, startPoint y: 218, endPoint x: 350, endPoint y: 217, distance: 55.2
click at [350, 217] on span "[PERSON_NAME] has the ability ……………………." at bounding box center [379, 217] width 171 height 8
click at [403, 296] on p "to succeeding" at bounding box center [517, 300] width 436 height 10
drag, startPoint x: 295, startPoint y: 217, endPoint x: 351, endPoint y: 218, distance: 55.6
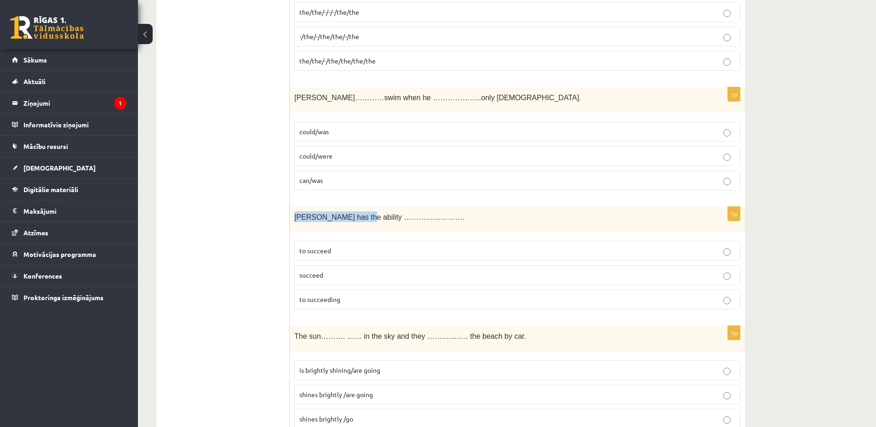
click at [351, 218] on span "[PERSON_NAME] has the ability ……………………." at bounding box center [379, 217] width 171 height 8
click at [331, 221] on span "[PERSON_NAME] has the ability ……………………." at bounding box center [379, 217] width 171 height 8
click at [372, 218] on span "[PERSON_NAME] has the ability ……………………." at bounding box center [379, 217] width 171 height 8
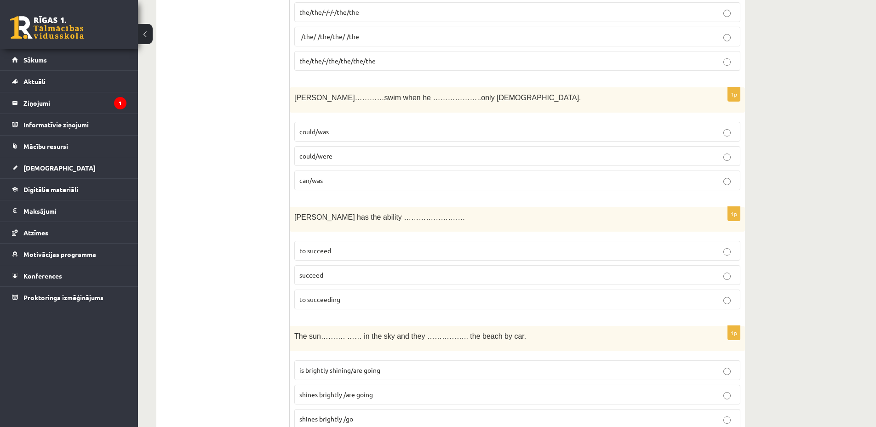
click at [339, 249] on p "to succeed" at bounding box center [517, 251] width 436 height 10
click at [328, 303] on span "to succeeding" at bounding box center [319, 299] width 41 height 8
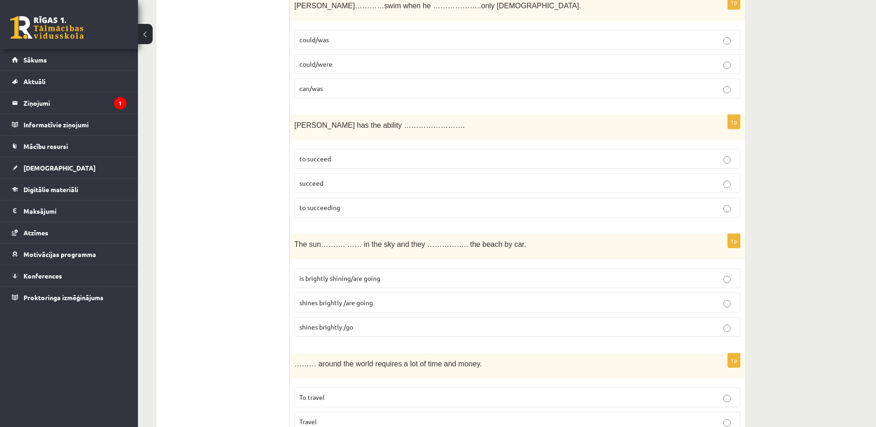
scroll to position [2666, 0]
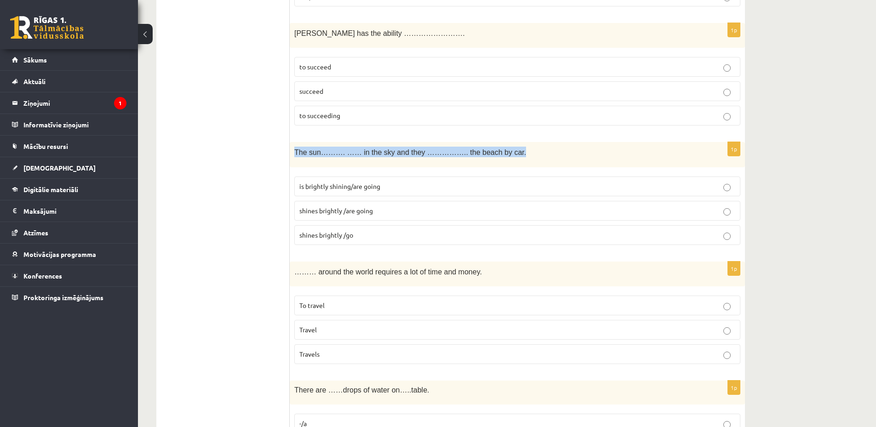
drag, startPoint x: 294, startPoint y: 153, endPoint x: 490, endPoint y: 155, distance: 195.8
click at [490, 155] on p "The sun………. …… in the sky and they …………….. the beach by car." at bounding box center [494, 152] width 400 height 11
click at [371, 210] on span "shines brightly /are going" at bounding box center [336, 210] width 74 height 8
click at [325, 188] on span "is brightly shining/are going" at bounding box center [339, 186] width 81 height 8
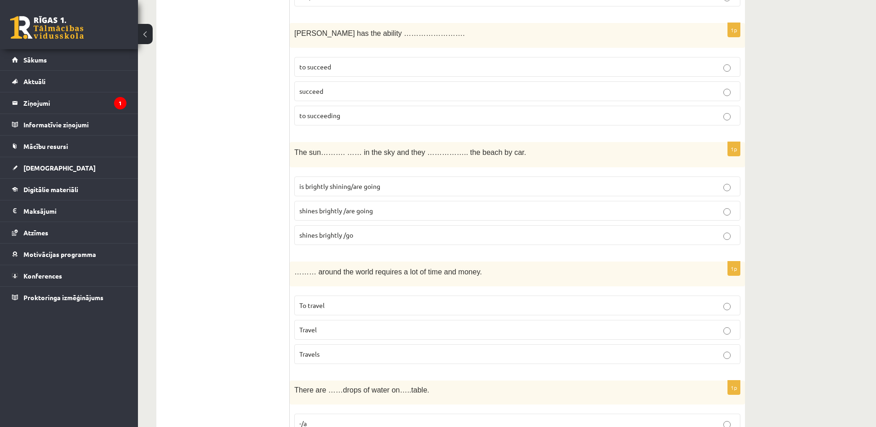
scroll to position [2758, 0]
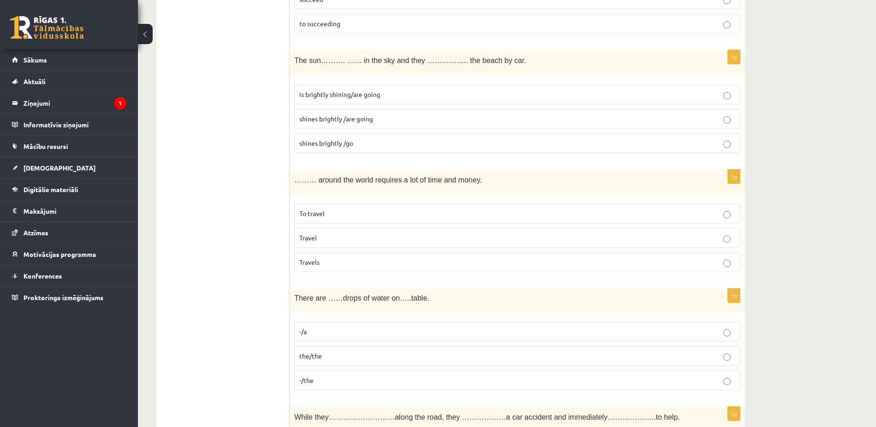
click at [325, 236] on p "Travel" at bounding box center [517, 238] width 436 height 10
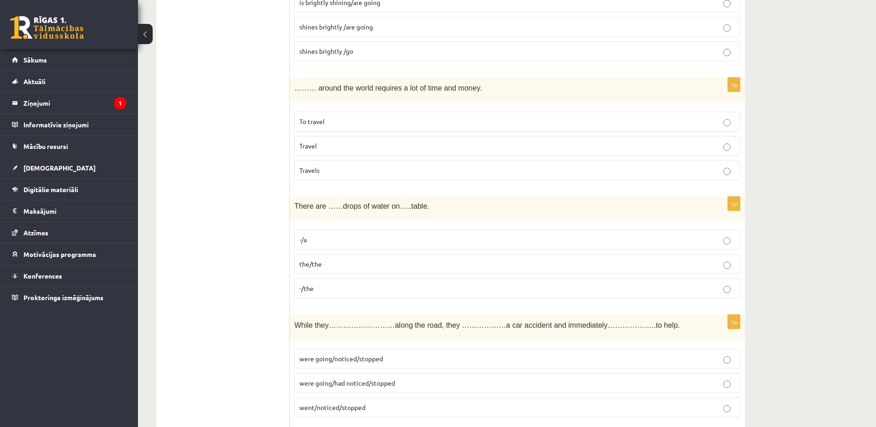
click at [362, 125] on p "To travel" at bounding box center [517, 122] width 436 height 10
click at [330, 289] on p "-/the" at bounding box center [517, 289] width 436 height 10
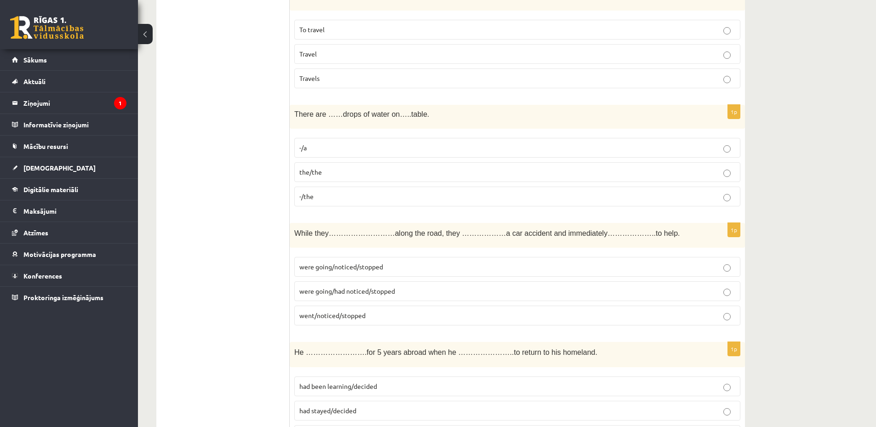
scroll to position [3034, 0]
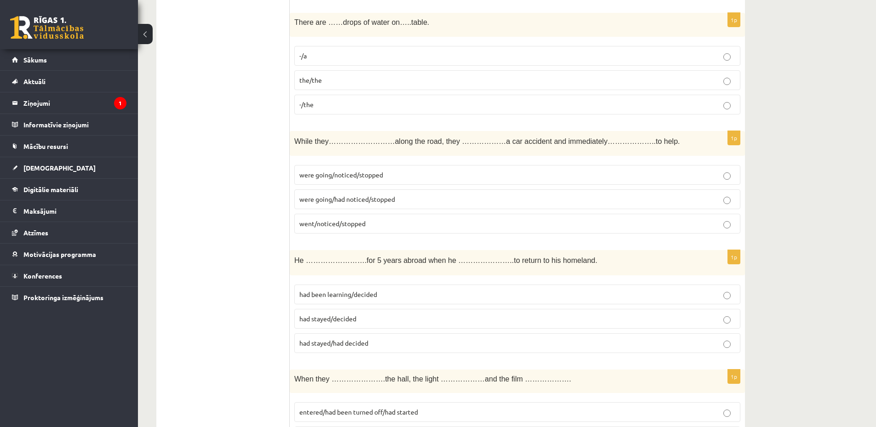
click at [341, 225] on span "went/noticed/stopped" at bounding box center [332, 223] width 66 height 8
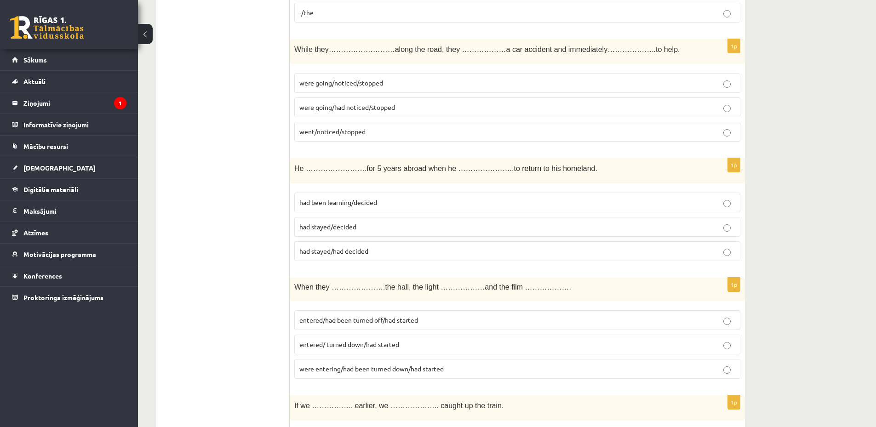
click at [360, 228] on p "had stayed/decided" at bounding box center [517, 227] width 436 height 10
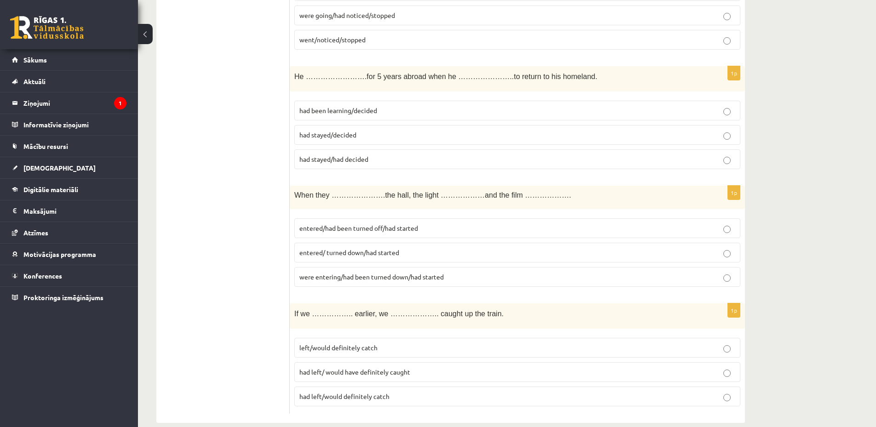
click at [358, 252] on span "entered/ turned down/had started" at bounding box center [349, 252] width 100 height 8
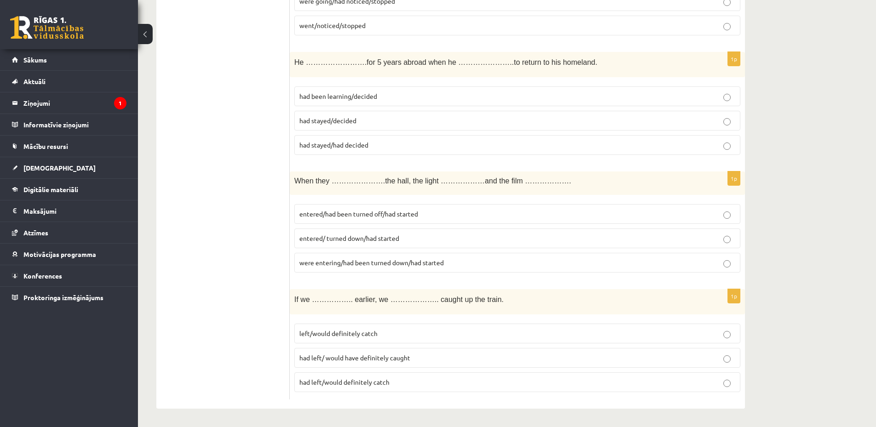
click at [363, 335] on span "left/would definitely catch" at bounding box center [338, 333] width 78 height 8
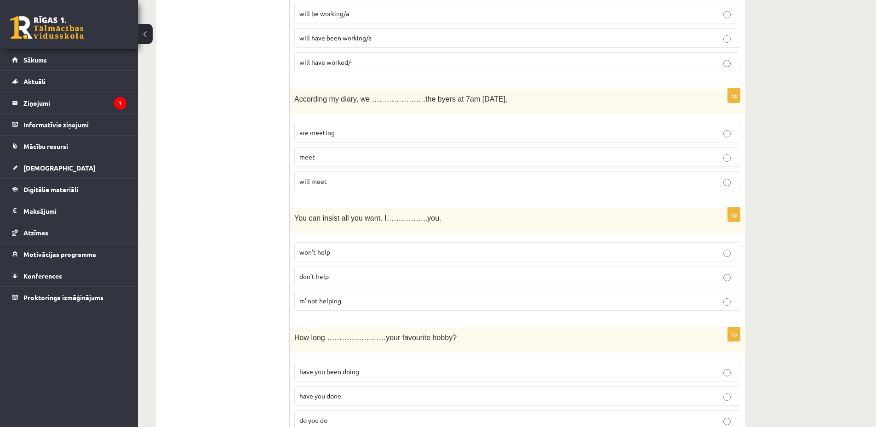
scroll to position [0, 0]
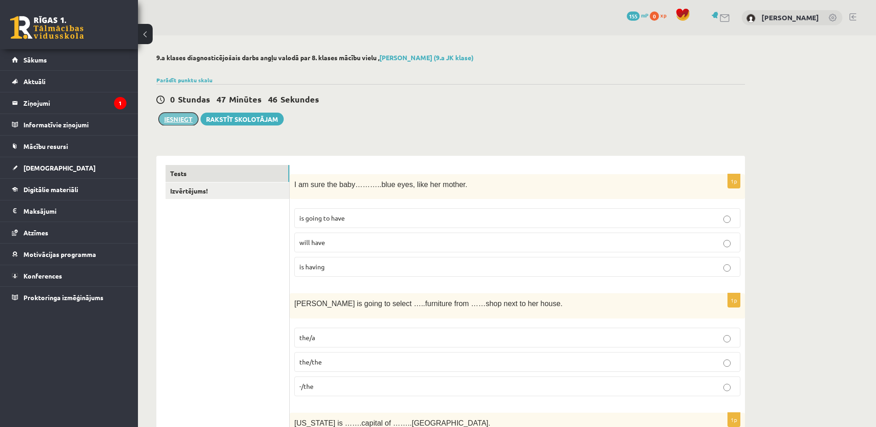
click at [186, 122] on button "Iesniegt" at bounding box center [179, 119] width 40 height 13
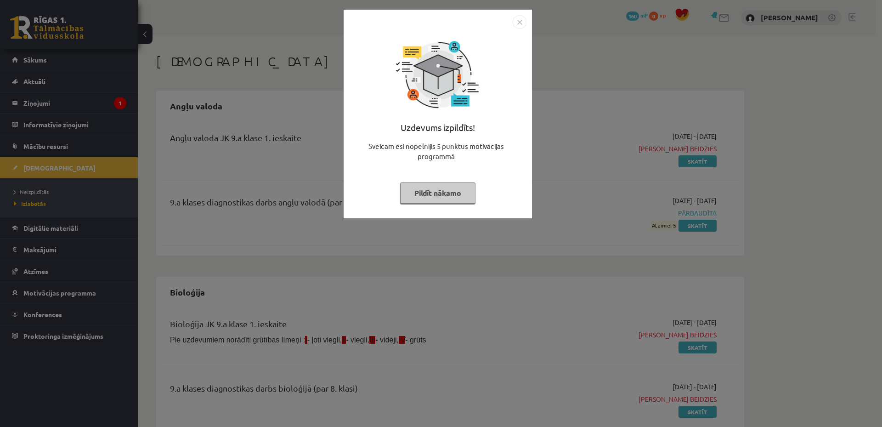
click at [524, 20] on img "Close" at bounding box center [520, 22] width 14 height 14
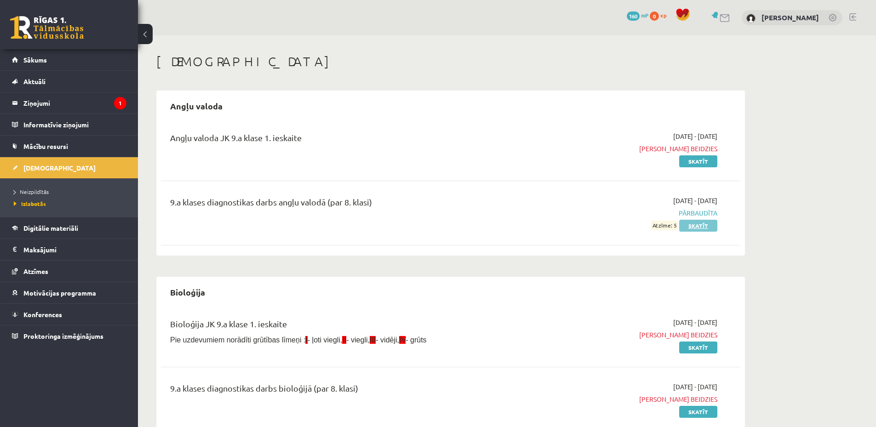
click at [692, 228] on link "Skatīt" at bounding box center [698, 226] width 38 height 12
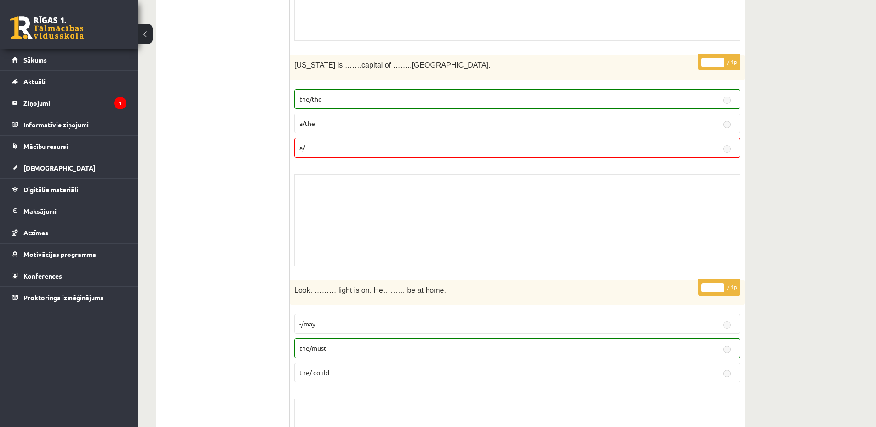
scroll to position [735, 0]
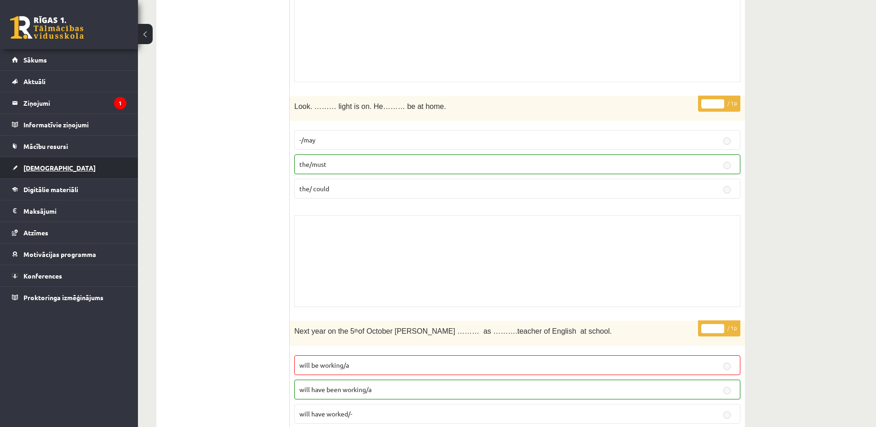
click at [66, 165] on link "[DEMOGRAPHIC_DATA]" at bounding box center [69, 167] width 114 height 21
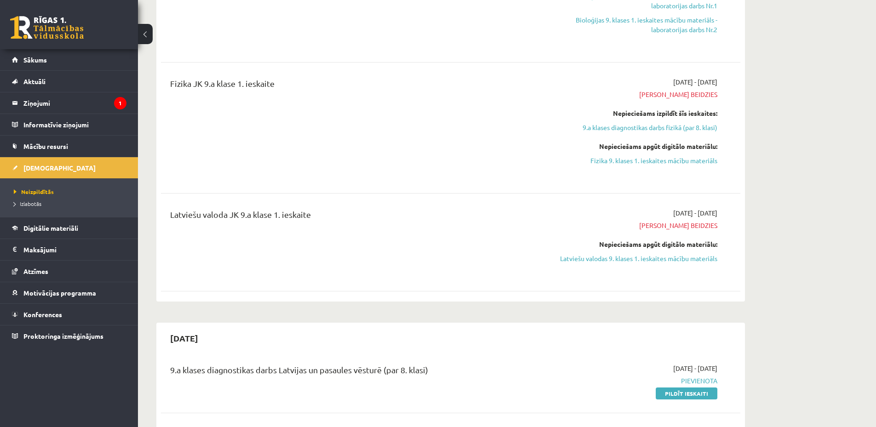
scroll to position [643, 0]
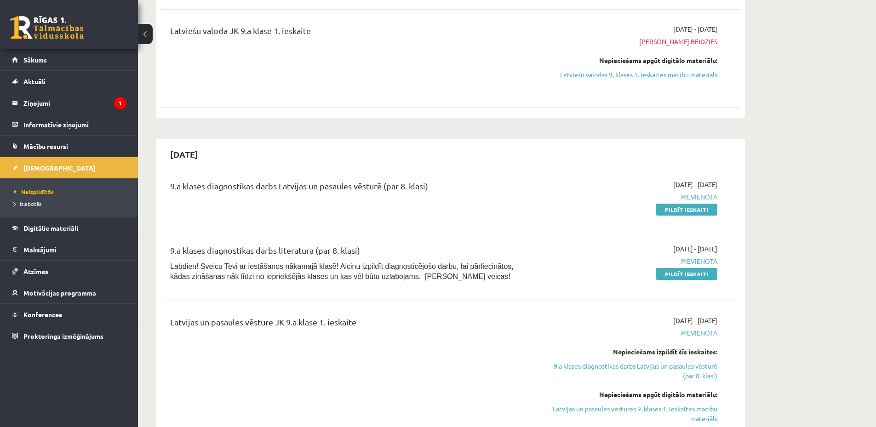
click at [513, 265] on span "Labdien! Sveicu Tevi ar iestāšanos nākamajā klasē! Aicinu izpildīt diagnosticēj…" at bounding box center [341, 271] width 343 height 18
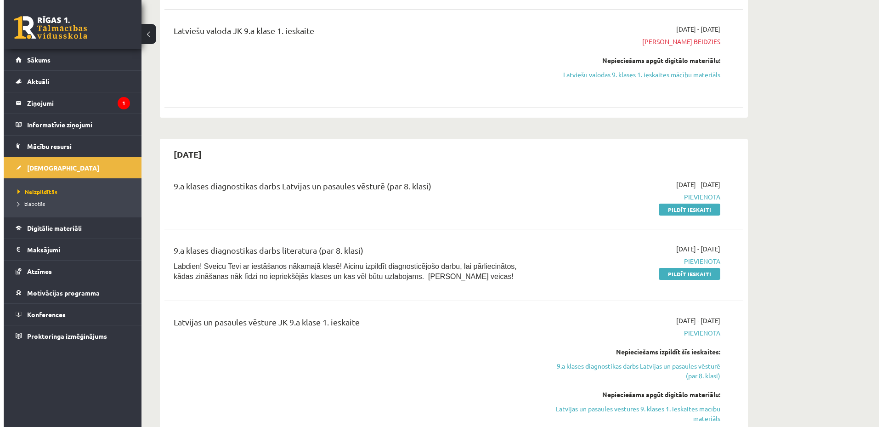
scroll to position [0, 0]
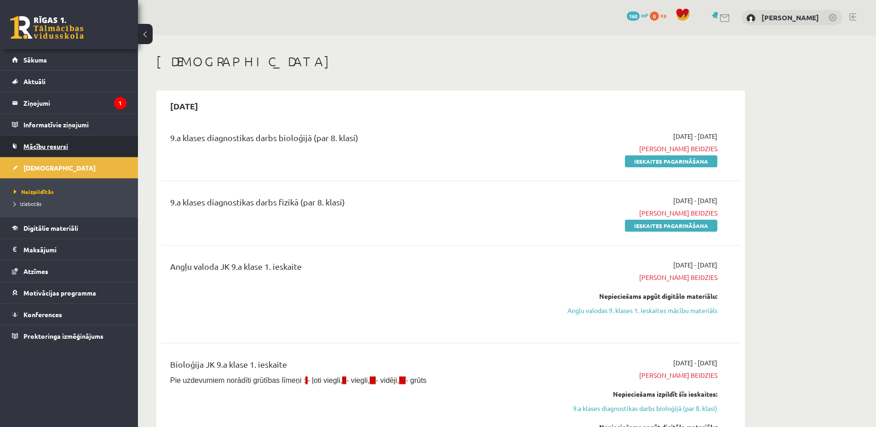
click at [83, 145] on link "Mācību resursi" at bounding box center [69, 146] width 114 height 21
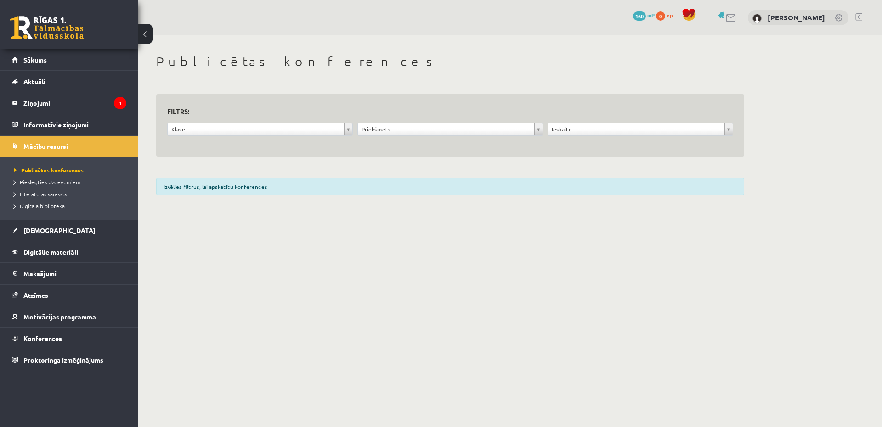
click at [64, 180] on span "Pieslēgties Uzdevumiem" at bounding box center [47, 181] width 67 height 7
click at [633, 16] on span "160" at bounding box center [639, 15] width 13 height 9
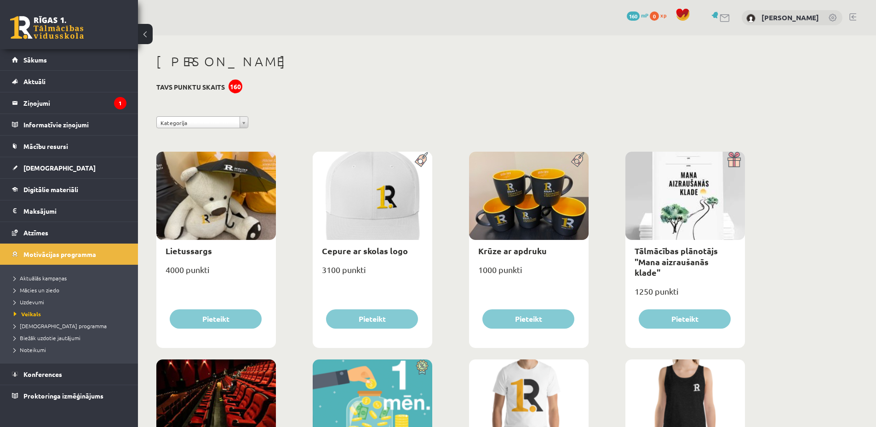
click at [71, 100] on legend "Ziņojumi 1" at bounding box center [74, 102] width 103 height 21
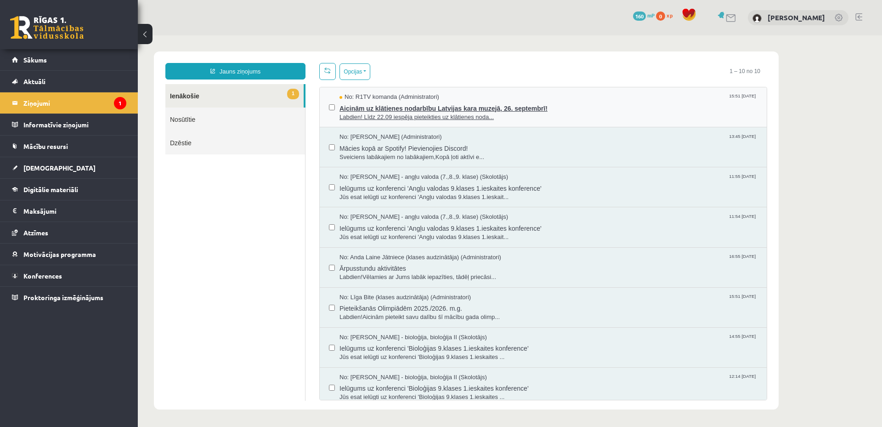
click at [609, 107] on span "Aicinām uz klātienes nodarbību Latvijas kara muzejā, 26. septembrī!" at bounding box center [549, 107] width 418 height 11
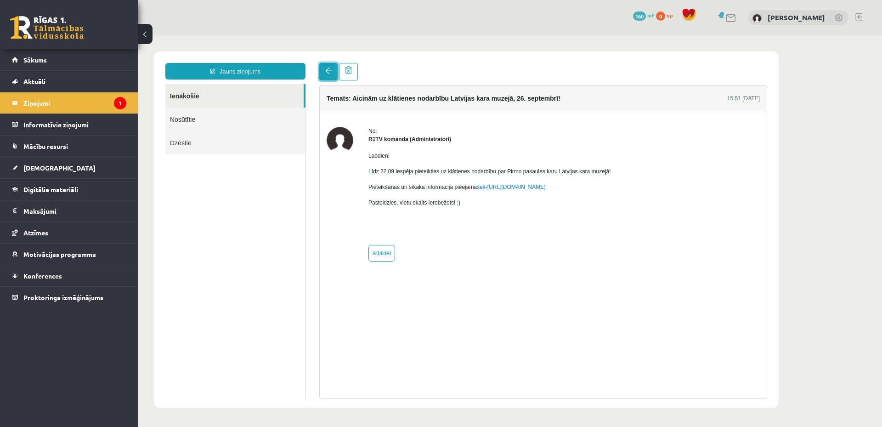
click at [330, 73] on span at bounding box center [328, 71] width 6 height 6
